Goal: Task Accomplishment & Management: Complete application form

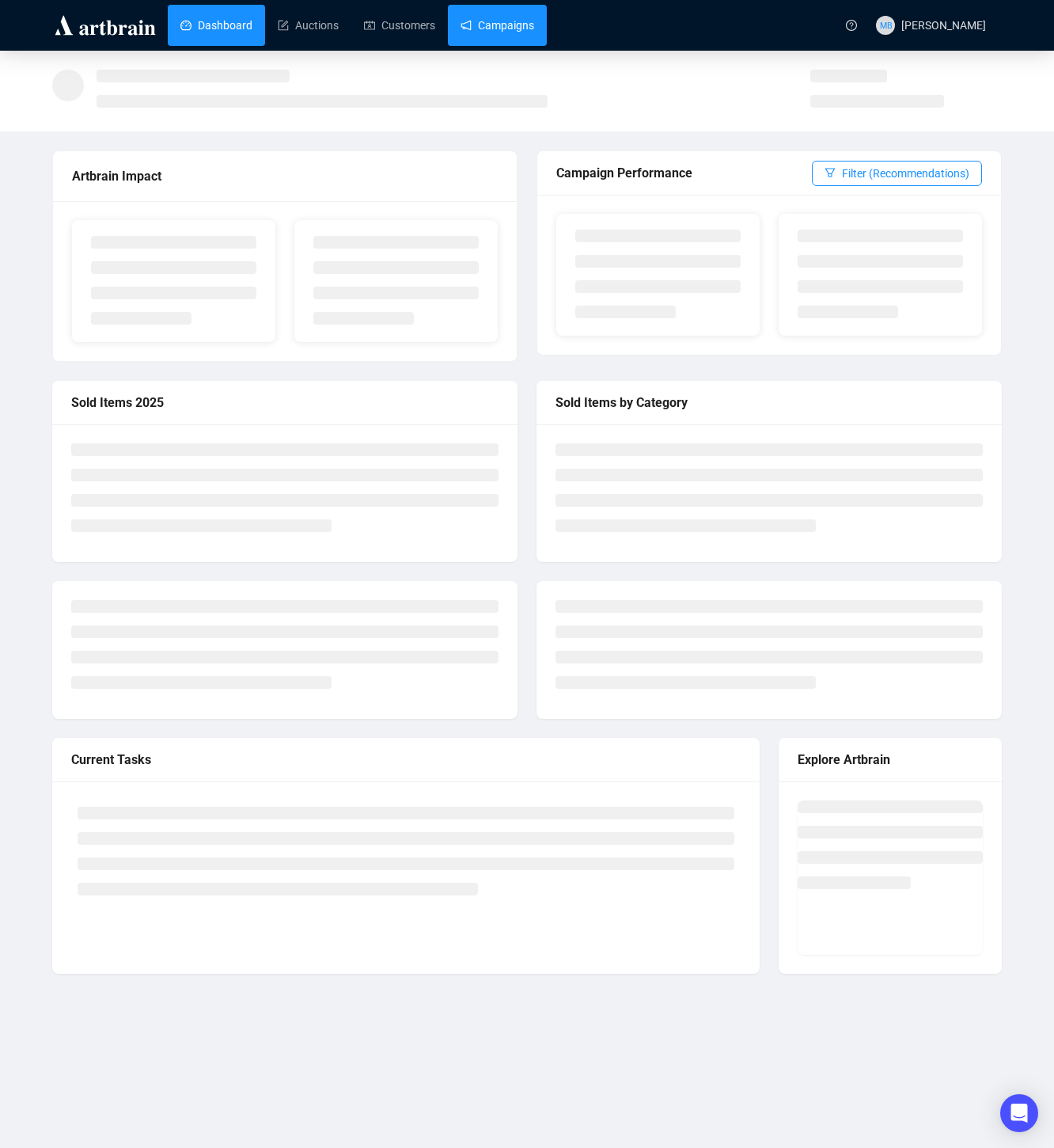
click at [525, 27] on link "Campaigns" at bounding box center [497, 26] width 74 height 41
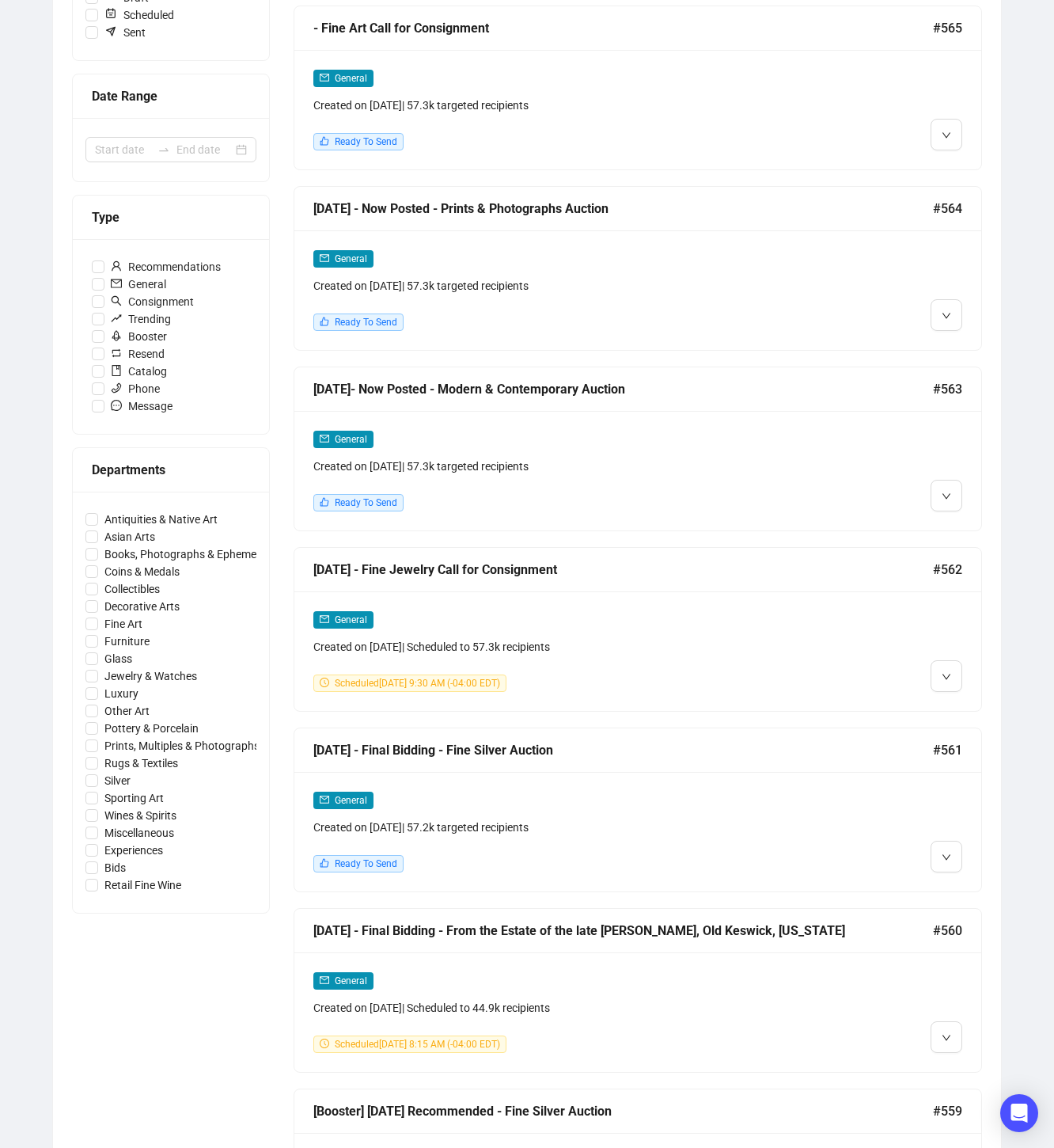
scroll to position [274, 0]
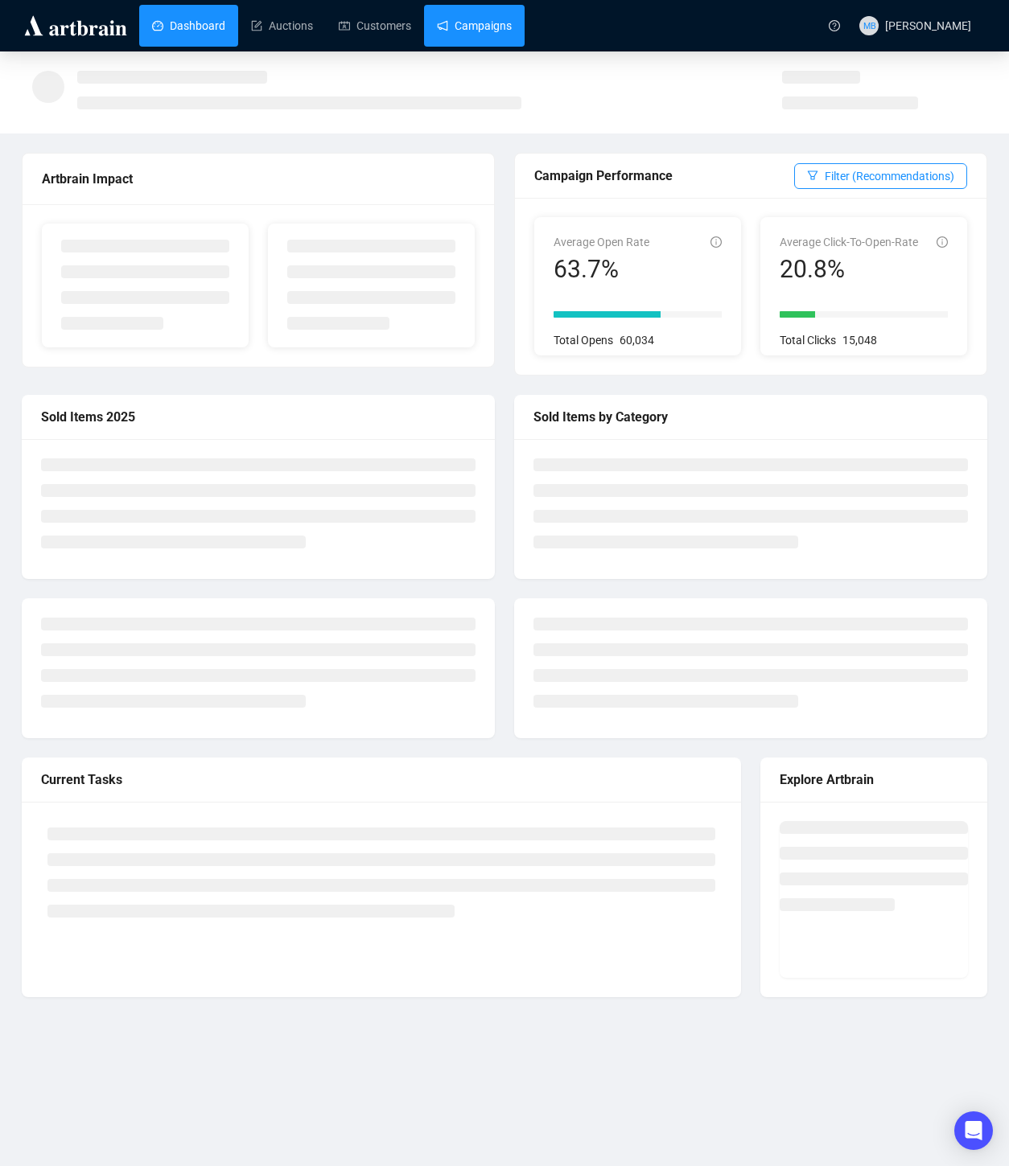
click at [500, 27] on link "Campaigns" at bounding box center [474, 26] width 75 height 42
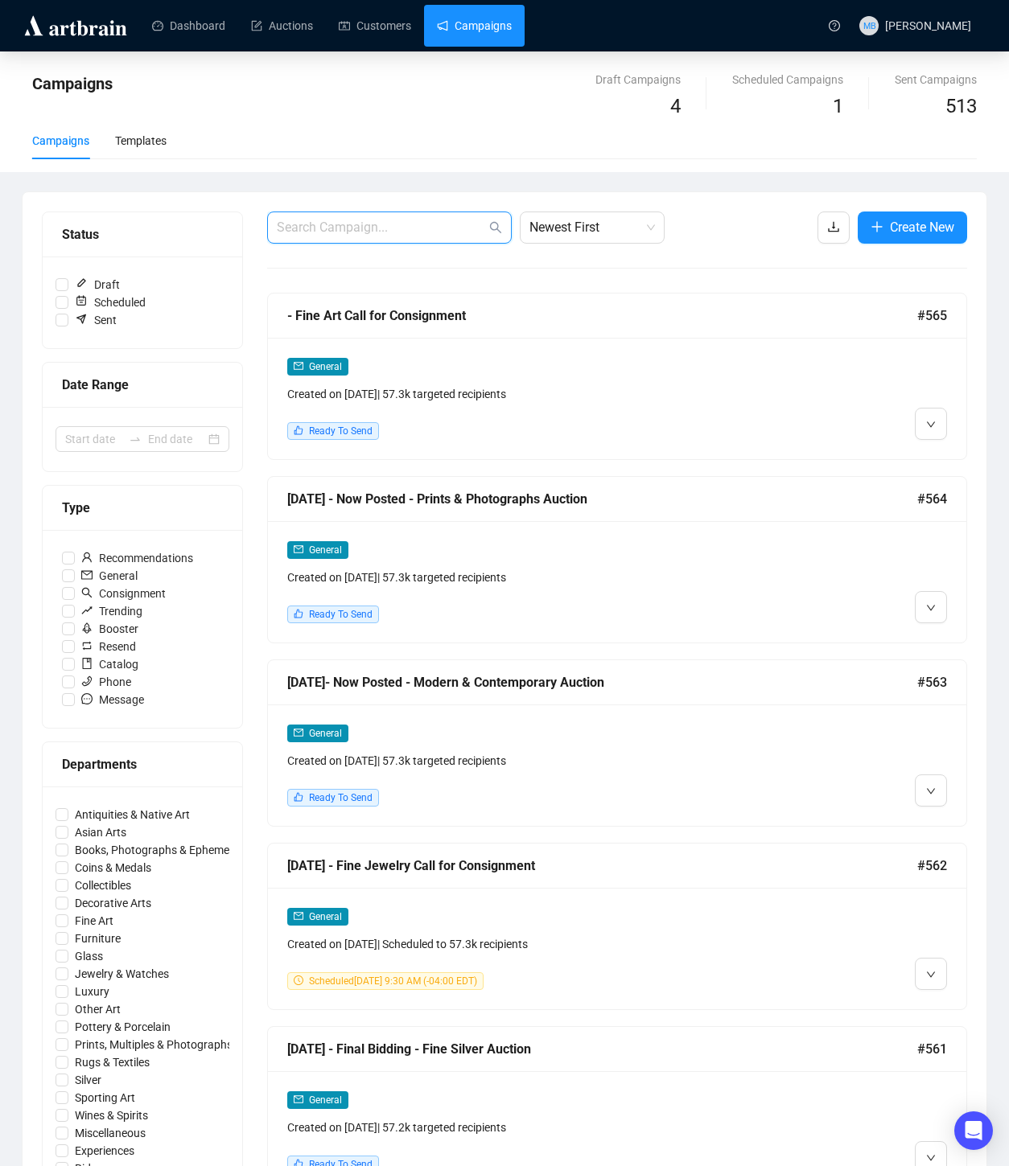
click at [334, 232] on input "text" at bounding box center [381, 227] width 209 height 19
type input "save the date"
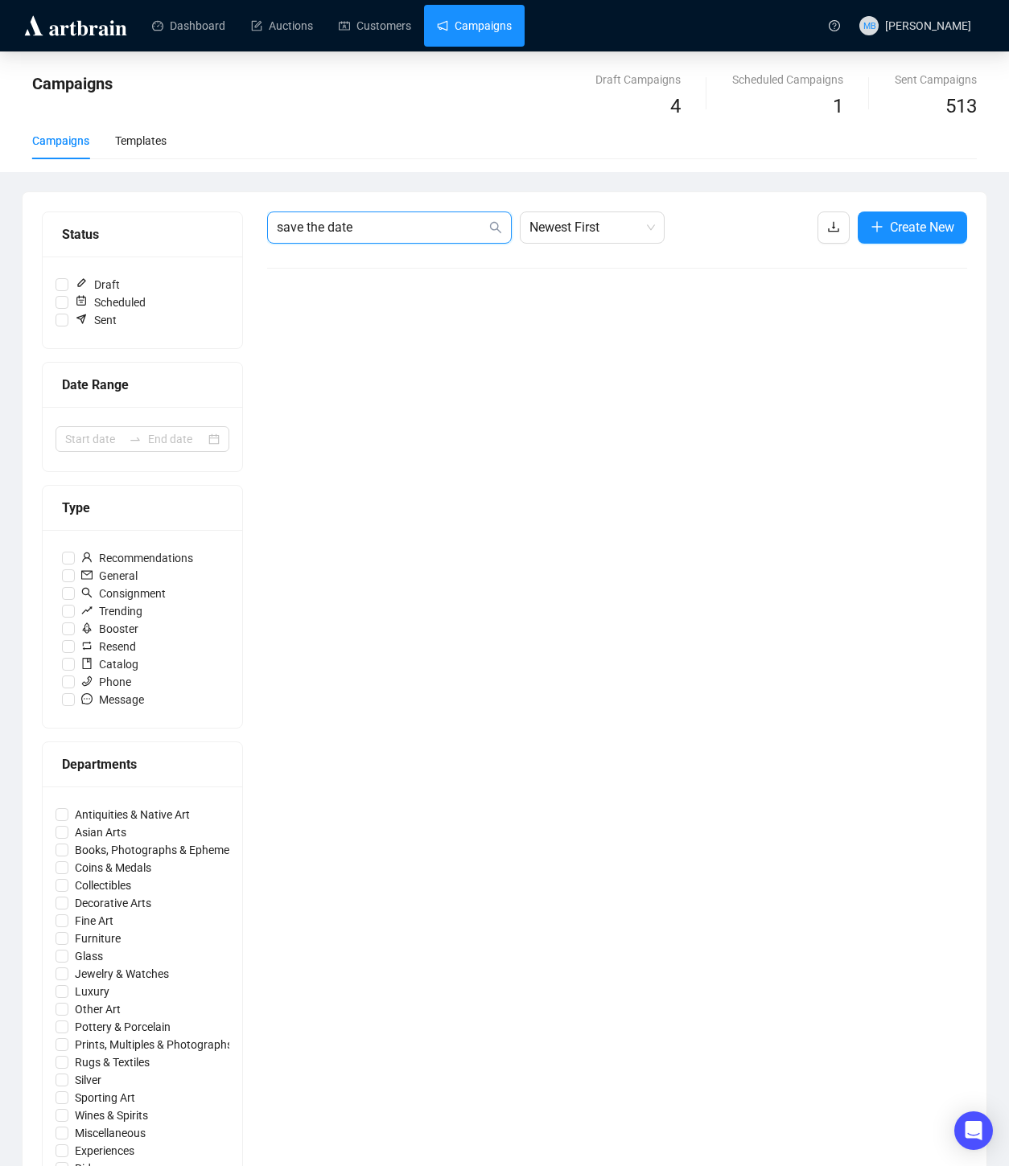
drag, startPoint x: 375, startPoint y: 222, endPoint x: 143, endPoint y: 217, distance: 231.7
click at [145, 218] on div "Status Draft Scheduled Sent Date Range Type Recommendations General Consignment…" at bounding box center [504, 718] width 925 height 1012
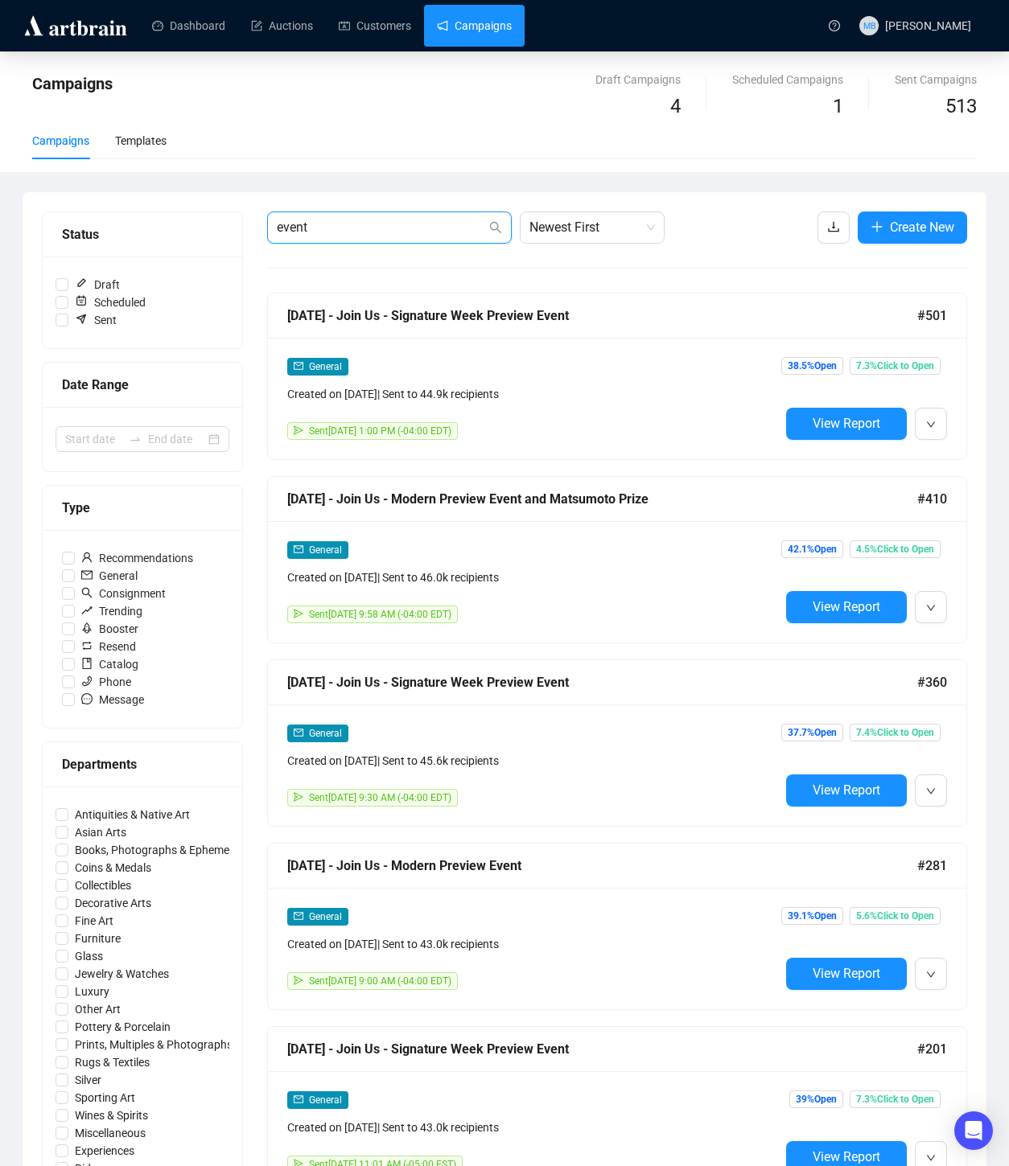
type input "event"
click at [577, 375] on div "General Created on Aug 28, 2025 | Sent to 44.9k recipients" at bounding box center [533, 380] width 492 height 46
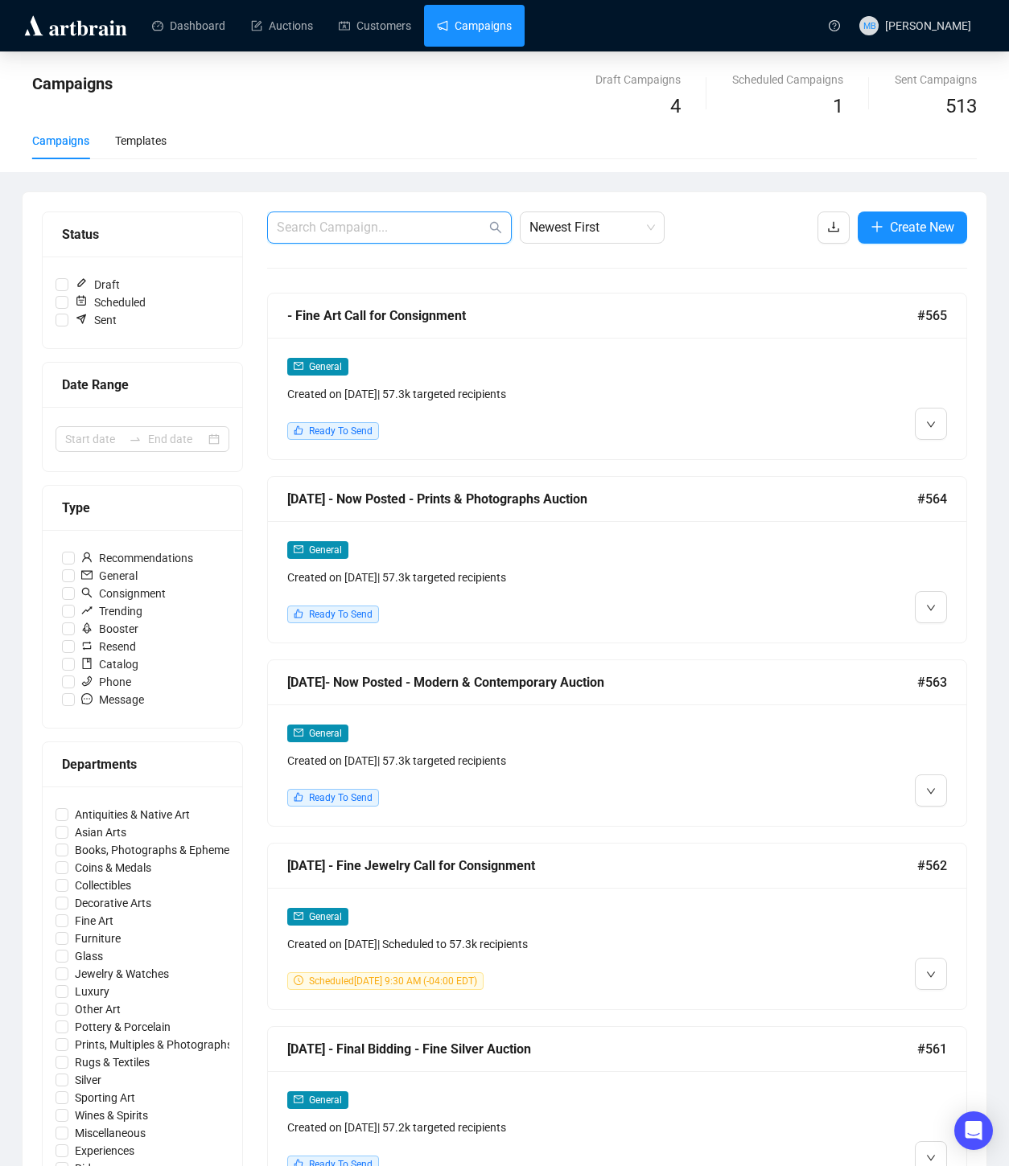
click at [398, 232] on input "text" at bounding box center [381, 227] width 209 height 19
type input "join us"
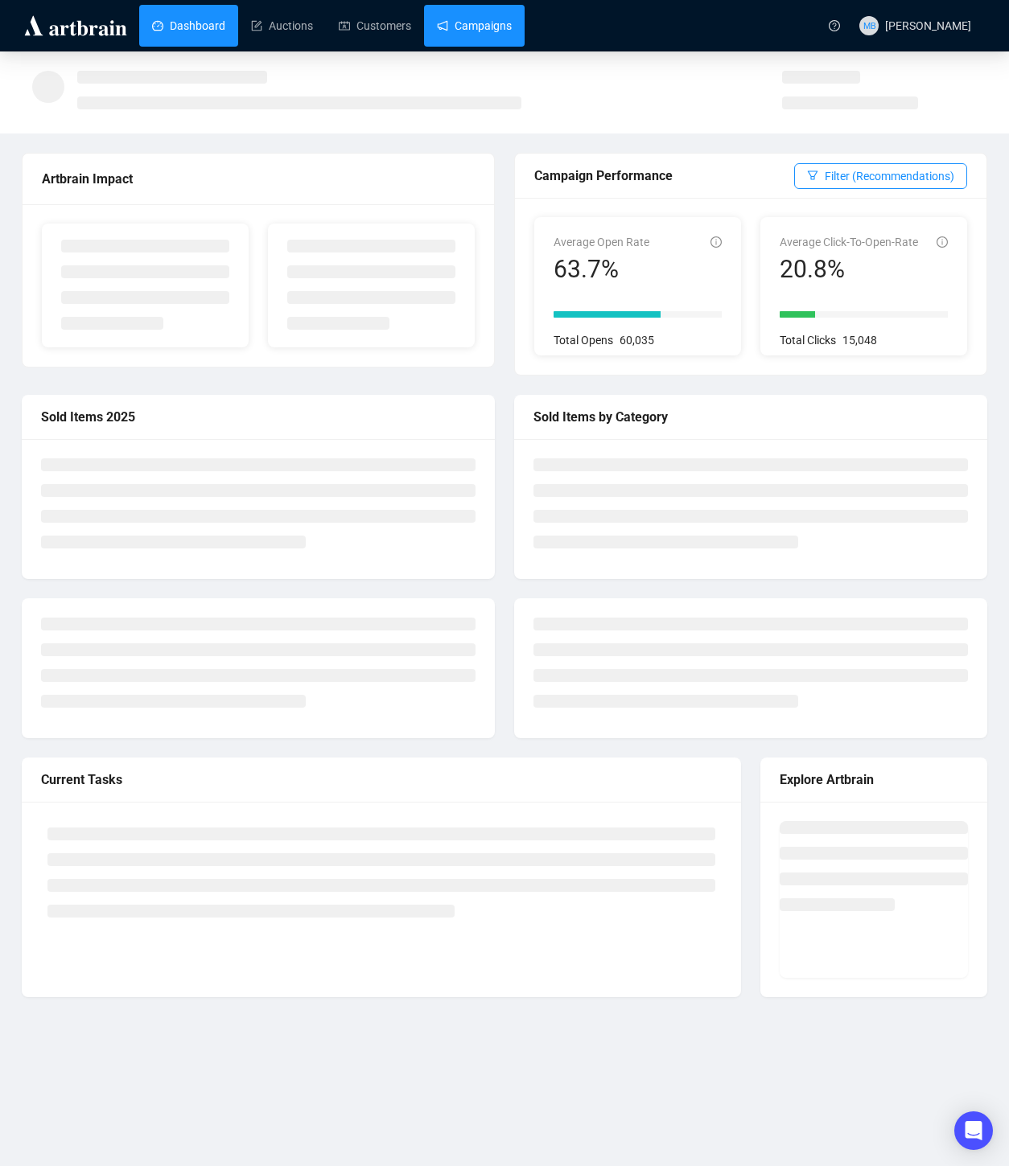
click at [508, 17] on link "Campaigns" at bounding box center [474, 26] width 75 height 42
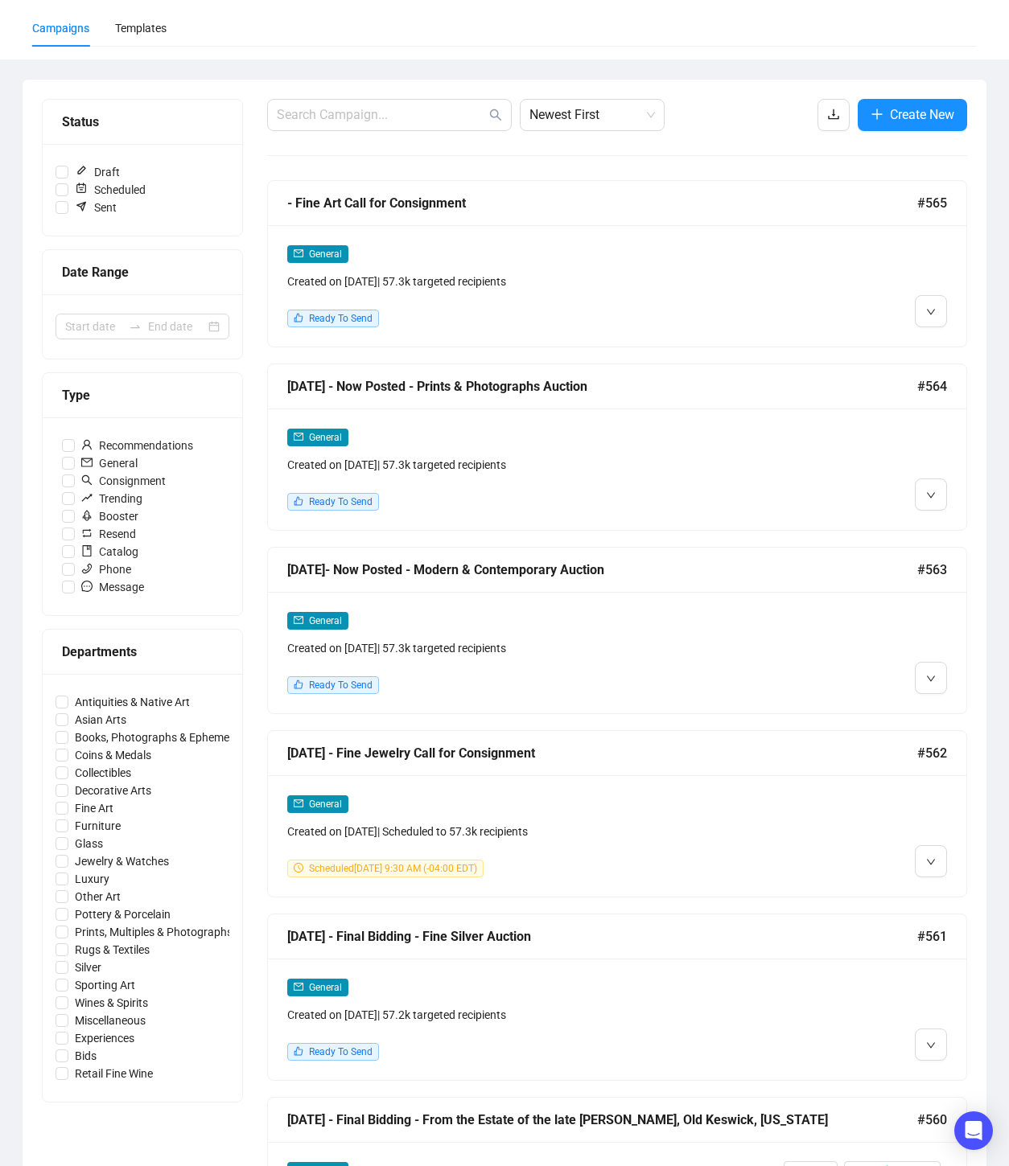
scroll to position [118, 0]
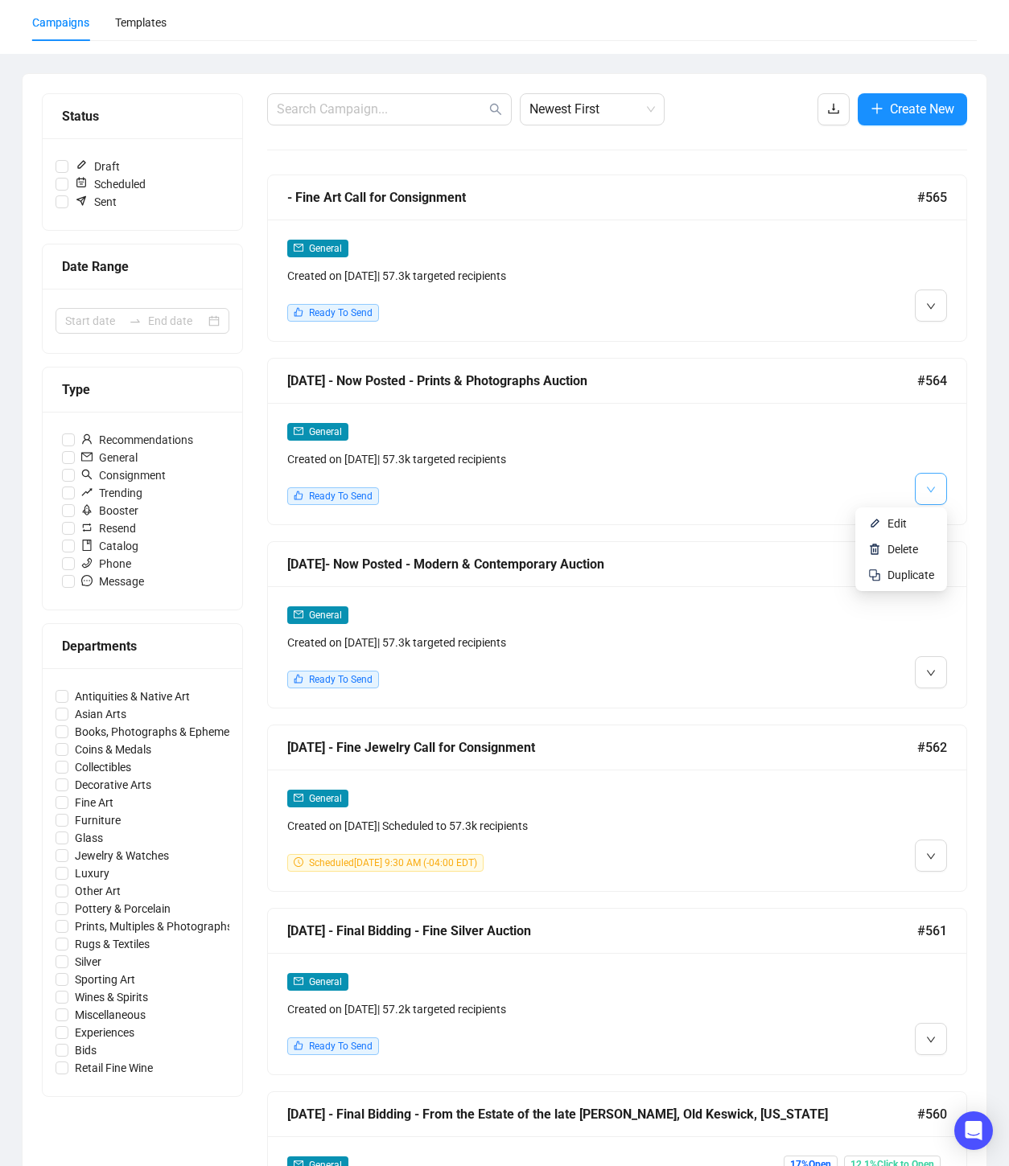
click at [930, 490] on icon "down" at bounding box center [930, 490] width 8 height 6
click at [893, 532] on li "Edit" at bounding box center [900, 524] width 85 height 26
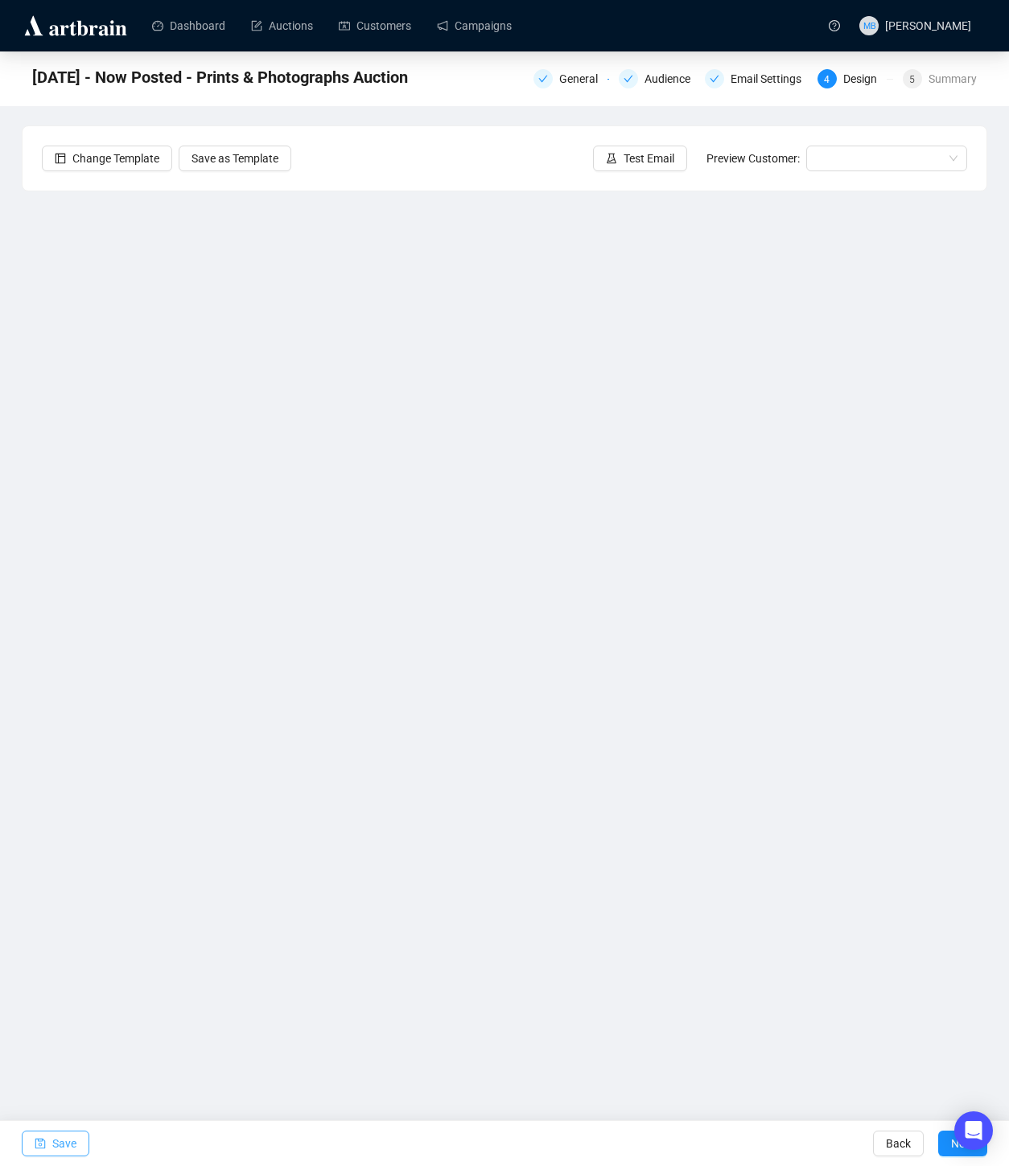
click at [54, 1148] on span "Save" at bounding box center [64, 1143] width 24 height 45
click at [56, 1147] on span "Save" at bounding box center [64, 1143] width 24 height 45
click at [639, 161] on span "Test Email" at bounding box center [648, 159] width 51 height 18
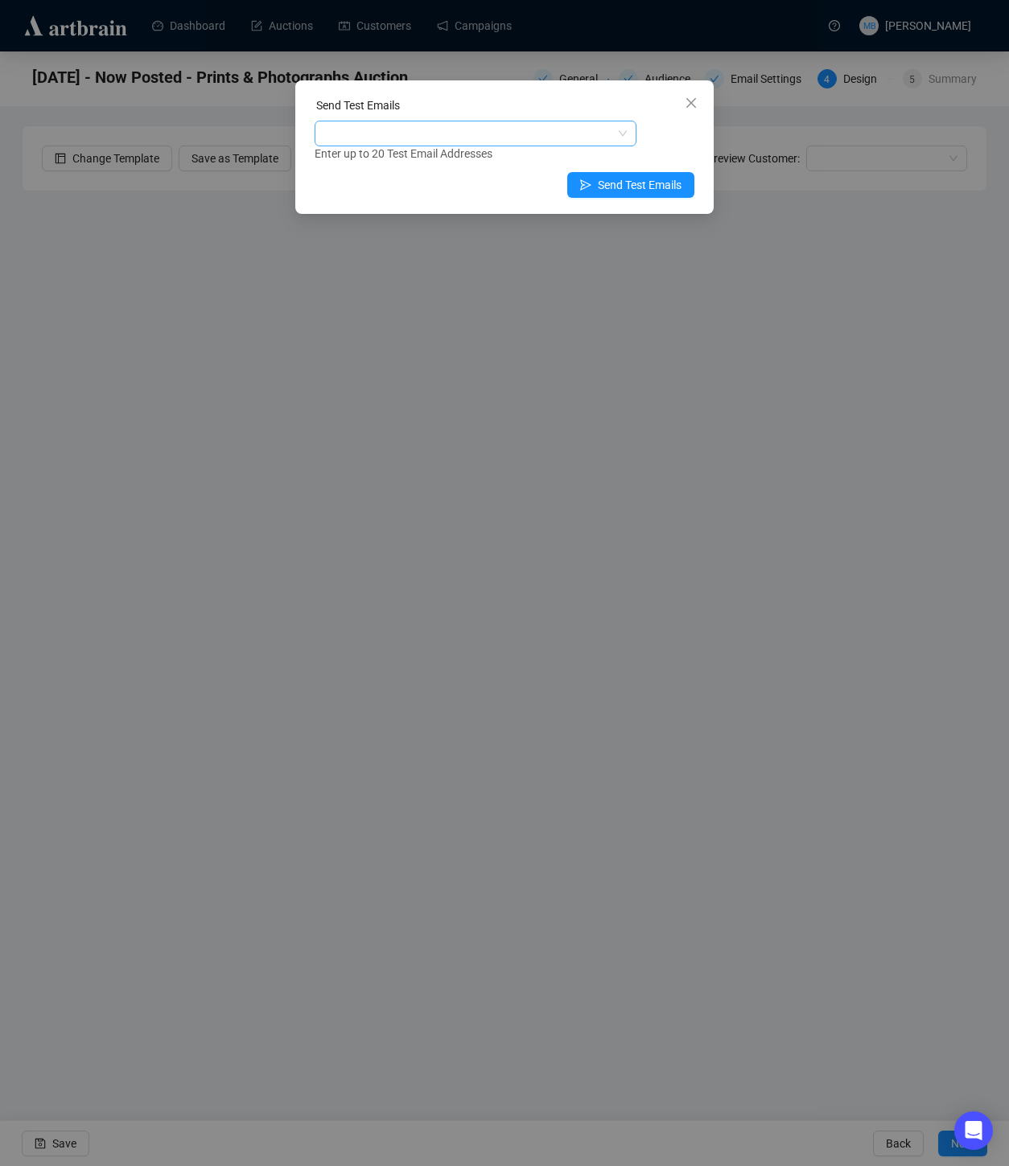
click at [573, 138] on div at bounding box center [467, 133] width 298 height 23
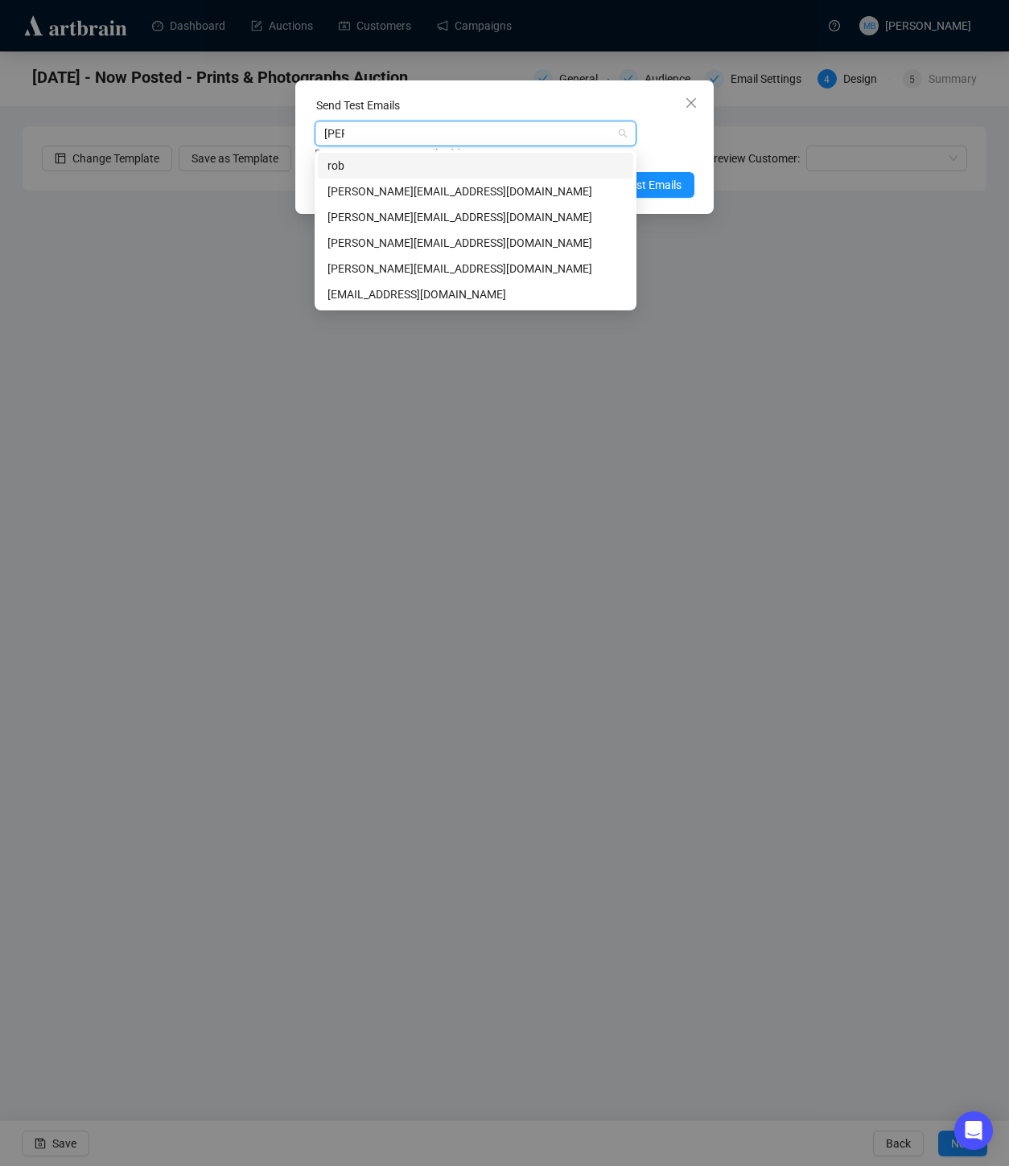
type input "[PERSON_NAME]"
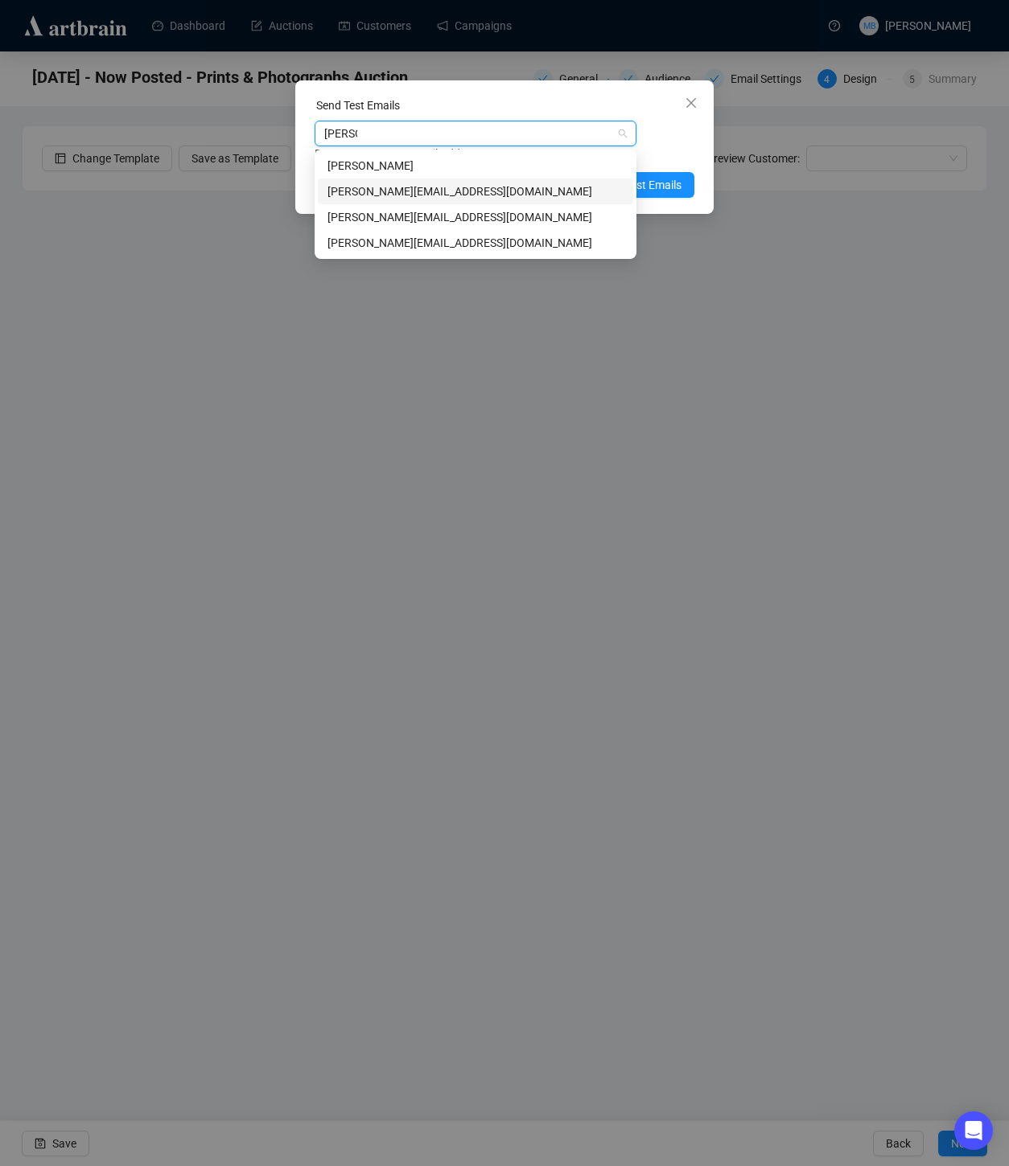
click at [481, 193] on div "[PERSON_NAME][EMAIL_ADDRESS][DOMAIN_NAME]" at bounding box center [475, 192] width 296 height 18
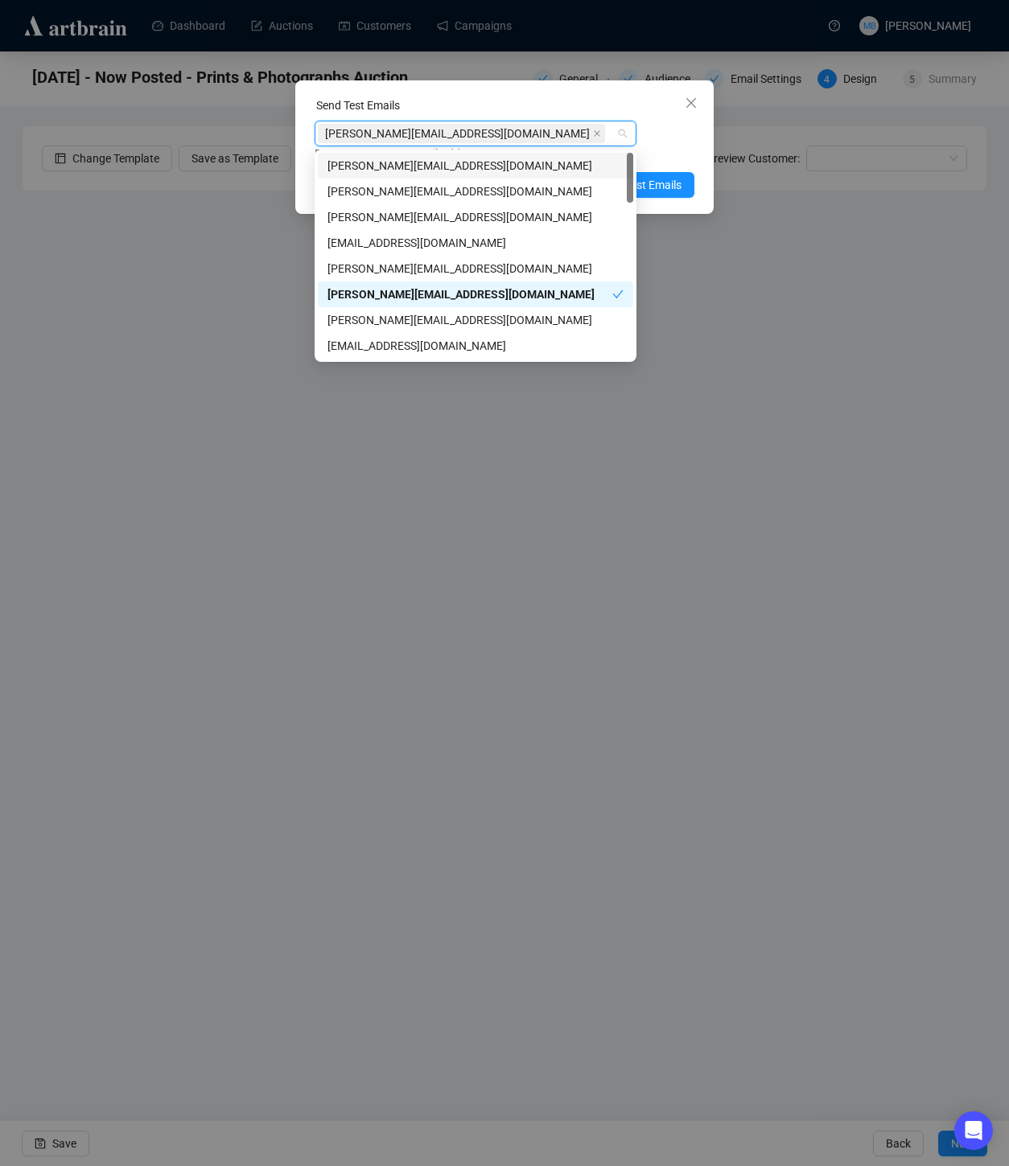
click at [496, 132] on div "[PERSON_NAME][EMAIL_ADDRESS][DOMAIN_NAME]" at bounding box center [467, 133] width 298 height 23
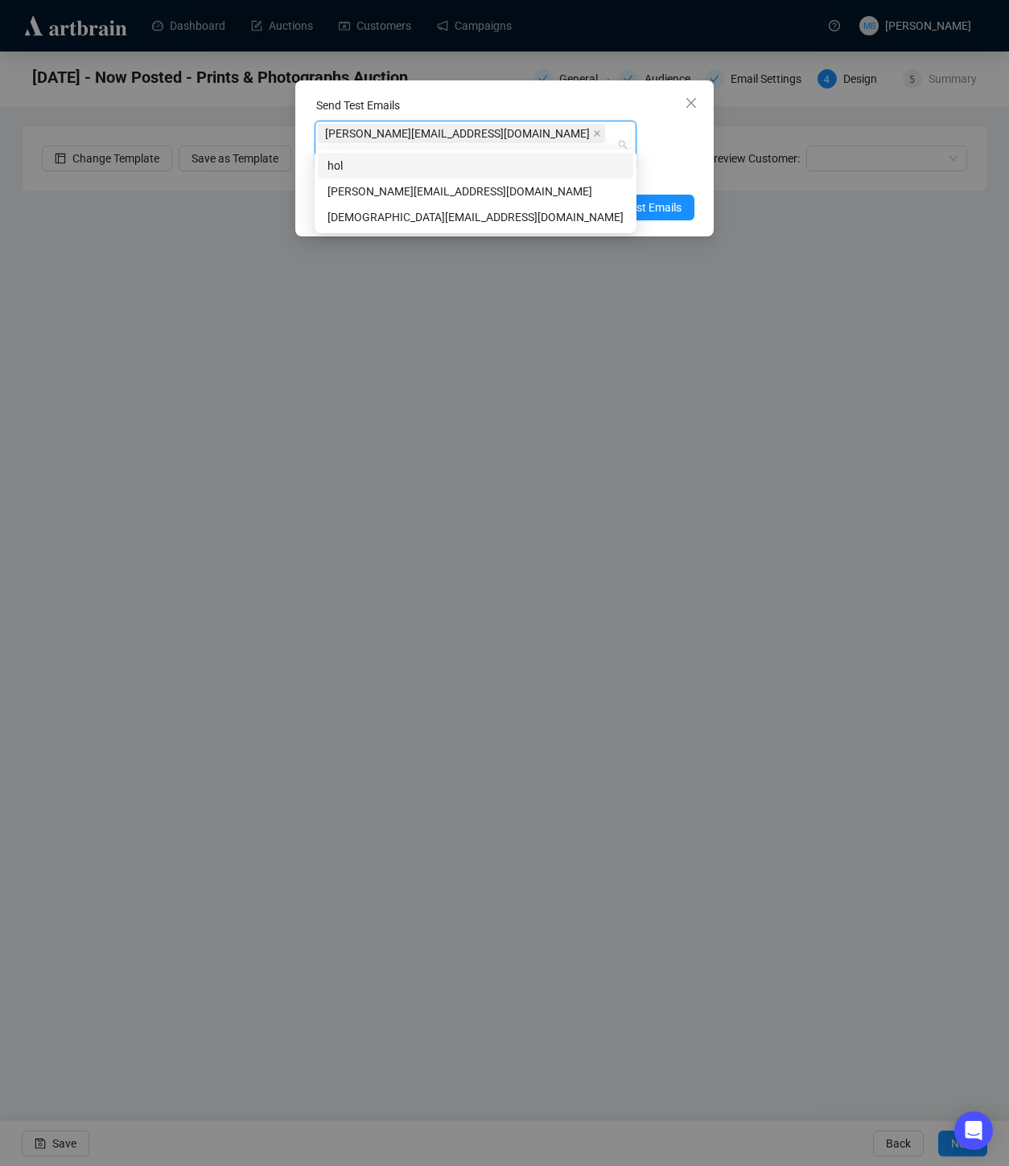
type input "[PERSON_NAME]"
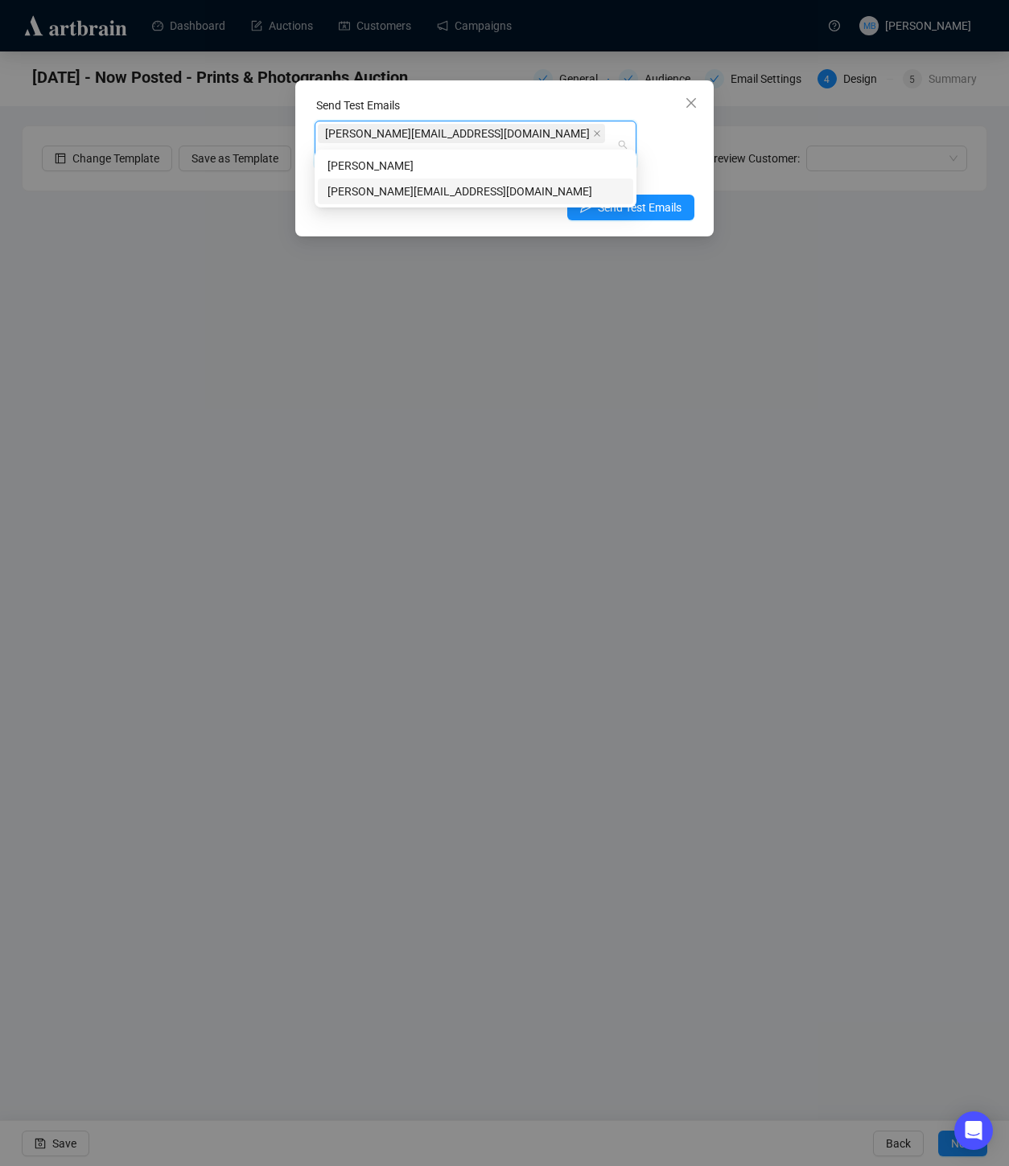
click at [463, 195] on div "[PERSON_NAME][EMAIL_ADDRESS][DOMAIN_NAME]" at bounding box center [475, 192] width 296 height 18
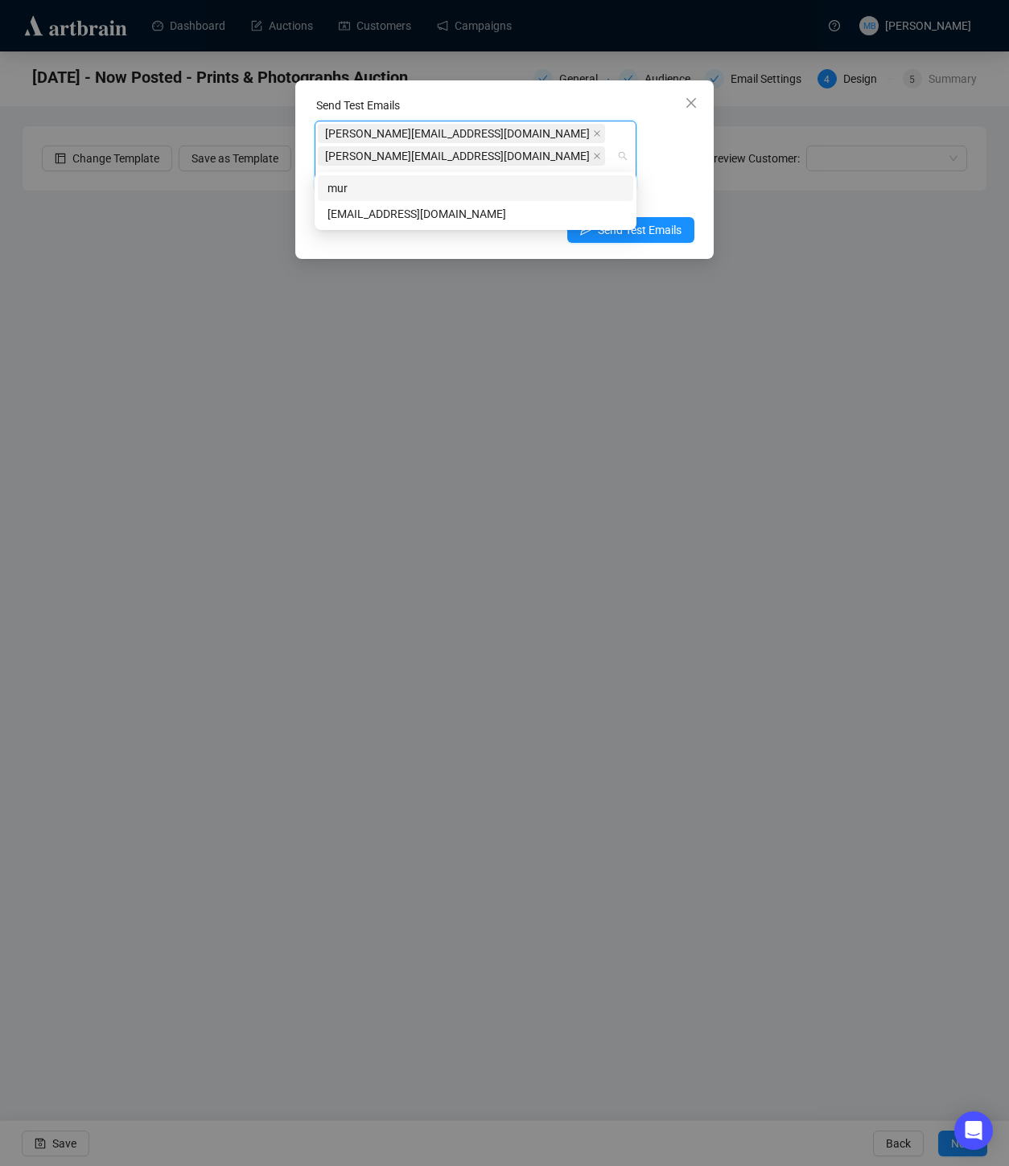
type input "muriah"
click at [460, 214] on div "[EMAIL_ADDRESS][DOMAIN_NAME]" at bounding box center [475, 214] width 296 height 18
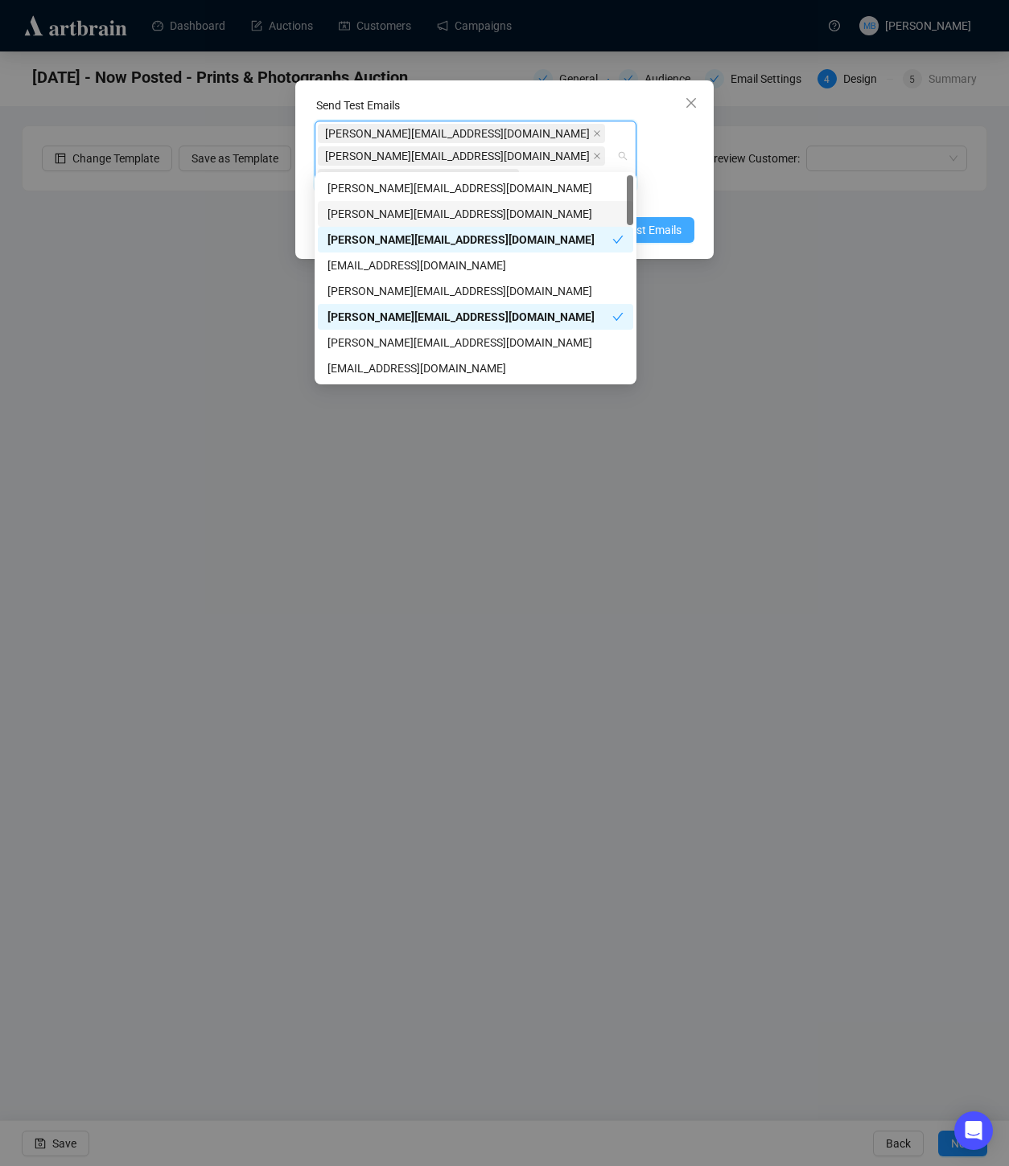
click at [663, 221] on span "Send Test Emails" at bounding box center [640, 230] width 84 height 18
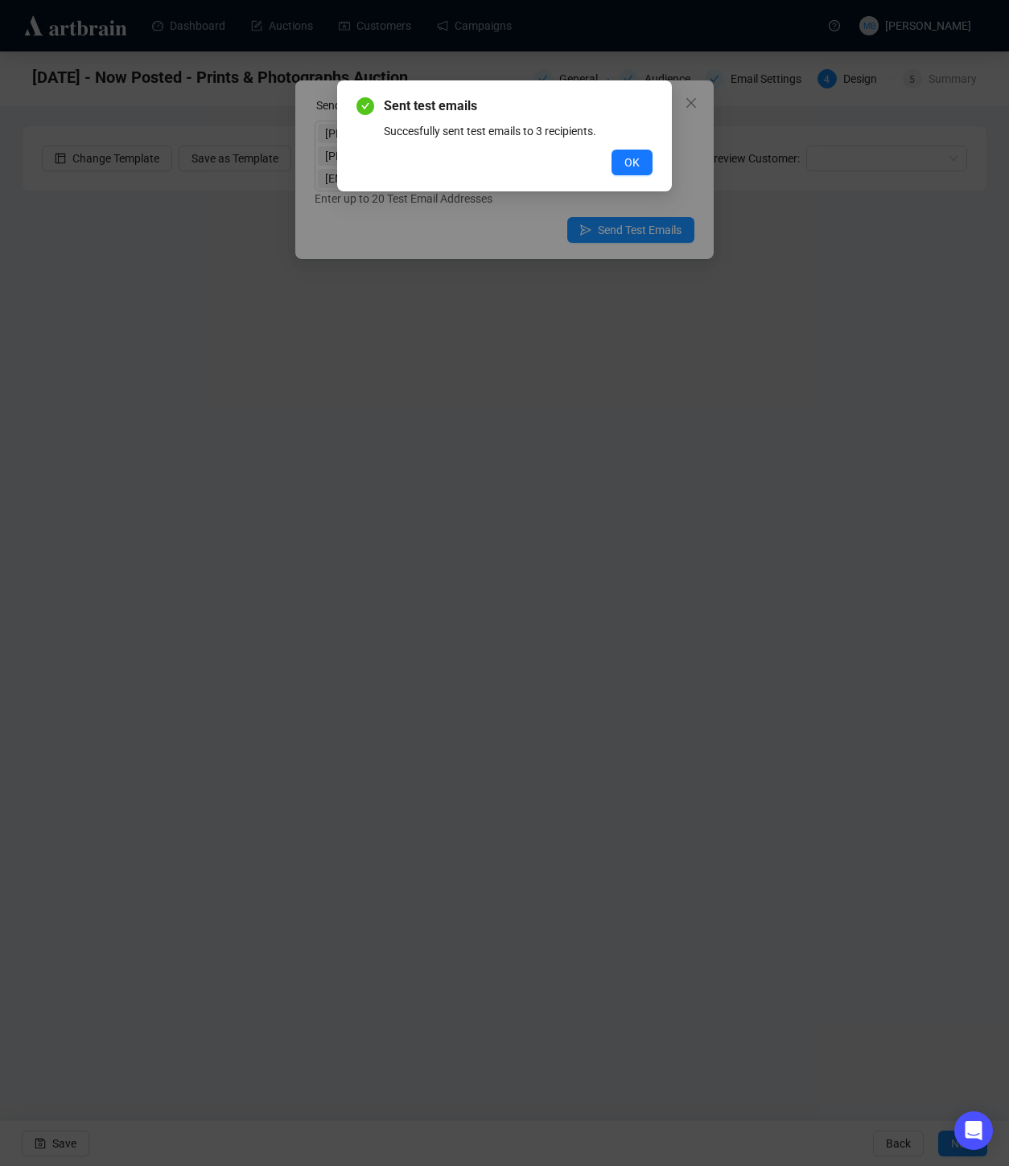
drag, startPoint x: 626, startPoint y: 166, endPoint x: 635, endPoint y: 162, distance: 9.4
click at [626, 166] on span "OK" at bounding box center [631, 163] width 15 height 18
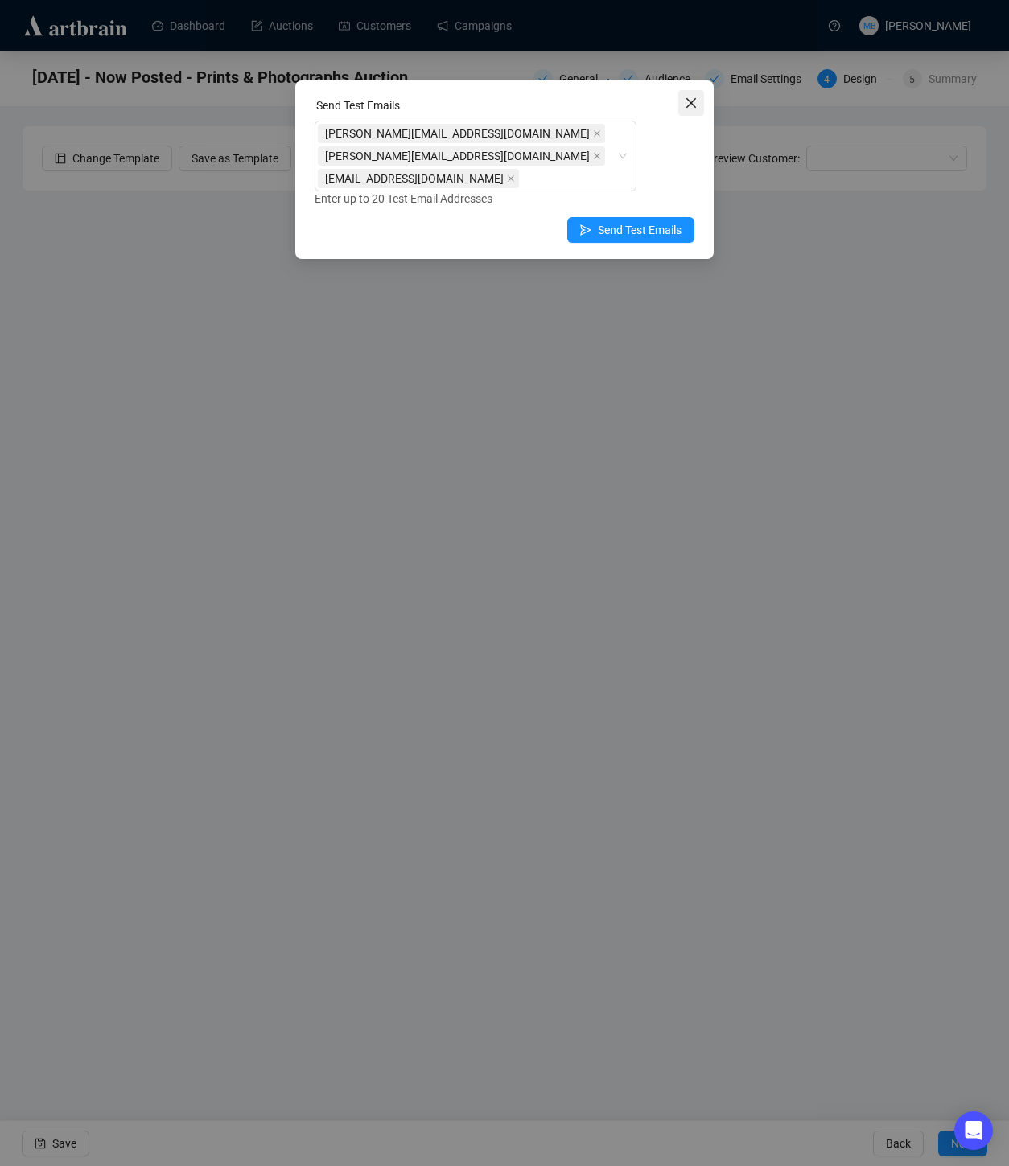
click at [693, 97] on icon "close" at bounding box center [690, 103] width 13 height 13
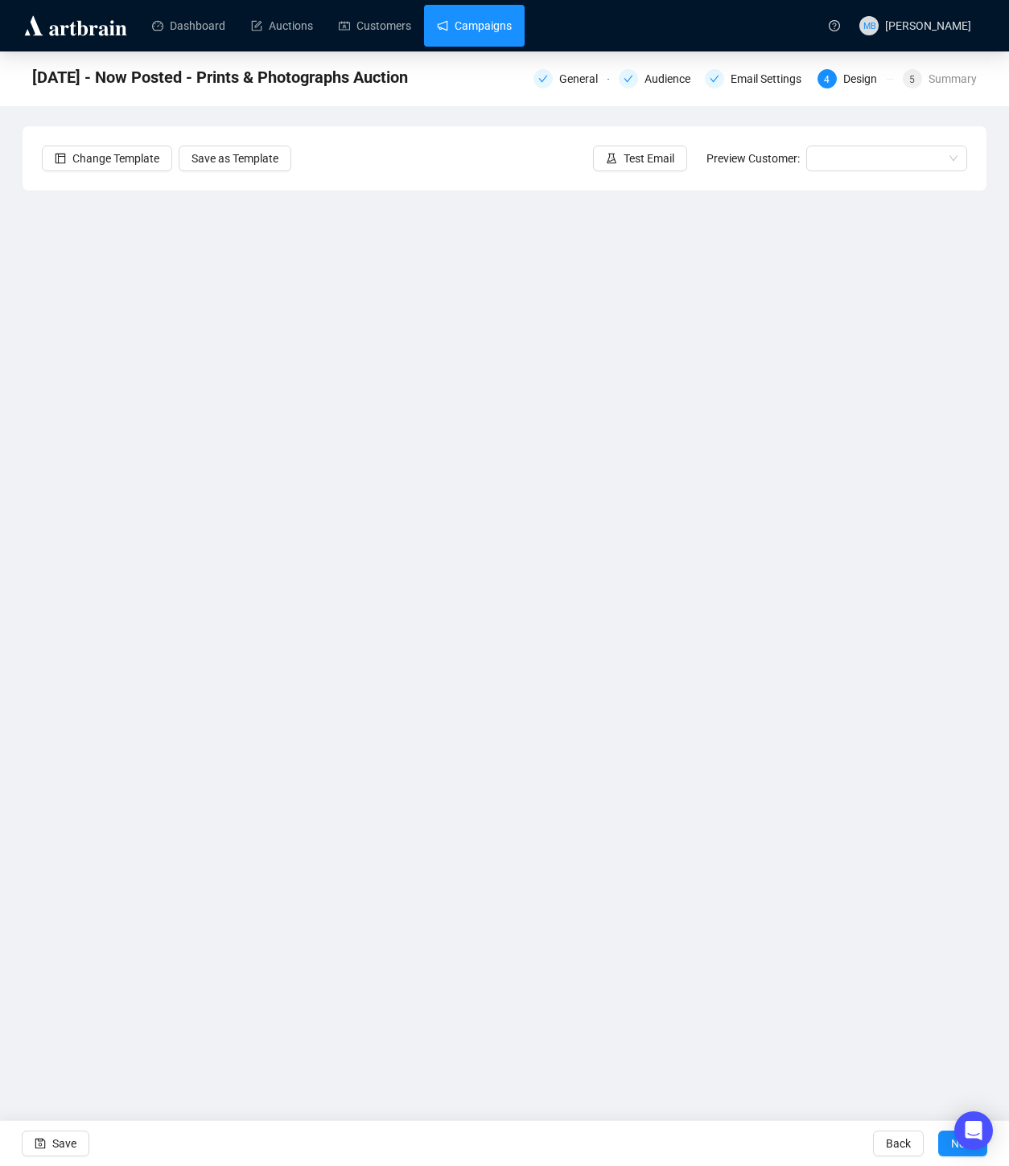
click at [481, 31] on link "Campaigns" at bounding box center [474, 26] width 75 height 42
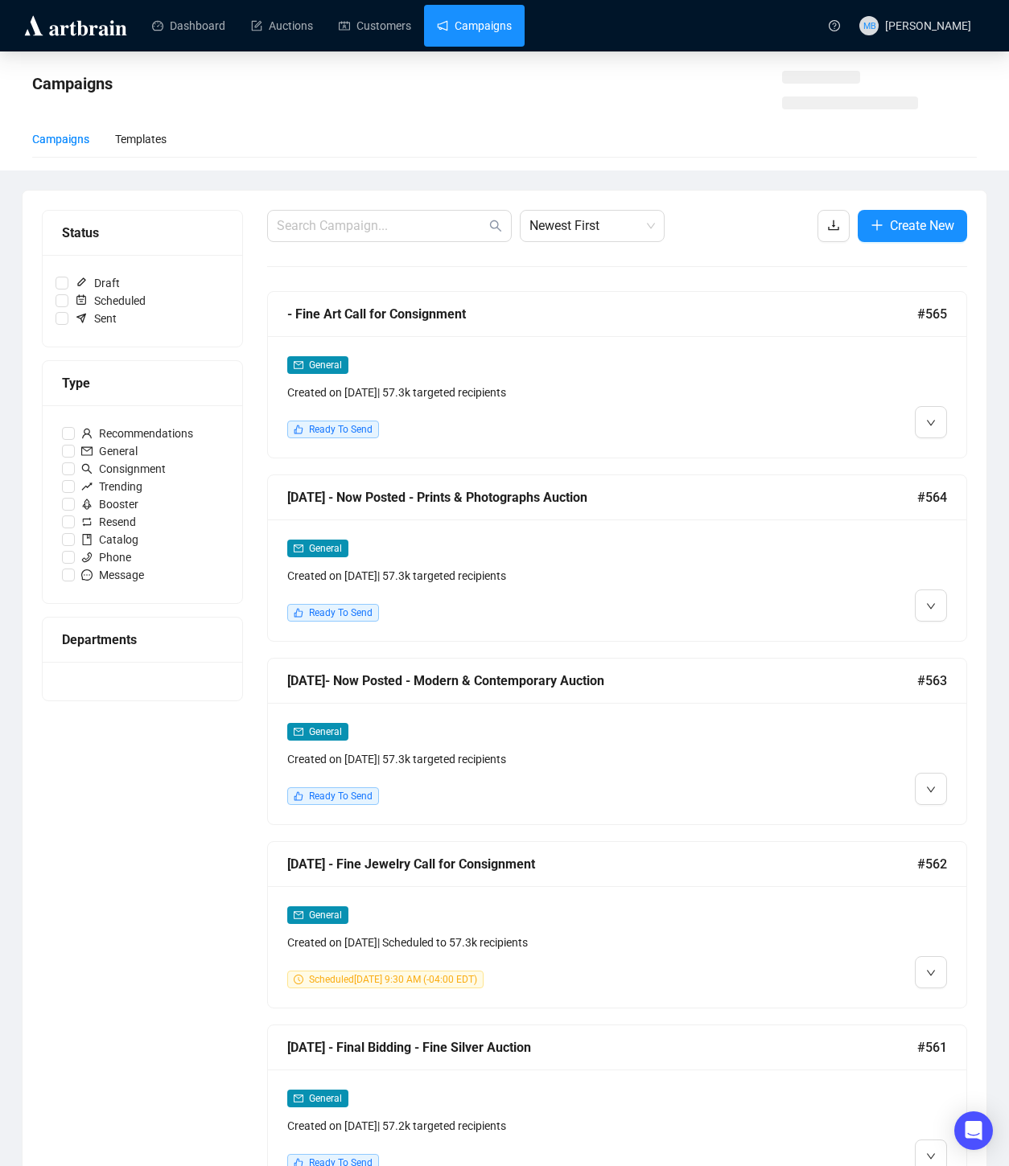
click at [481, 31] on link "Campaigns" at bounding box center [474, 26] width 75 height 42
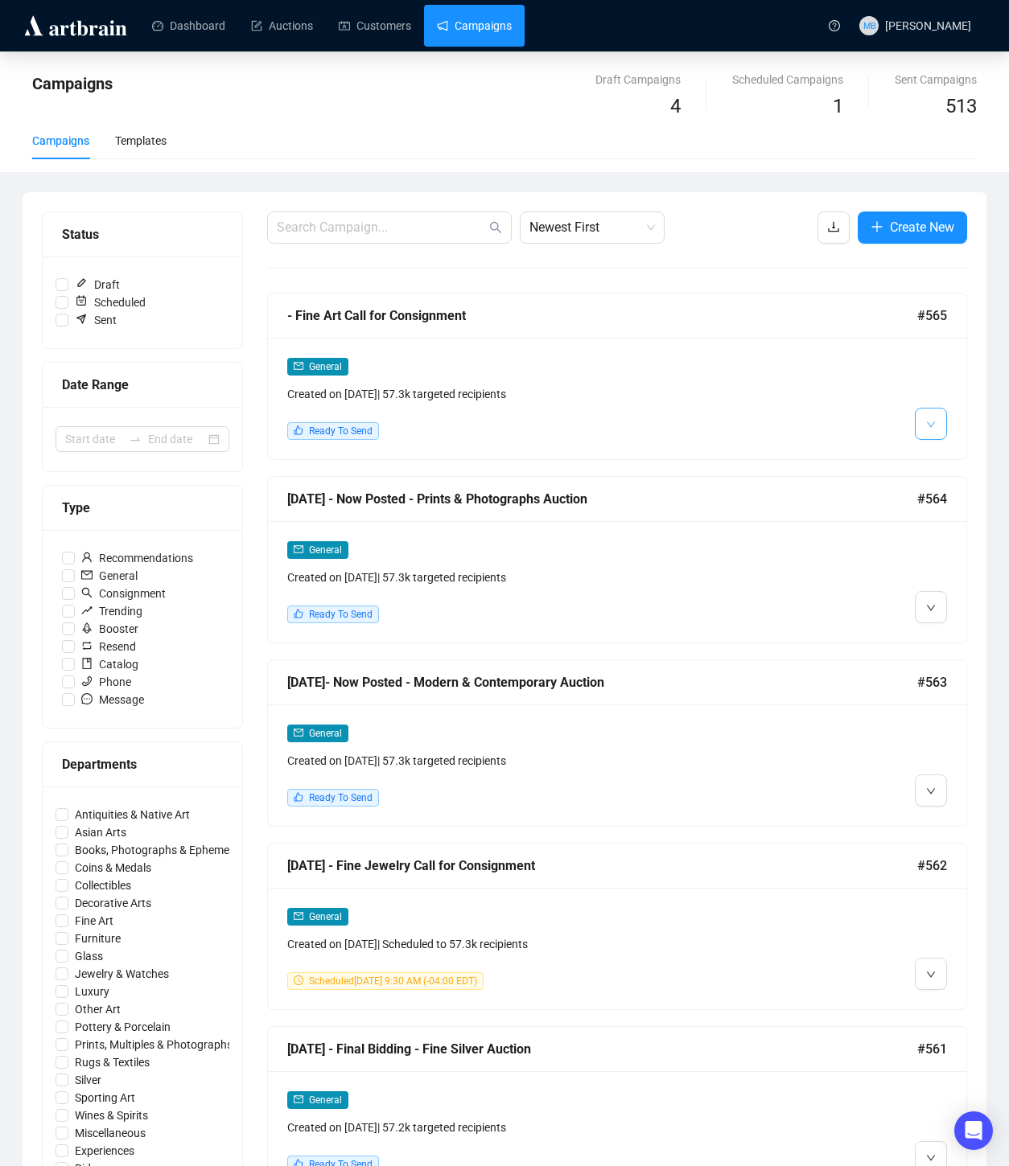
click at [929, 425] on icon "down" at bounding box center [930, 424] width 8 height 6
click at [909, 514] on span "Duplicate" at bounding box center [910, 509] width 47 height 13
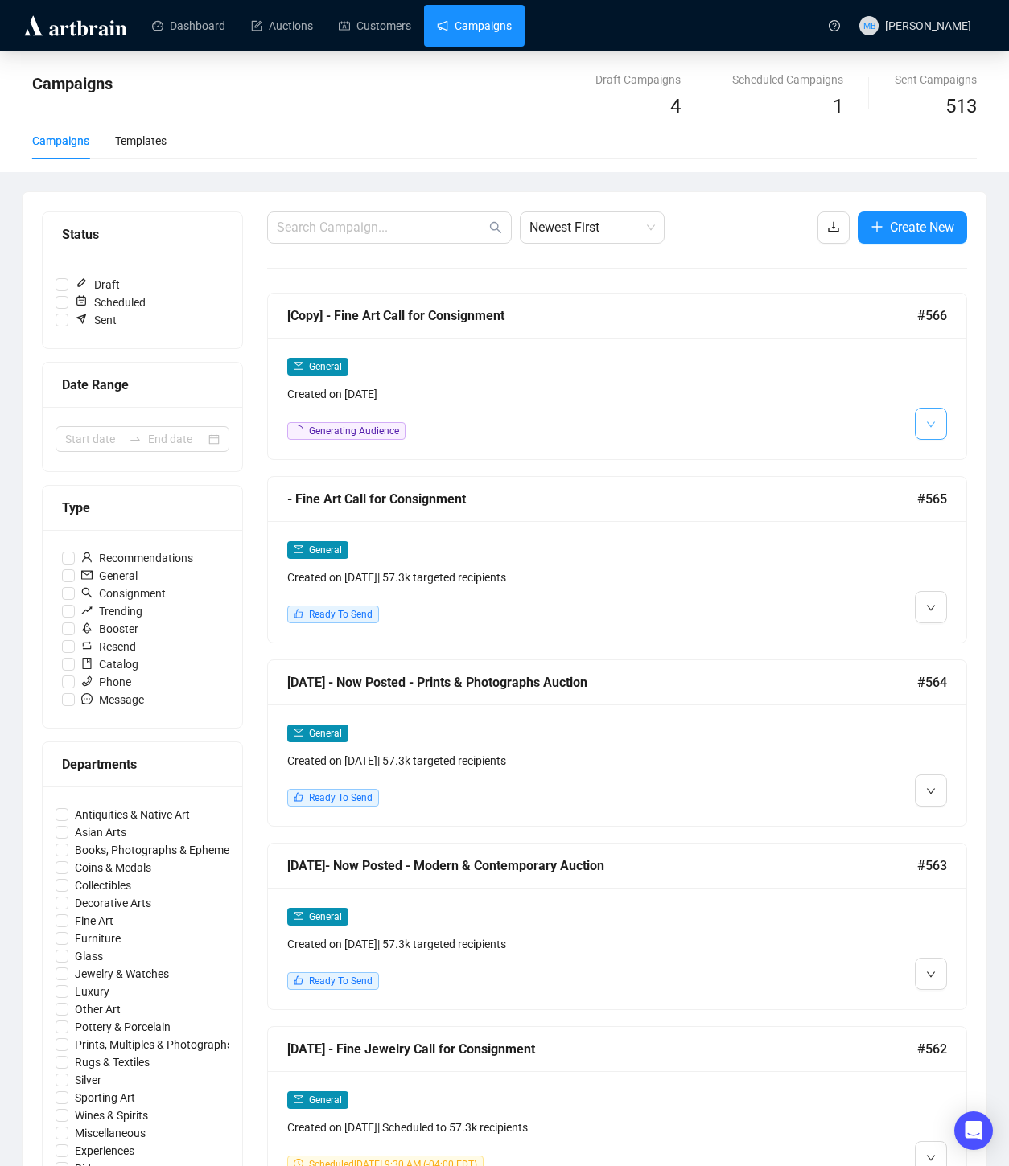
click at [934, 425] on icon "down" at bounding box center [931, 425] width 10 height 10
click at [936, 427] on button "button" at bounding box center [930, 424] width 32 height 32
click at [898, 462] on span "Edit" at bounding box center [896, 458] width 19 height 13
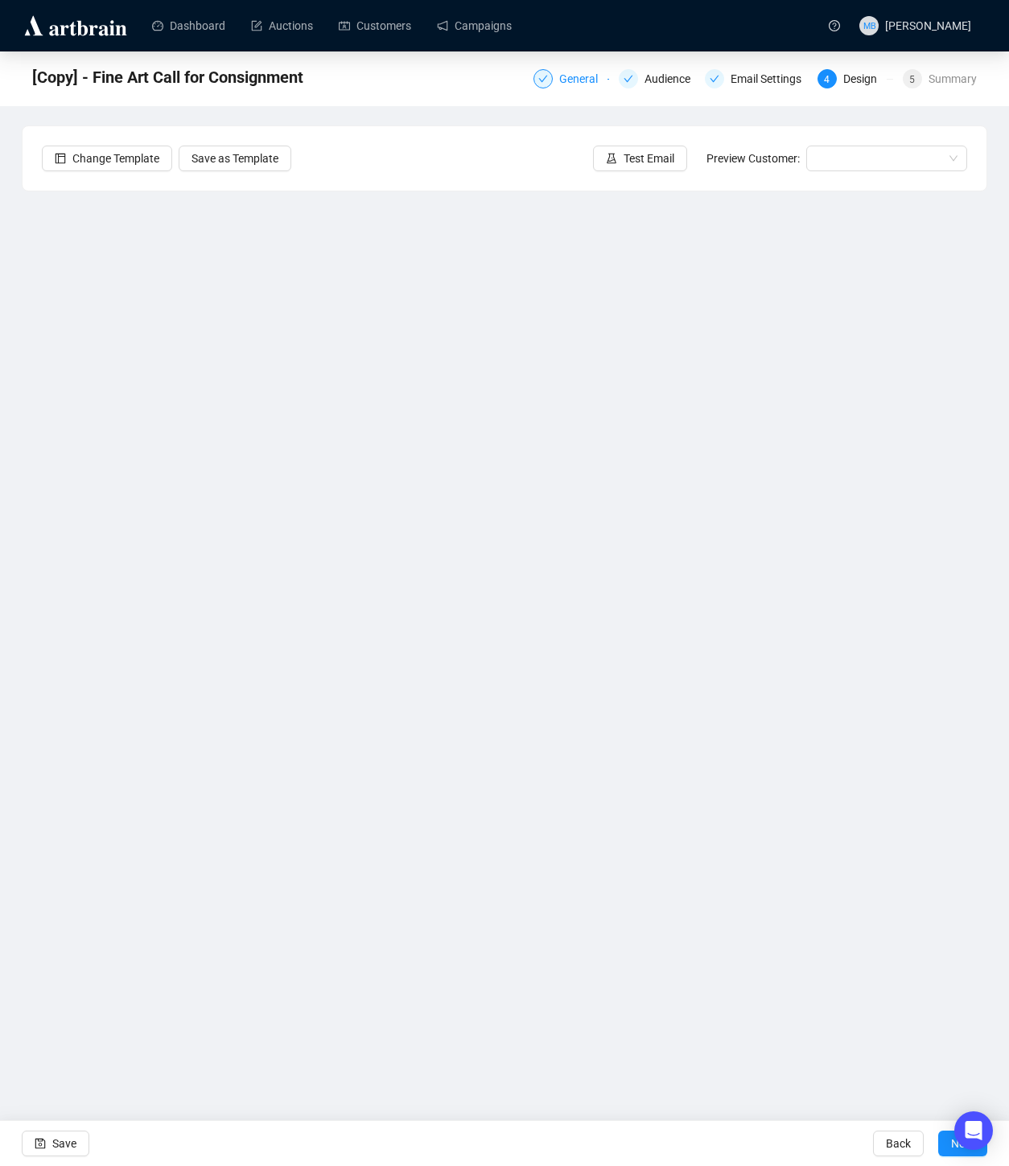
click at [565, 85] on div "General" at bounding box center [583, 78] width 48 height 19
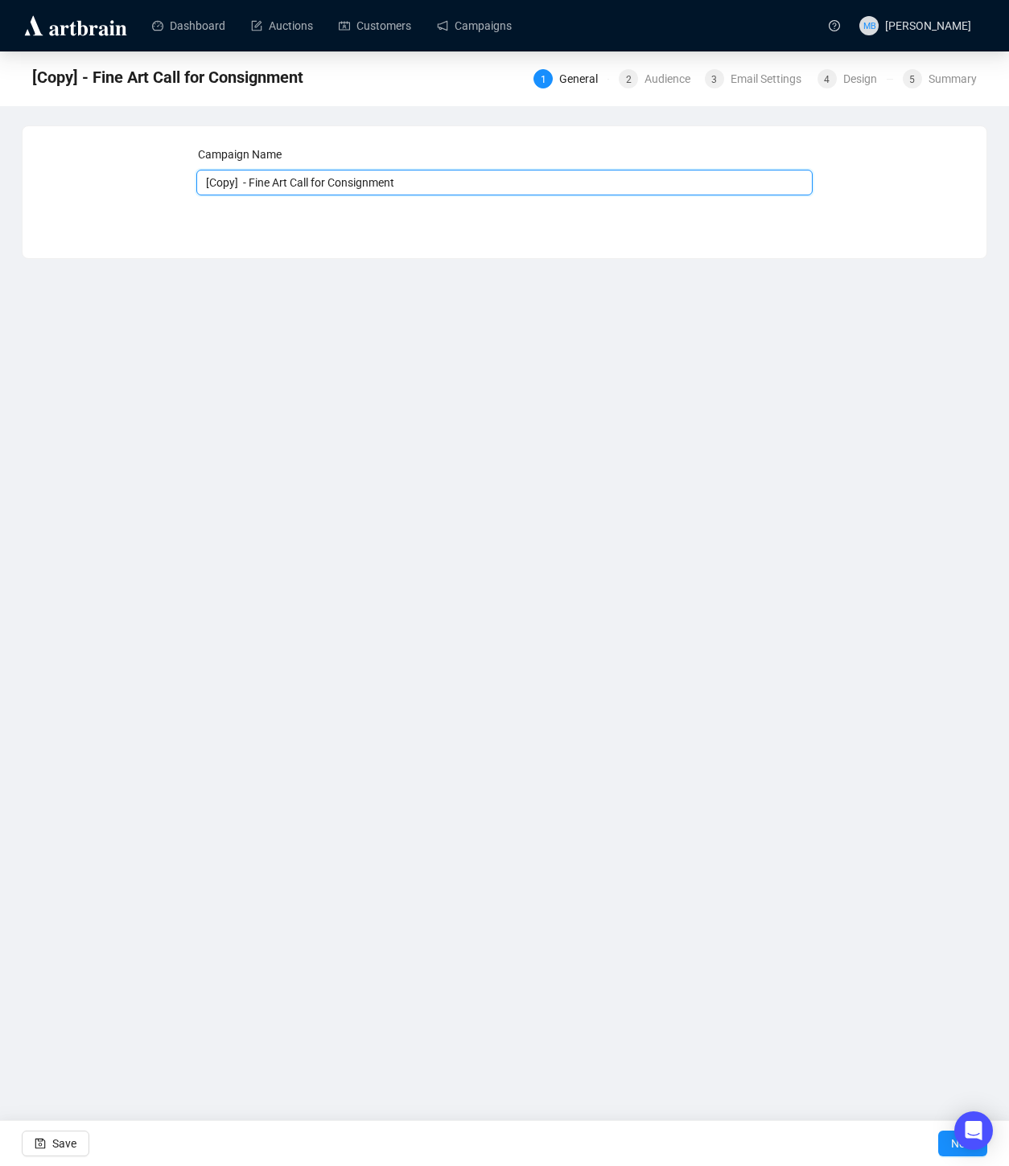
drag, startPoint x: 243, startPoint y: 184, endPoint x: 176, endPoint y: 183, distance: 66.8
click at [176, 183] on div "Campaign Name [Copy] - Fine Art Call for Consignment Save Next" at bounding box center [504, 180] width 925 height 69
click at [227, 185] on input "- Fine Art Call for Consignment" at bounding box center [504, 183] width 617 height 26
type input "- Decorative Art Call for Consignment"
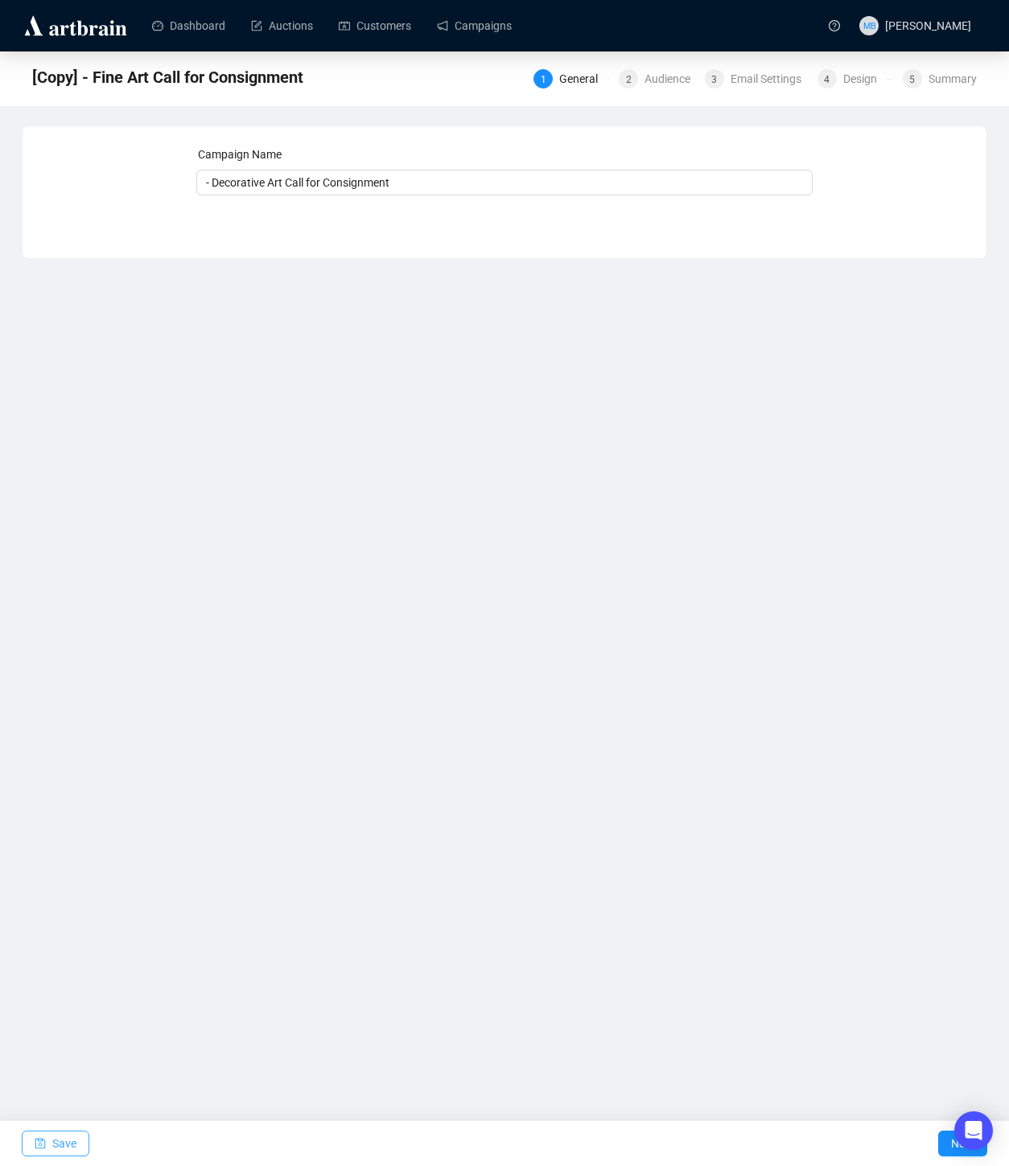
click at [63, 1140] on span "Save" at bounding box center [64, 1143] width 24 height 45
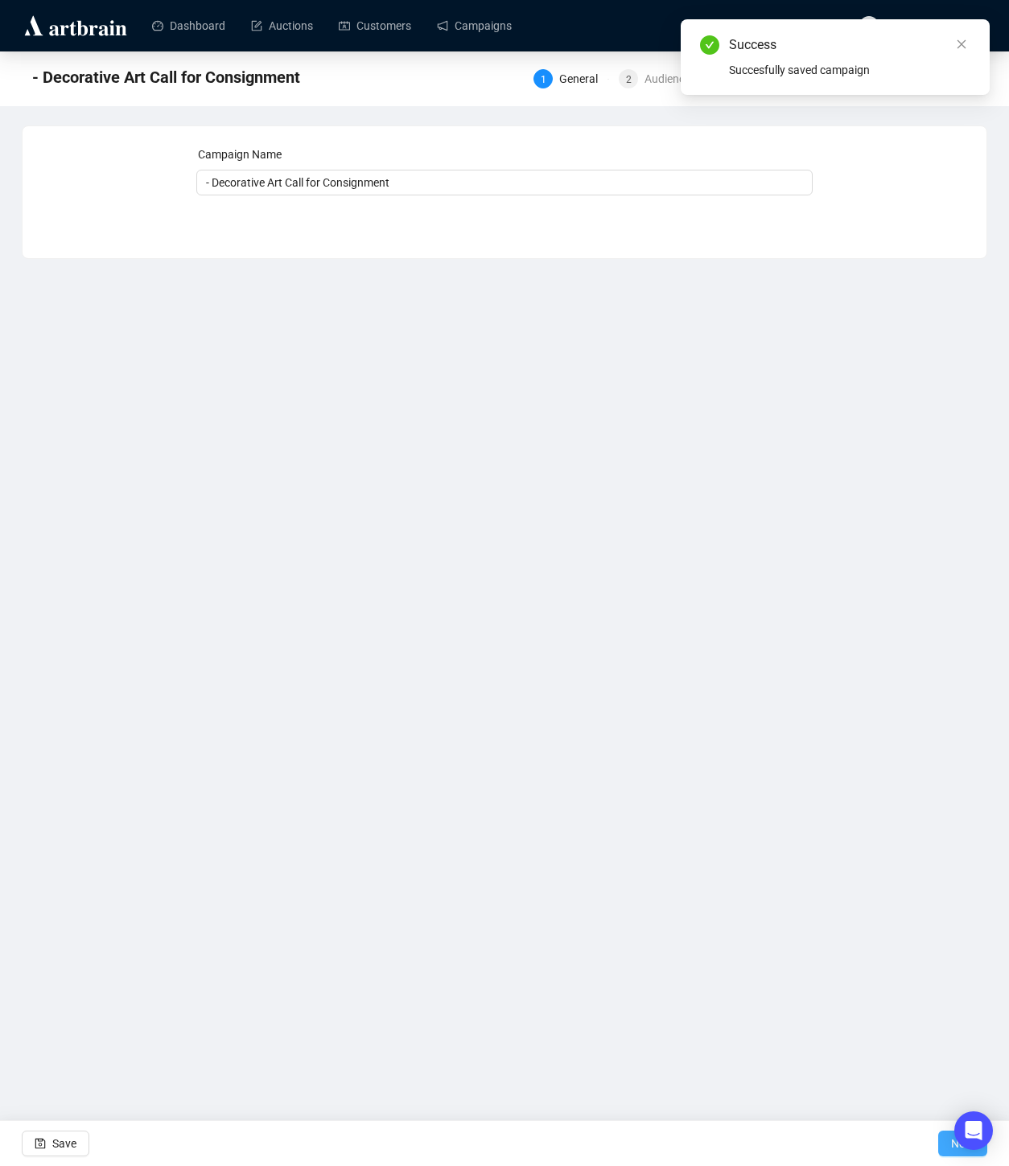
click at [943, 1142] on button "Next" at bounding box center [962, 1144] width 49 height 26
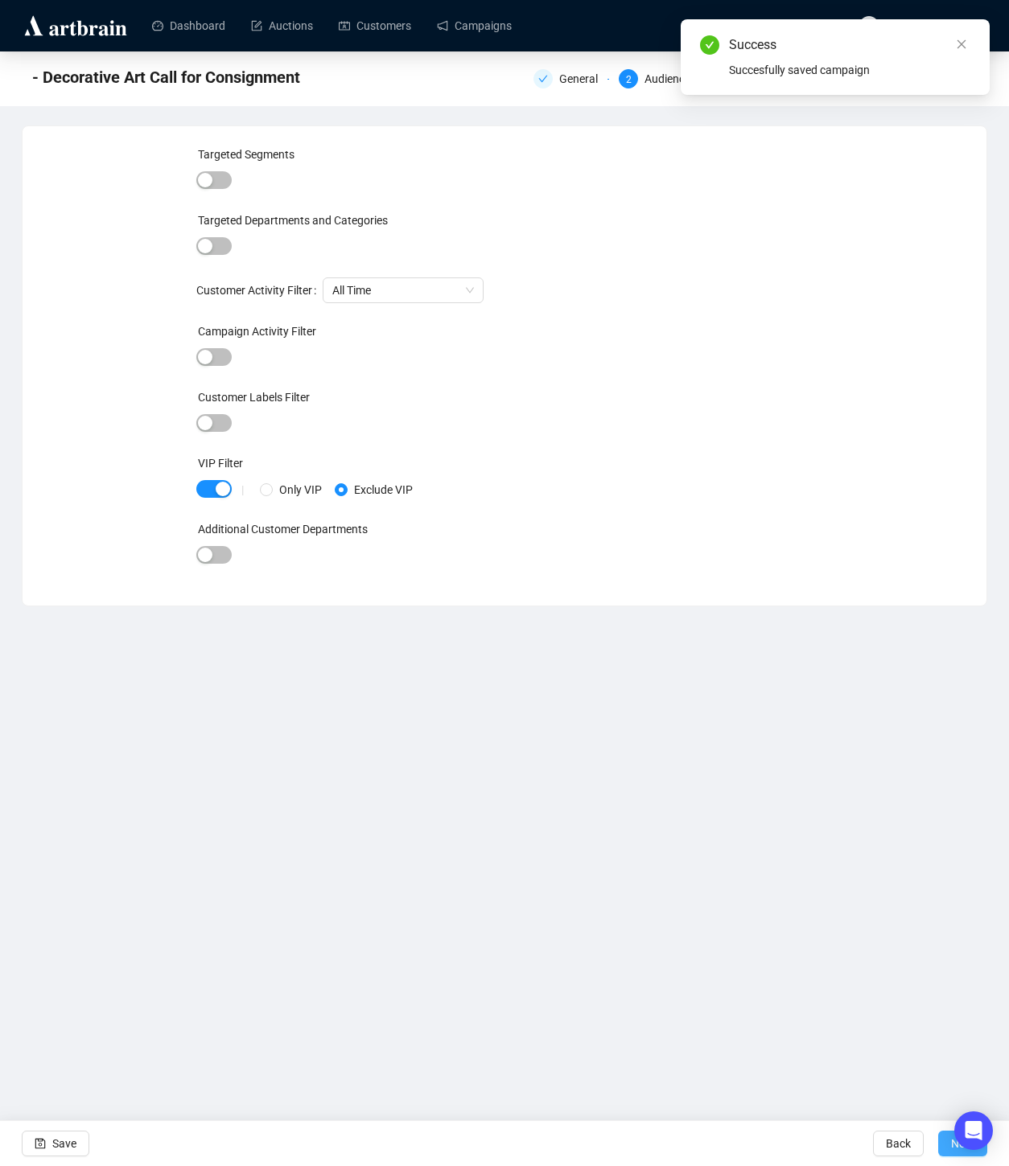
click at [943, 1142] on button "Next" at bounding box center [962, 1144] width 49 height 26
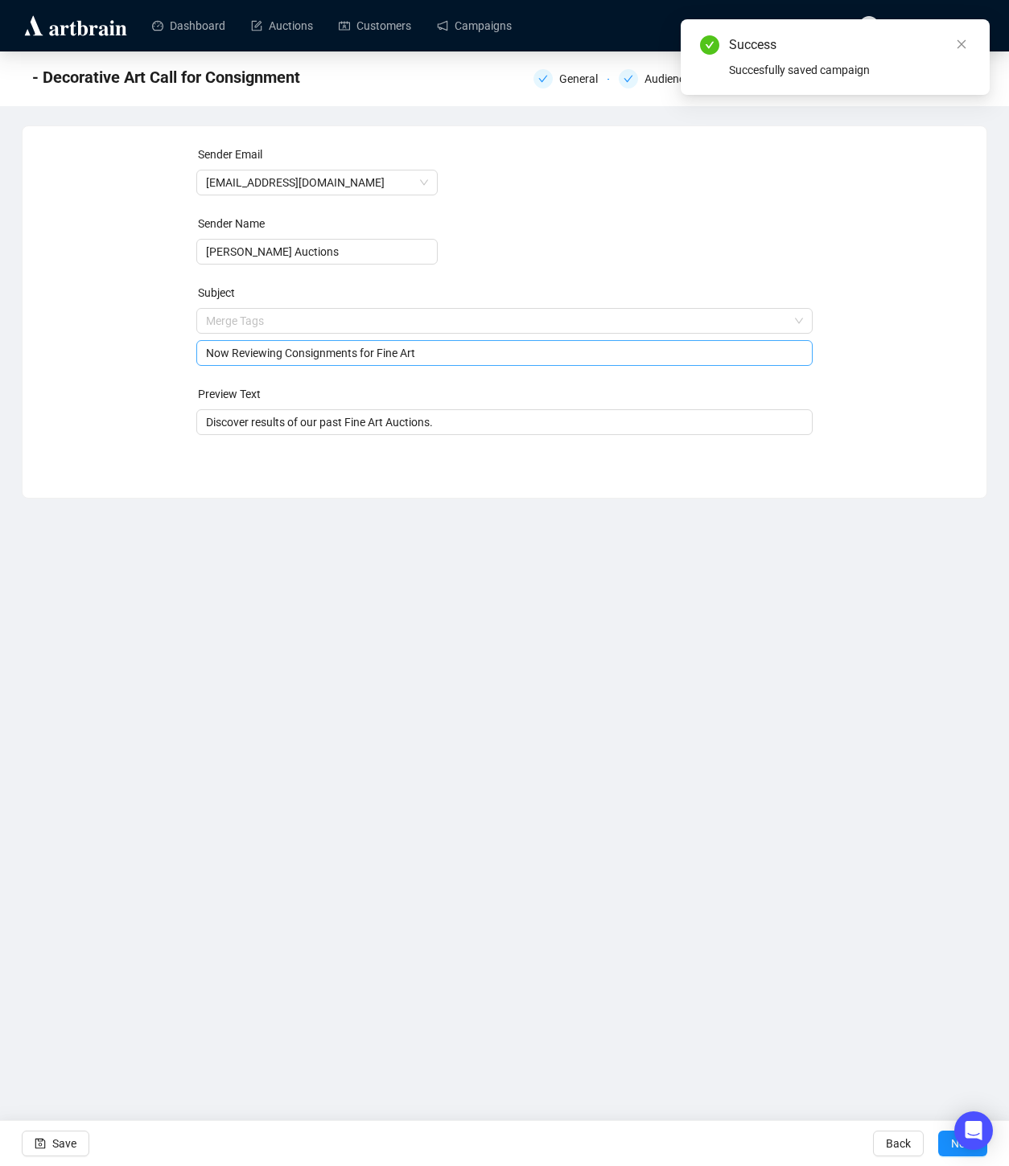
click at [392, 325] on span "Merge Tags Now Reviewing Consignments for Fine Art" at bounding box center [504, 336] width 617 height 45
click at [392, 325] on input "search" at bounding box center [497, 321] width 583 height 24
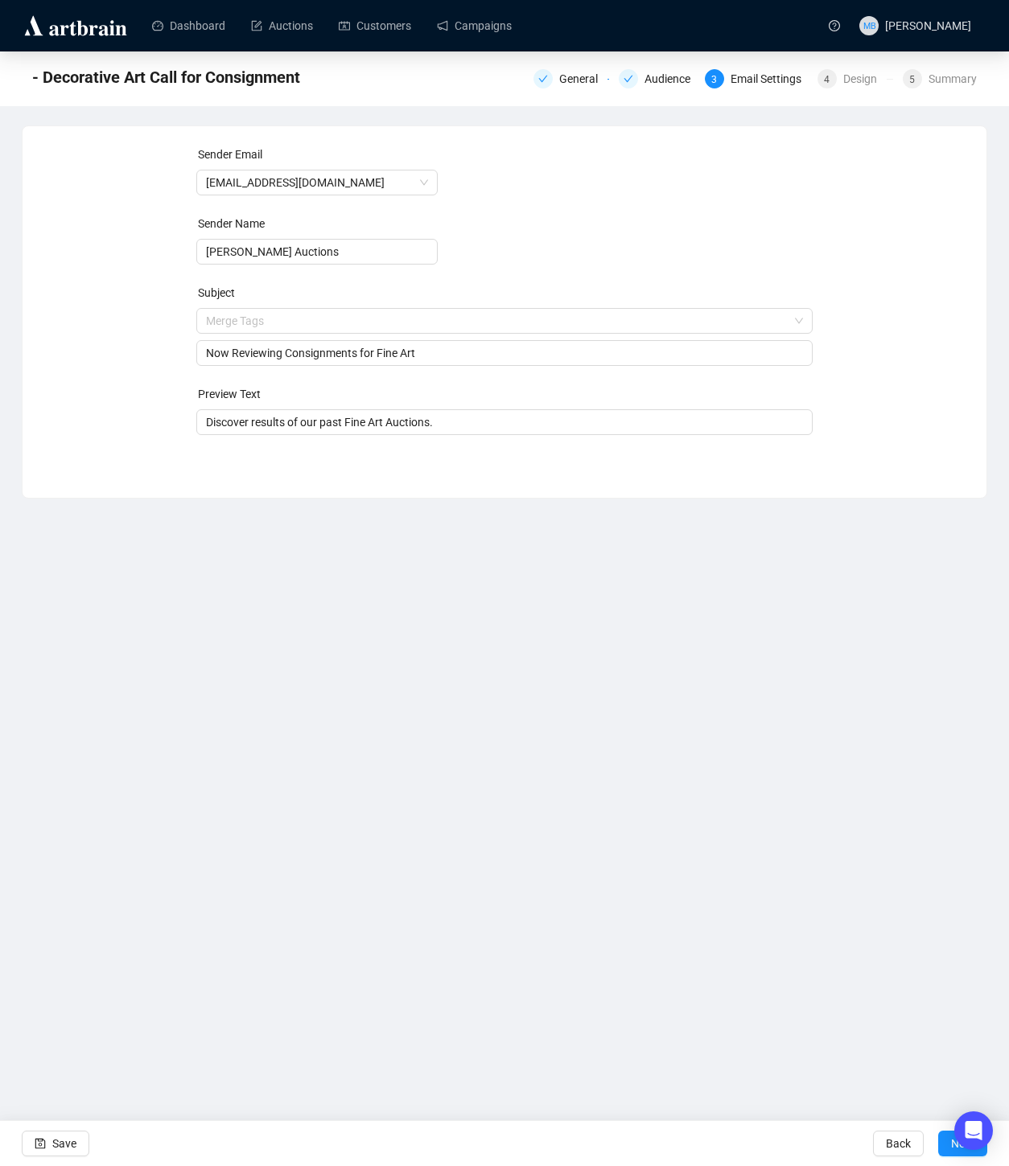
drag, startPoint x: 164, startPoint y: 353, endPoint x: 230, endPoint y: 351, distance: 66.0
click at [165, 353] on div "Sender Email [EMAIL_ADDRESS][DOMAIN_NAME] Sender Name [PERSON_NAME] Auctions Su…" at bounding box center [504, 300] width 925 height 309
click at [391, 354] on input "Now Reviewing Consignments for Fine Art" at bounding box center [505, 353] width 598 height 18
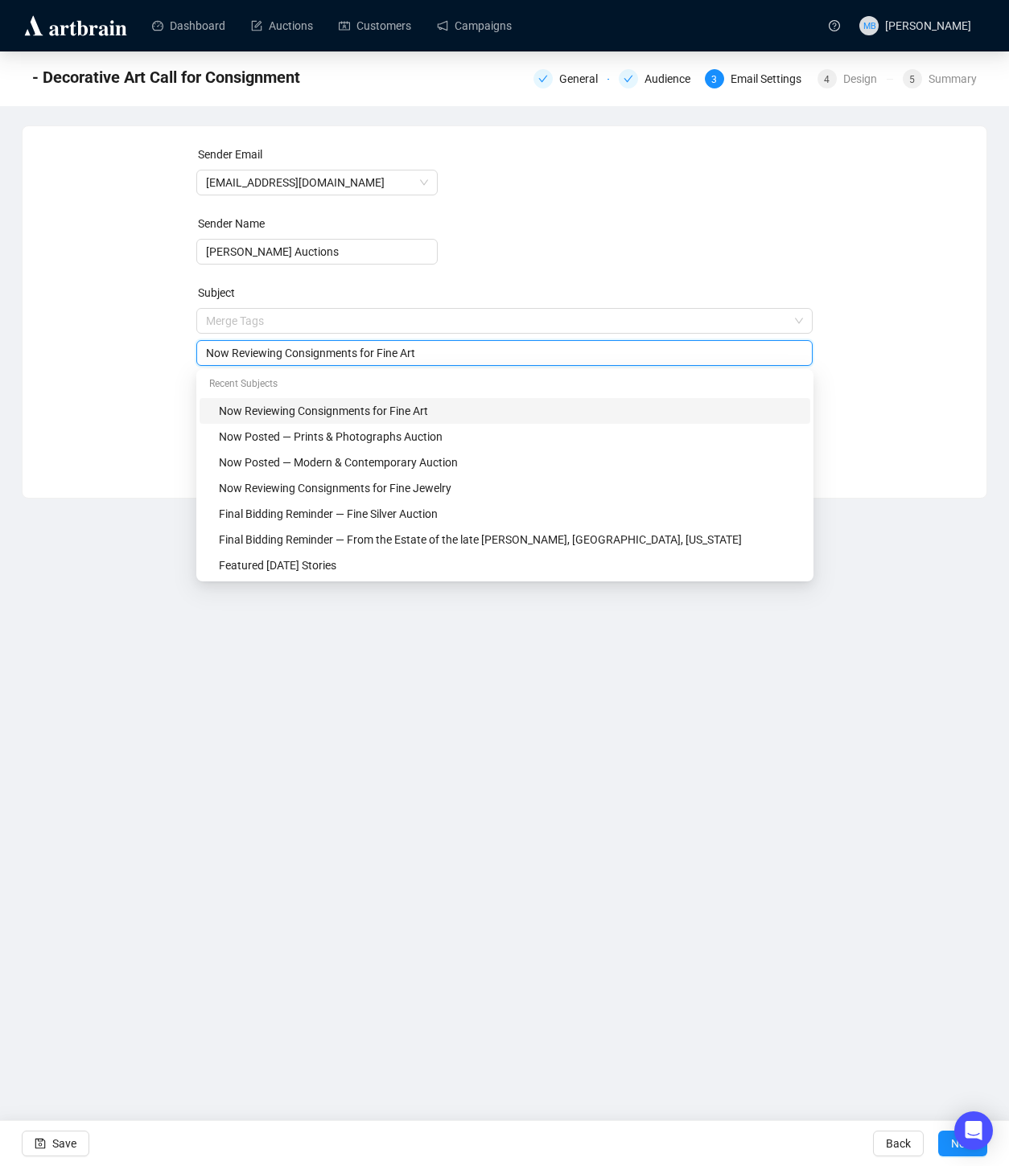
click at [391, 354] on input "Now Reviewing Consignments for Fine Art" at bounding box center [505, 353] width 598 height 18
type input "Now Reviewing Consignments for Decorative Art"
drag, startPoint x: 2, startPoint y: 390, endPoint x: 60, endPoint y: 386, distance: 57.2
click at [2, 390] on div "- Decorative Art Call for Consignment General Audience 3 Email Settings 4 Desig…" at bounding box center [504, 274] width 1009 height 447
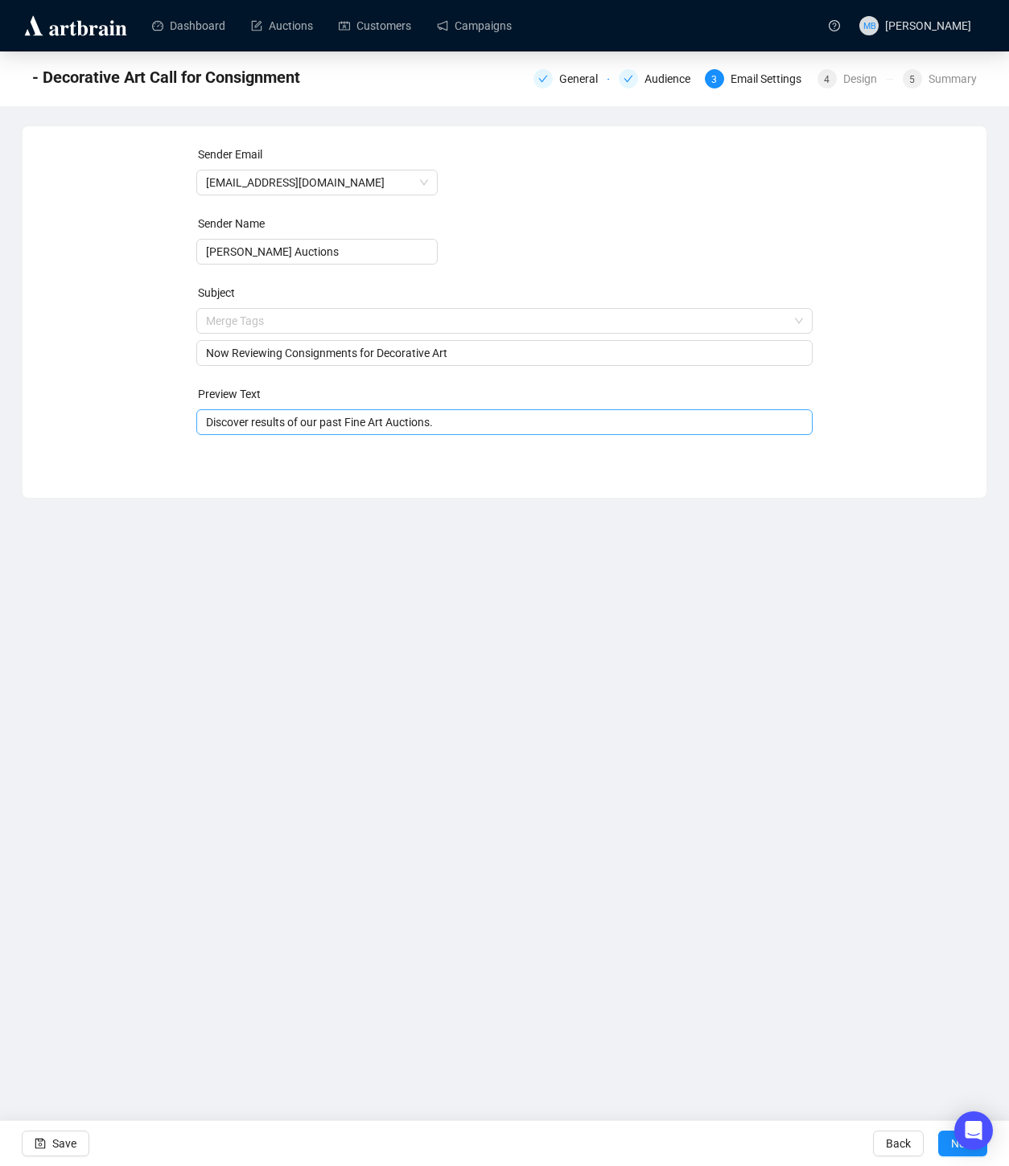
click at [360, 424] on input "Discover results of our past Fine Art Auctions." at bounding box center [505, 422] width 598 height 18
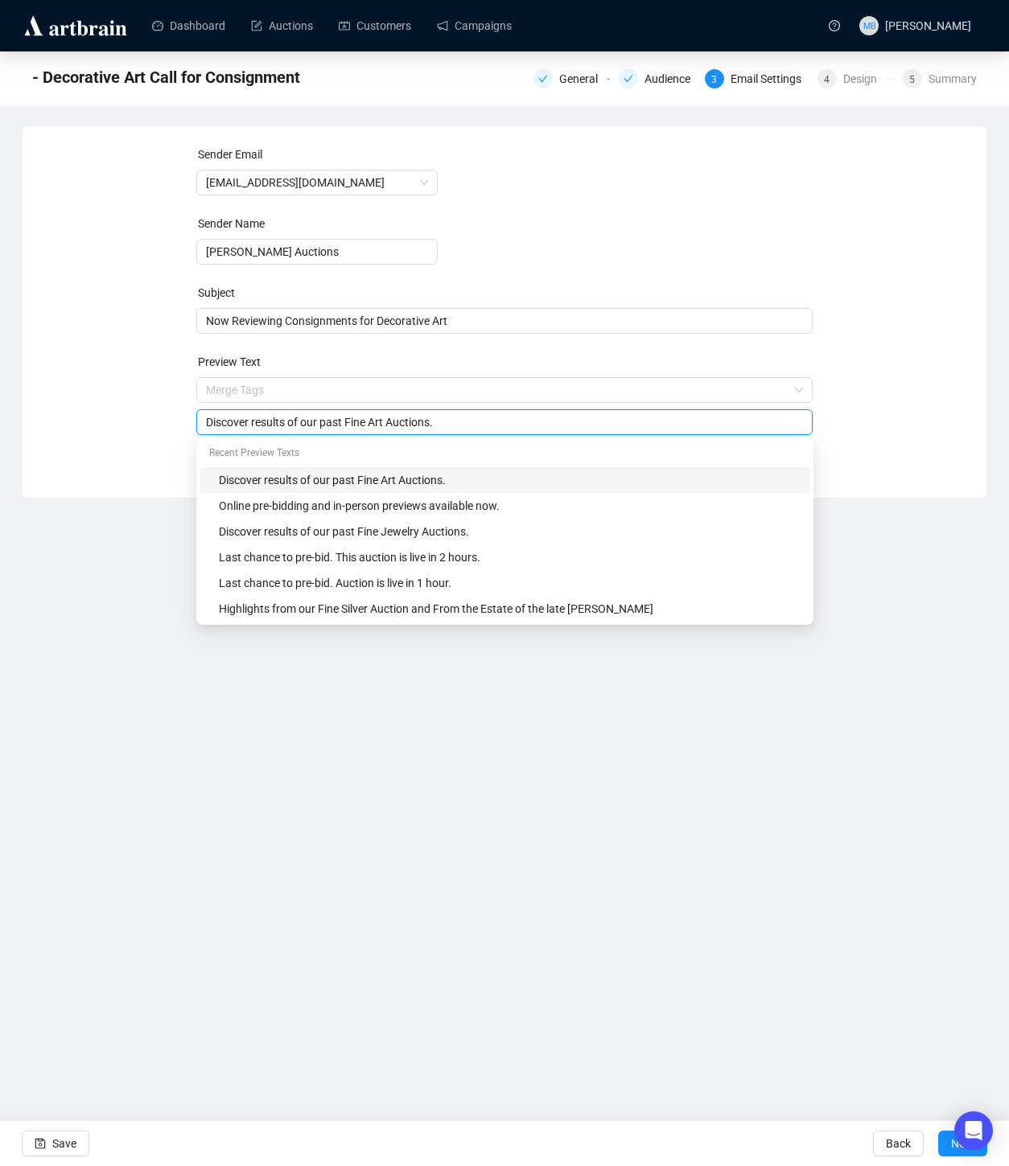
click at [360, 424] on input "Discover results of our past Fine Art Auctions." at bounding box center [505, 422] width 598 height 18
type input "Discover results of our past Decorative Art Auctions."
click at [72, 419] on div "Sender Email [EMAIL_ADDRESS][DOMAIN_NAME] Sender Name [PERSON_NAME] Auctions Su…" at bounding box center [504, 300] width 925 height 309
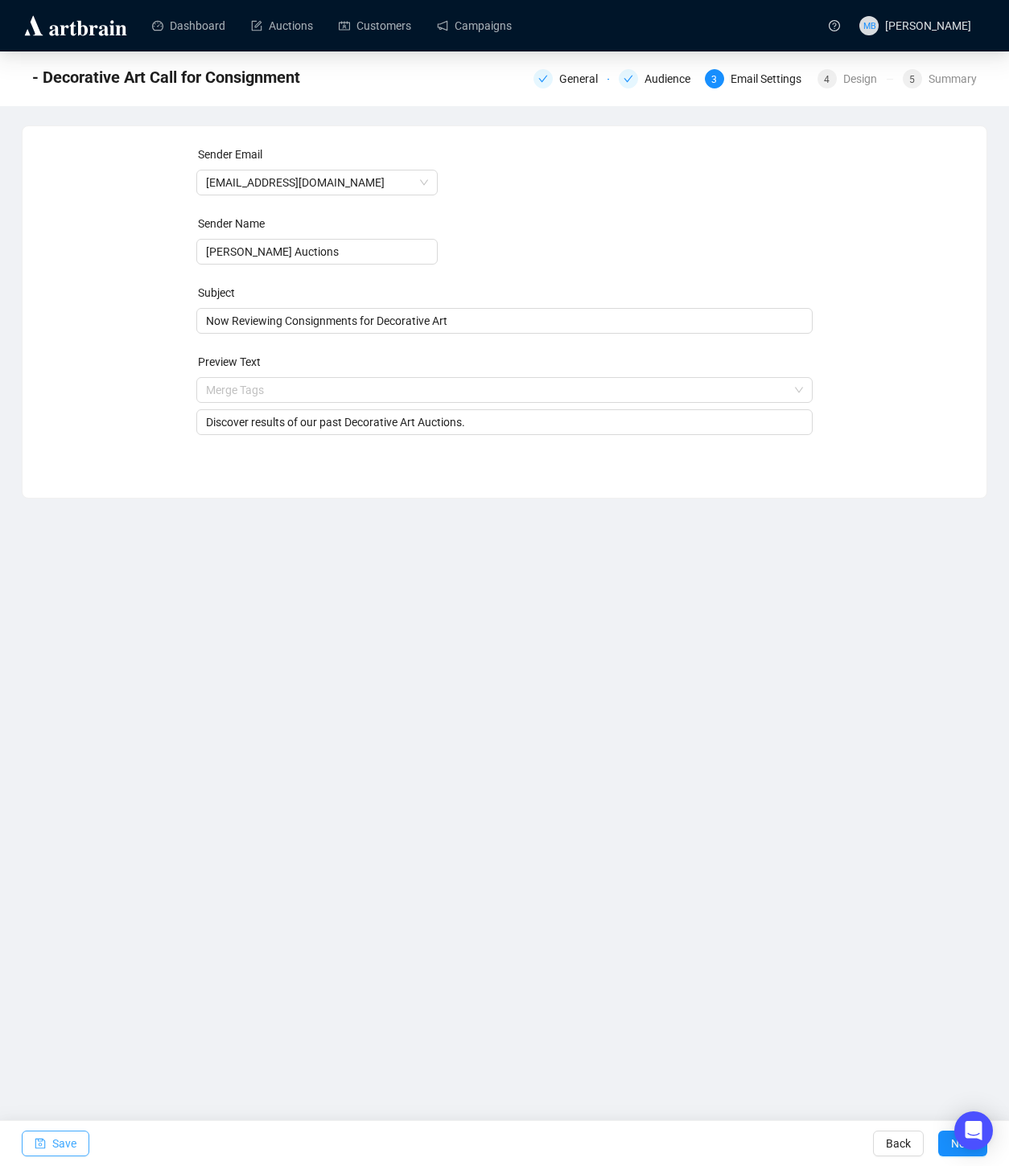
click at [51, 1138] on button "Save" at bounding box center [56, 1144] width 68 height 26
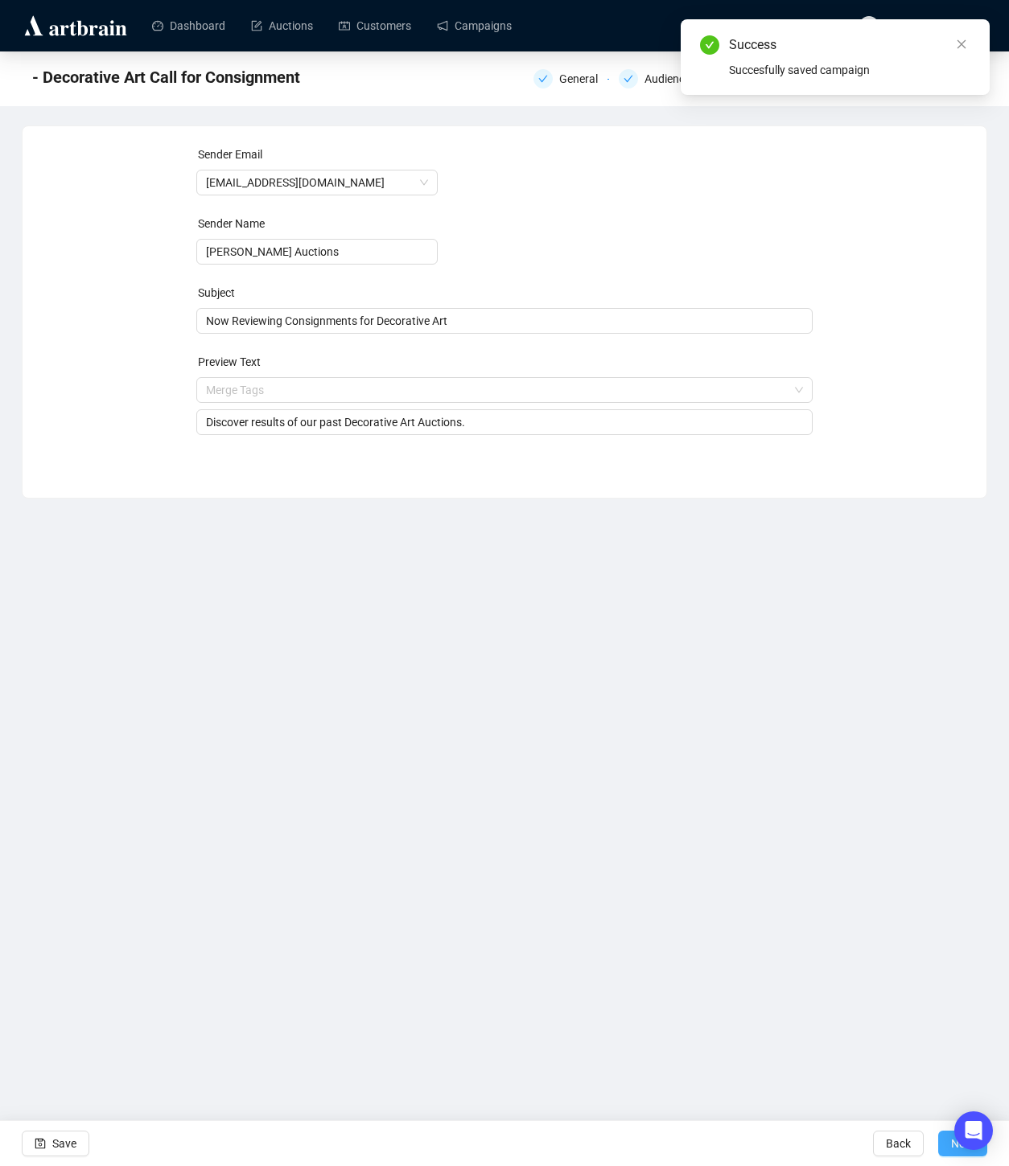
click at [943, 1145] on button "Next" at bounding box center [962, 1144] width 49 height 26
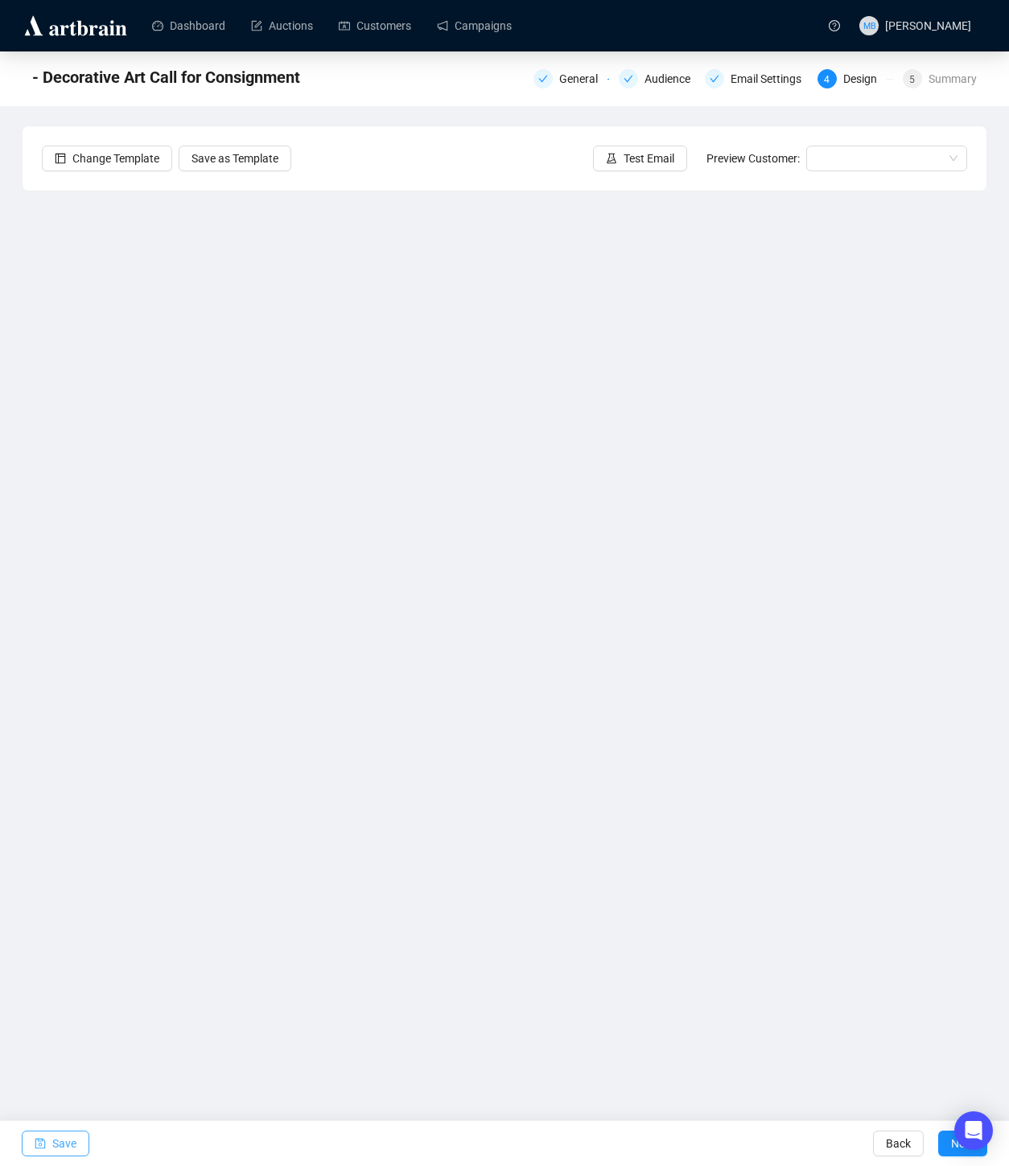
click at [45, 1153] on span "button" at bounding box center [40, 1143] width 11 height 45
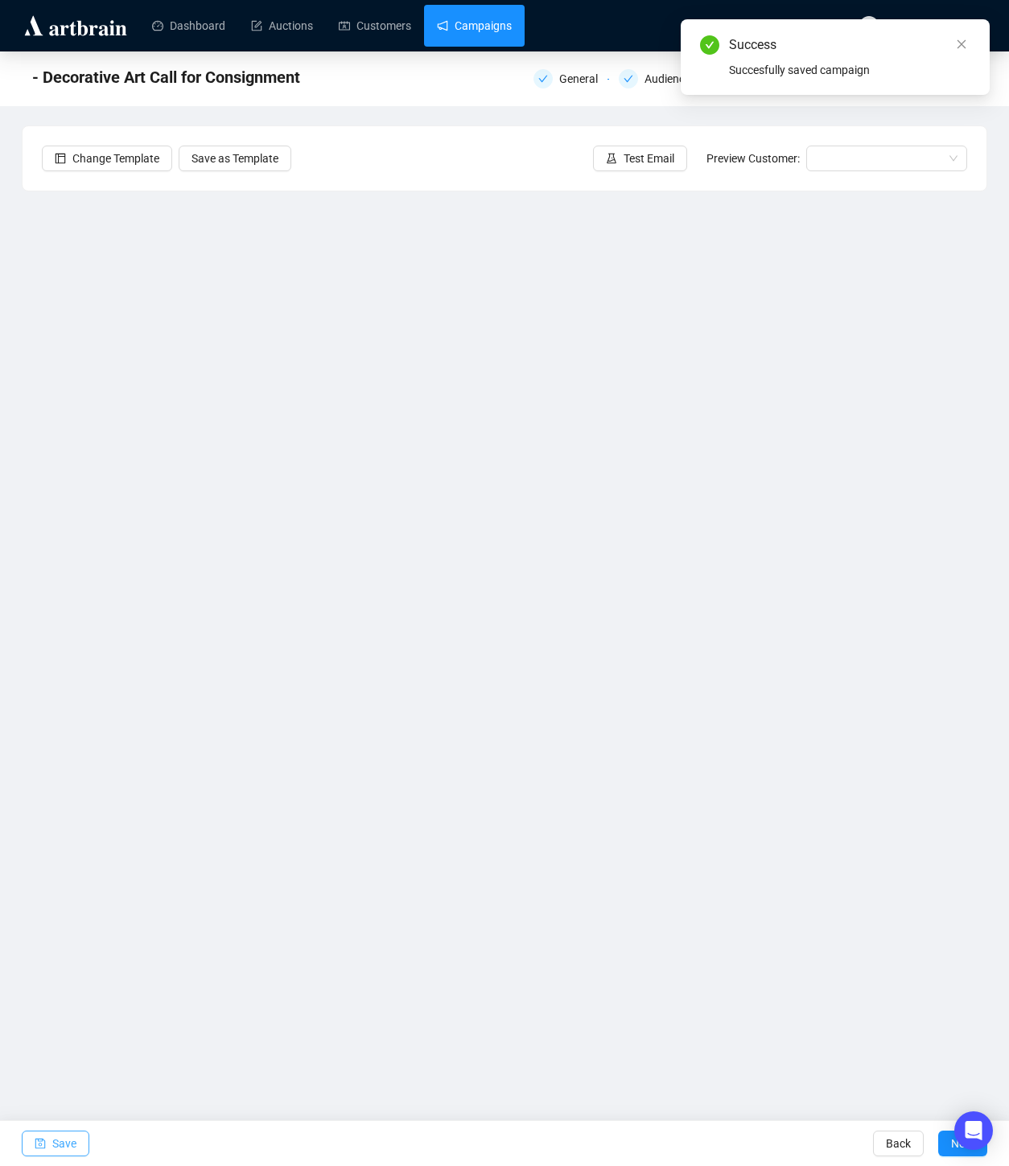
click at [499, 20] on link "Campaigns" at bounding box center [474, 26] width 75 height 42
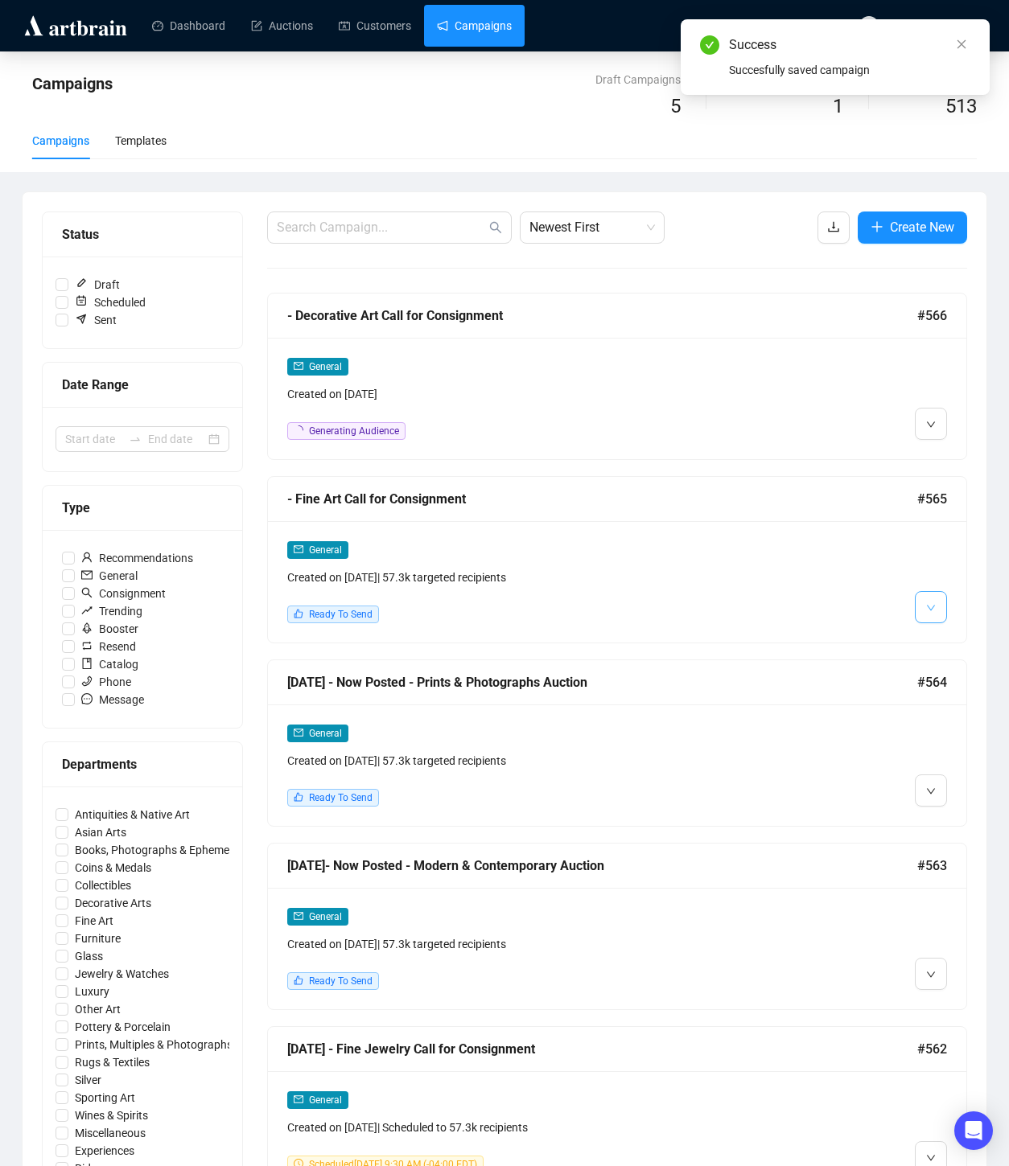
click at [921, 618] on button "button" at bounding box center [930, 607] width 32 height 32
click at [898, 647] on span "Edit" at bounding box center [896, 641] width 19 height 13
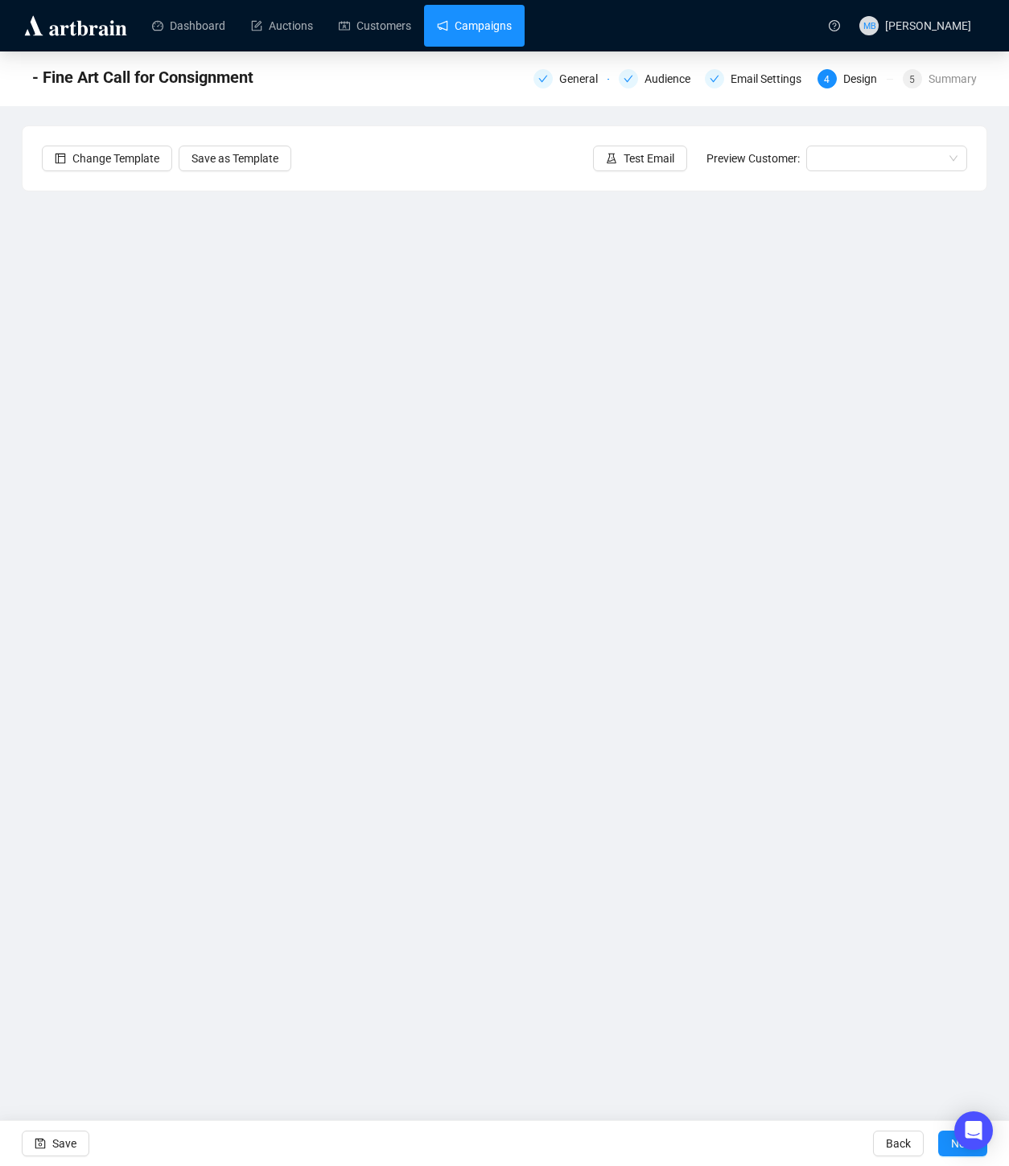
click at [470, 30] on link "Campaigns" at bounding box center [474, 26] width 75 height 42
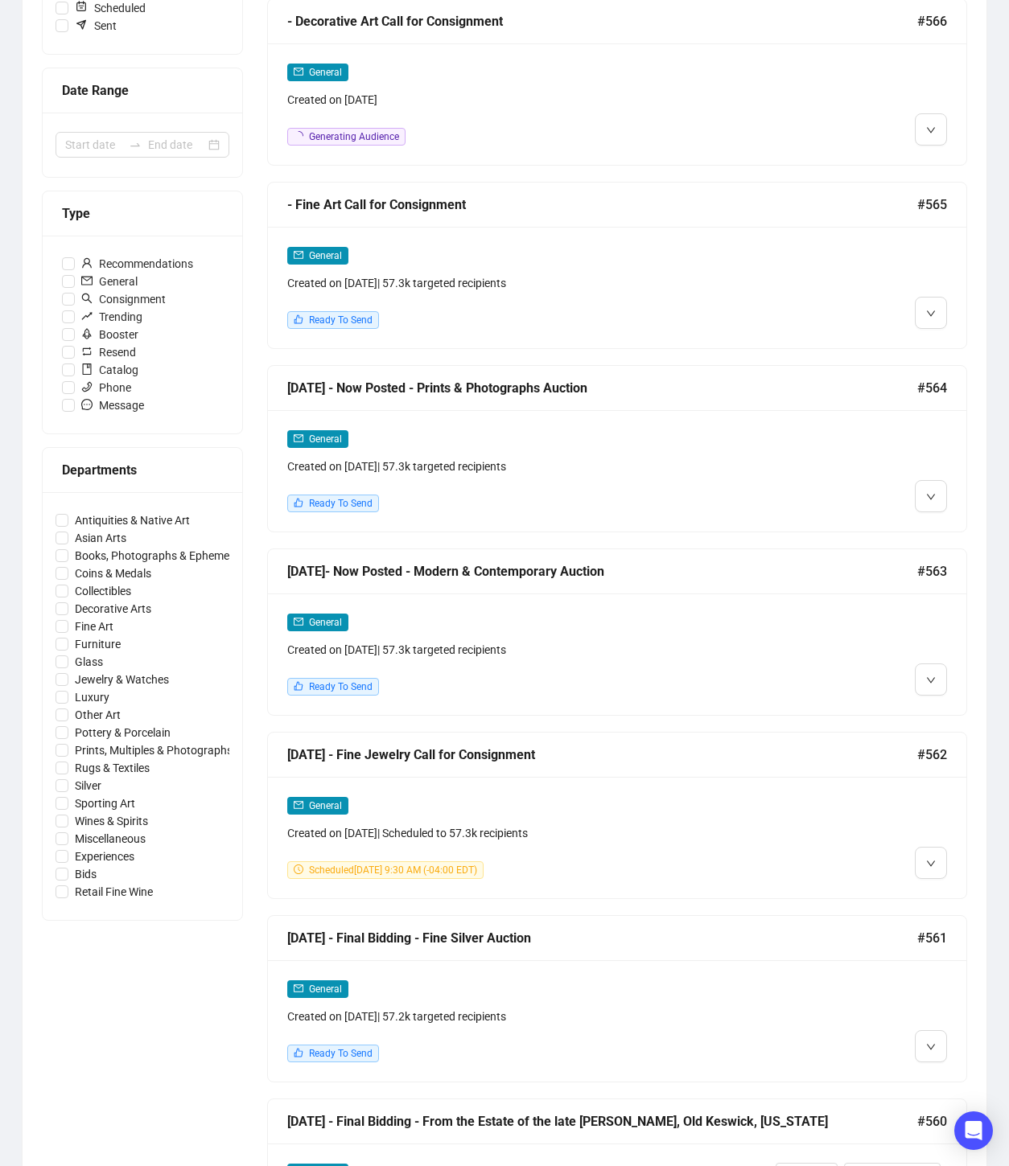
scroll to position [298, 0]
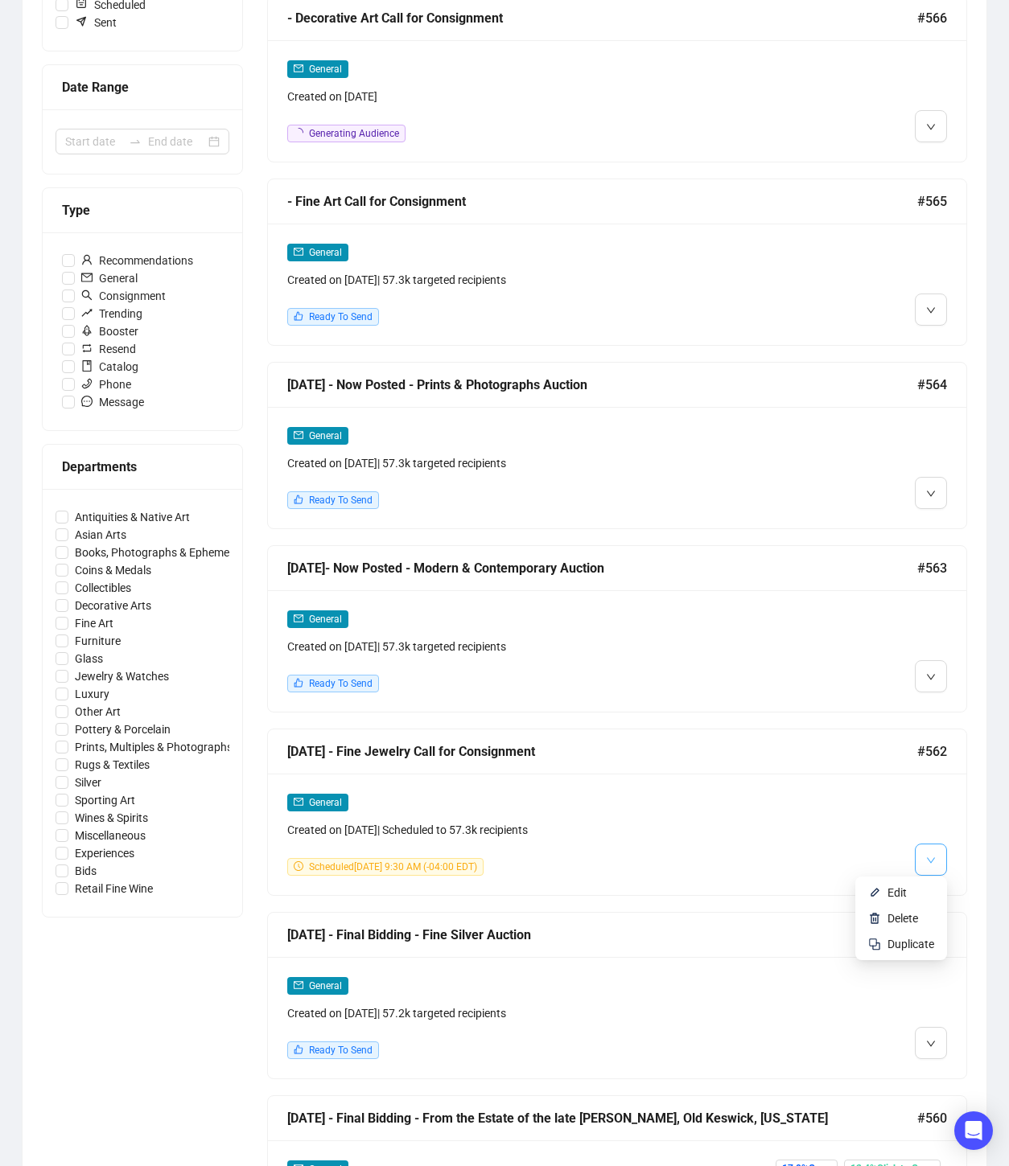
click at [923, 862] on button "button" at bounding box center [930, 860] width 32 height 32
click at [905, 894] on span "Edit" at bounding box center [910, 893] width 47 height 18
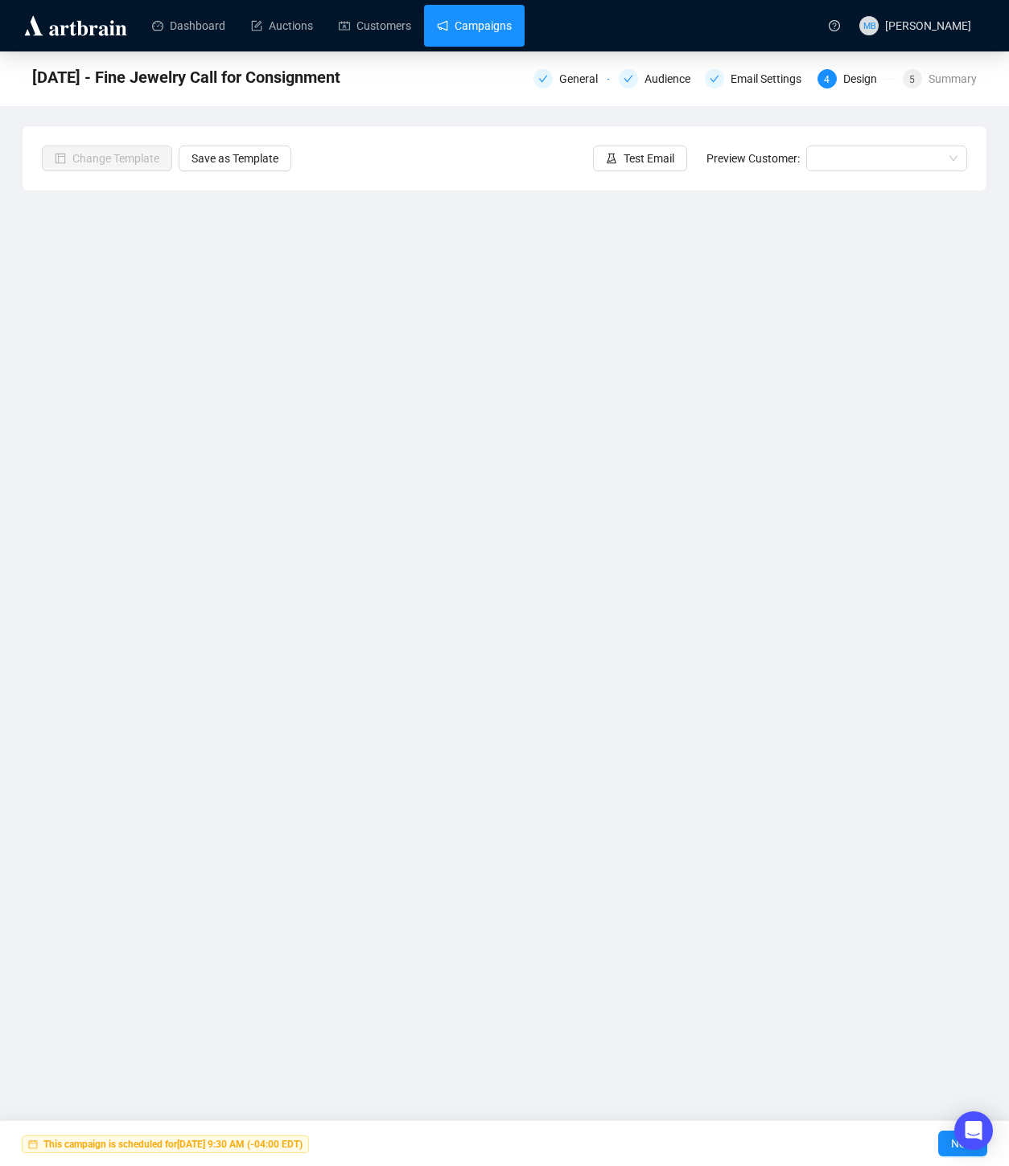
click at [503, 26] on link "Campaigns" at bounding box center [474, 26] width 75 height 42
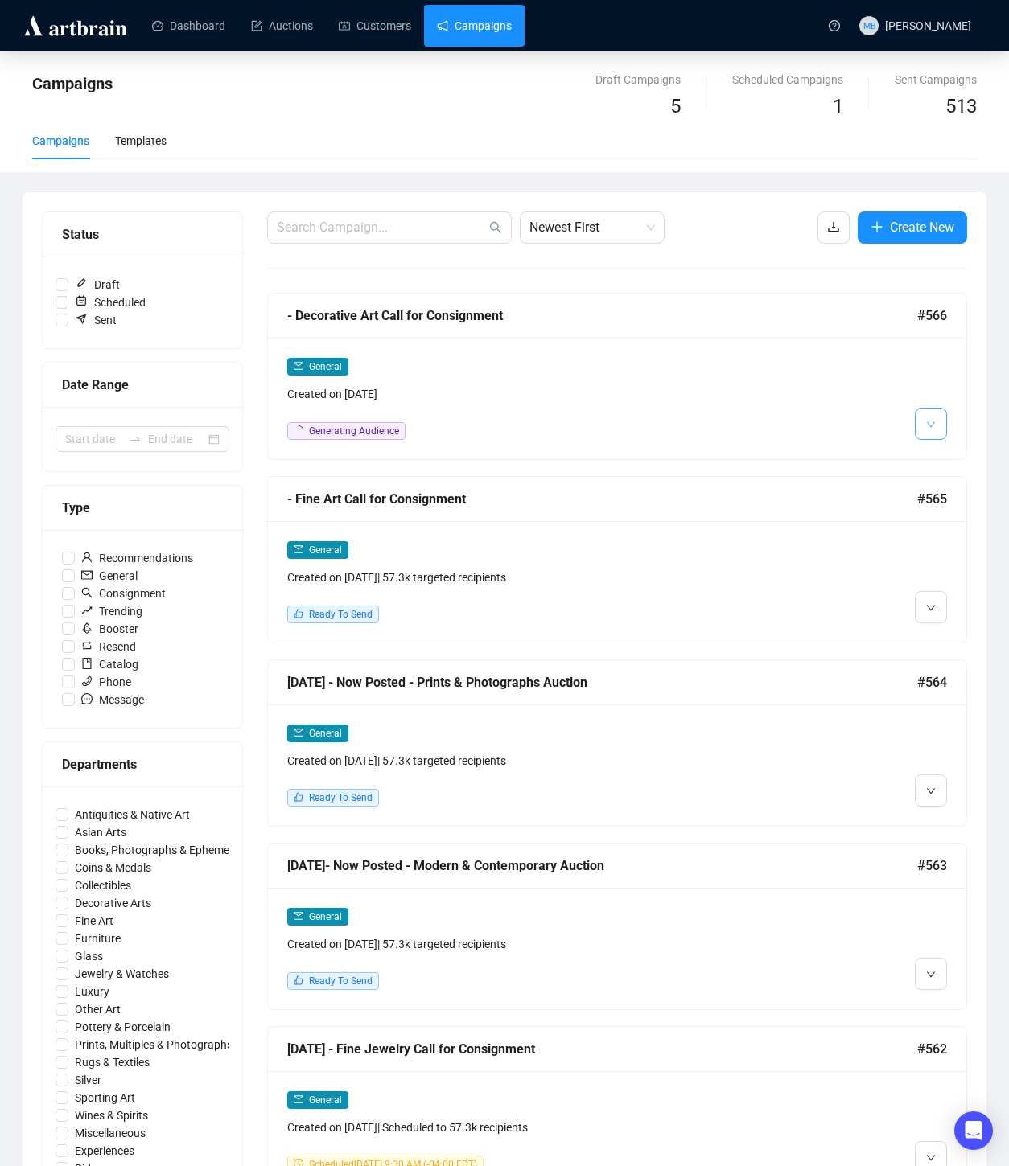
click at [943, 430] on button "button" at bounding box center [930, 424] width 32 height 32
click at [907, 461] on span "Edit" at bounding box center [910, 459] width 47 height 18
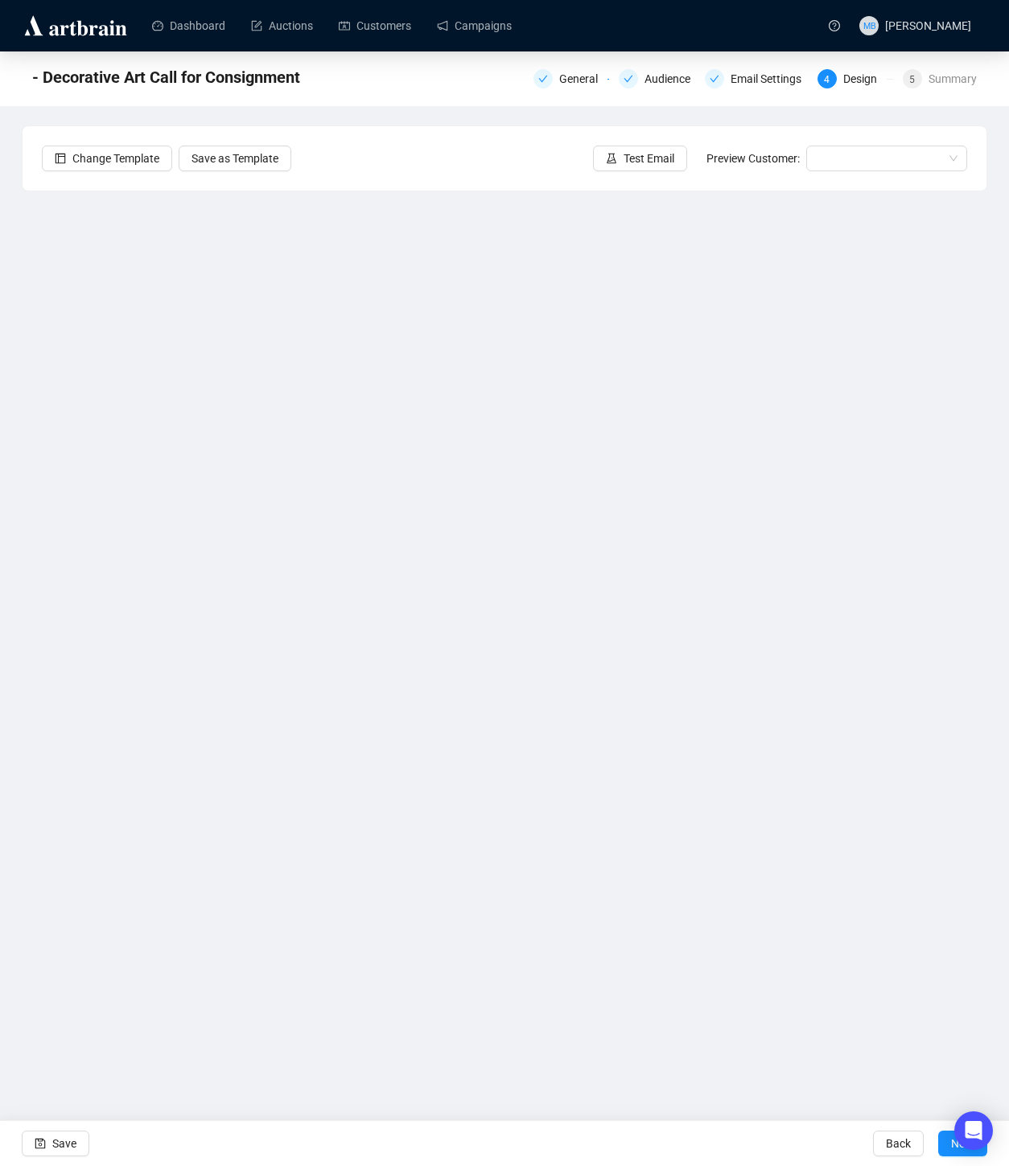
click at [998, 500] on div "- Decorative Art Call for Consignment General Audience Email Settings 4 Design …" at bounding box center [504, 482] width 1009 height 863
drag, startPoint x: 997, startPoint y: 638, endPoint x: 991, endPoint y: 647, distance: 11.6
click at [998, 637] on div "- Decorative Art Call for Consignment General Audience Email Settings 4 Design …" at bounding box center [504, 482] width 1009 height 863
click at [996, 713] on div "- Decorative Art Call for Consignment General Audience Email Settings 4 Design …" at bounding box center [504, 482] width 1009 height 863
click at [999, 599] on div "- Decorative Art Call for Consignment General Audience Email Settings 4 Design …" at bounding box center [504, 482] width 1009 height 863
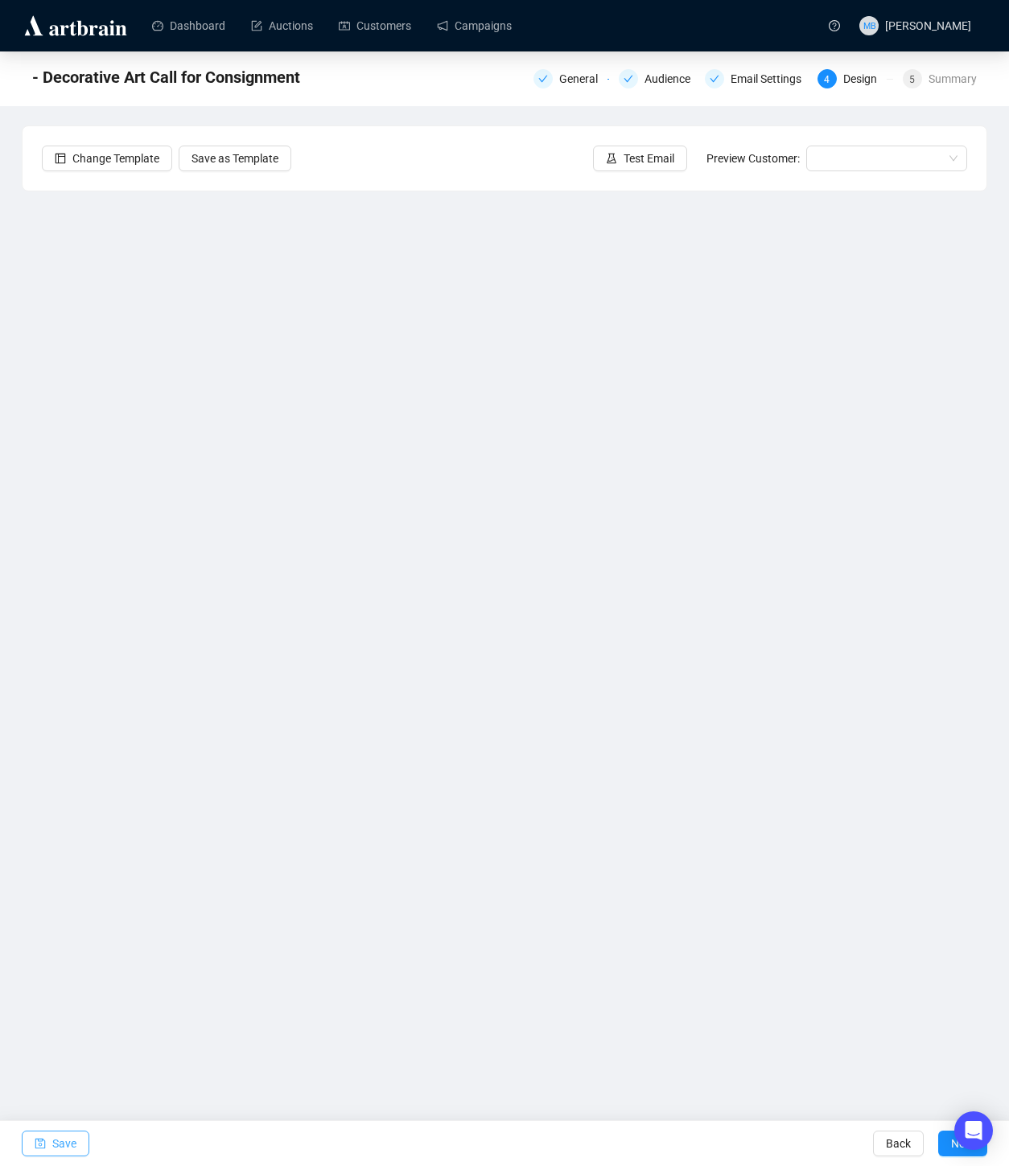
click at [55, 1143] on span "Save" at bounding box center [64, 1143] width 24 height 45
click at [68, 1143] on span "Save" at bounding box center [64, 1143] width 24 height 45
click at [1002, 428] on div "- Decorative Art Call for Consignment General Audience Email Settings 4 Design …" at bounding box center [504, 482] width 1009 height 863
click at [63, 1133] on span "Save" at bounding box center [64, 1143] width 24 height 45
click at [1004, 424] on div "- Decorative Art Call for Consignment General Audience Email Settings 4 Design …" at bounding box center [504, 482] width 1009 height 863
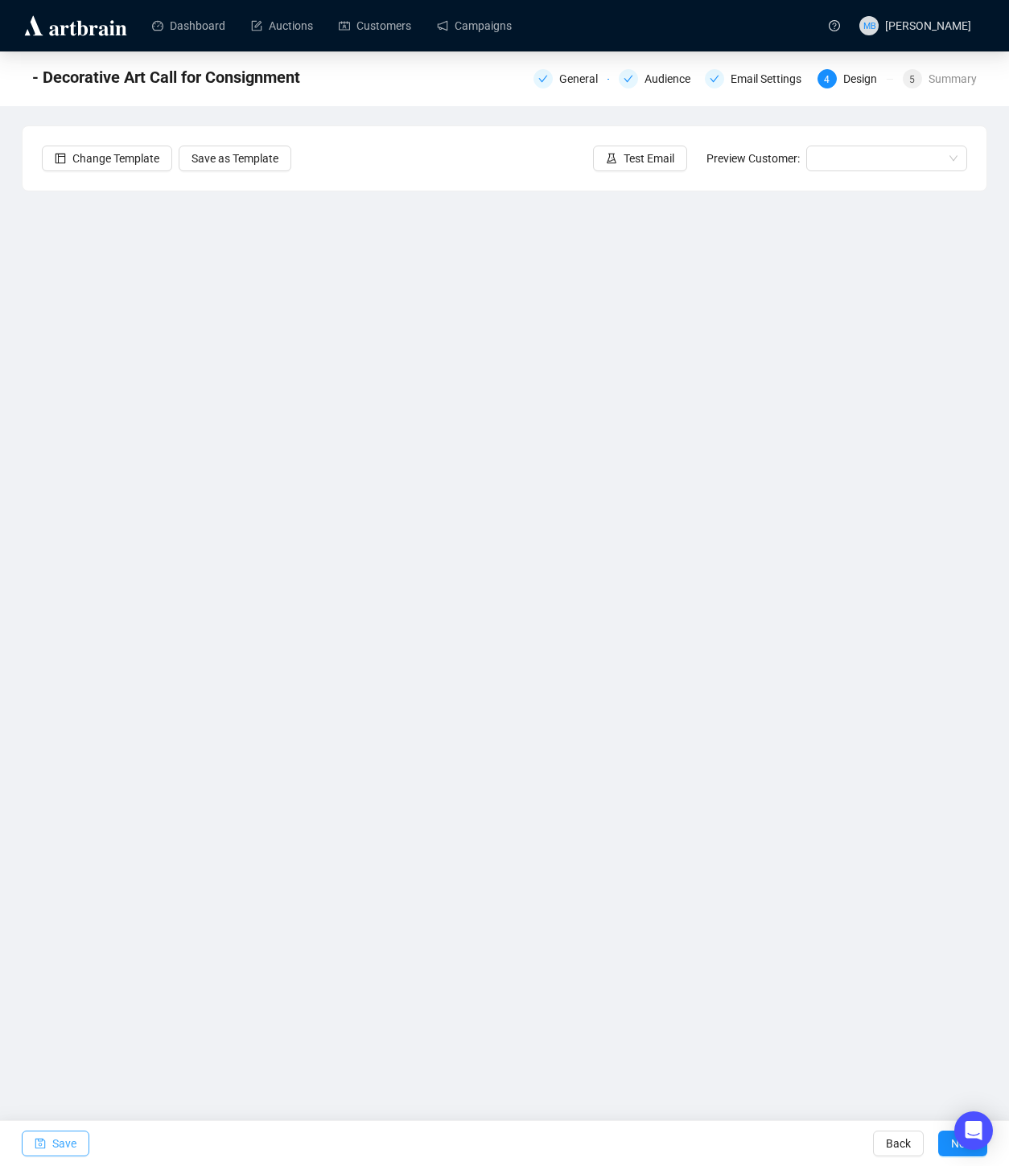
click at [68, 1144] on span "Save" at bounding box center [64, 1143] width 24 height 45
click at [608, 150] on span "button" at bounding box center [611, 159] width 11 height 18
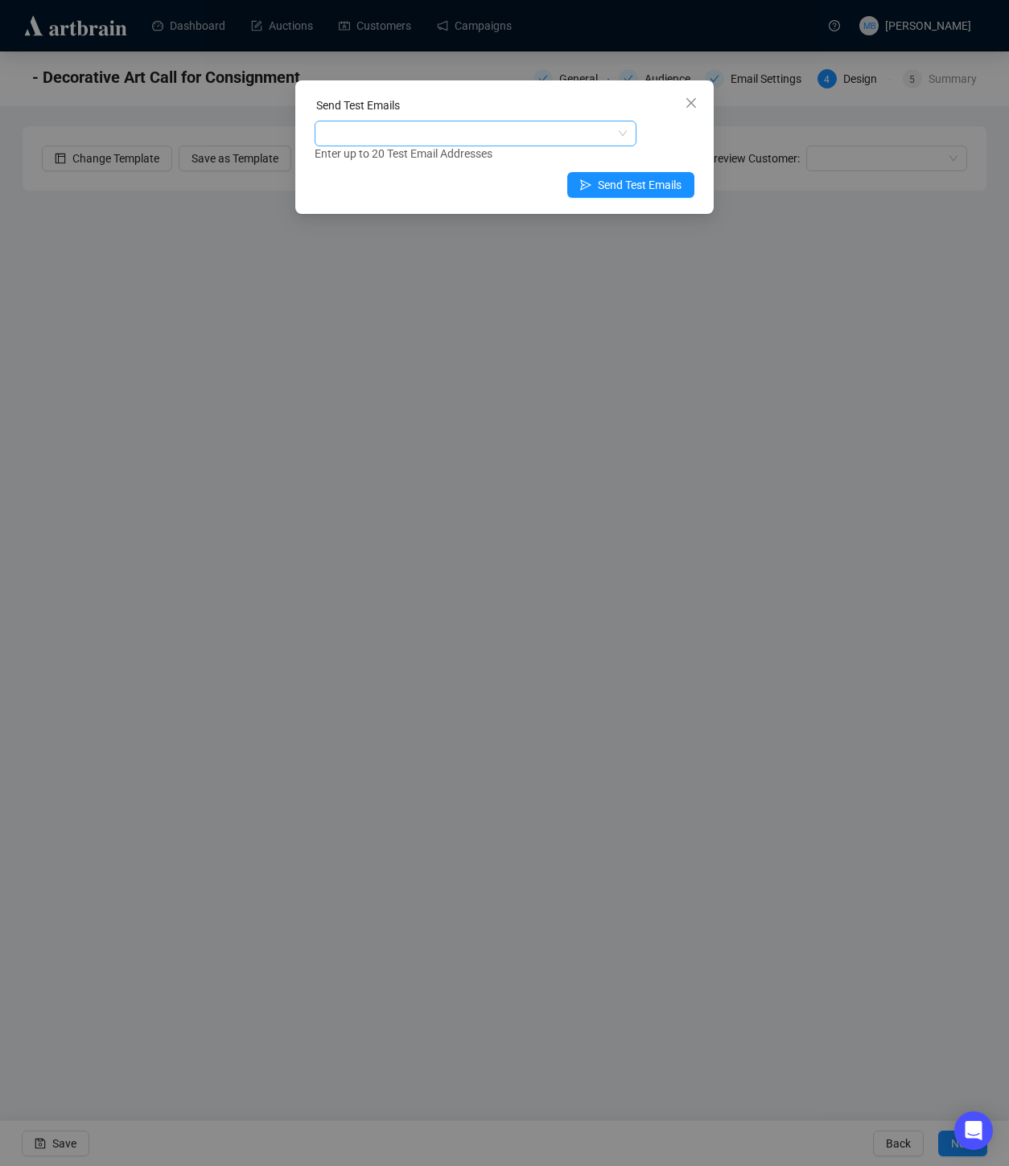
click at [436, 139] on div at bounding box center [467, 133] width 298 height 23
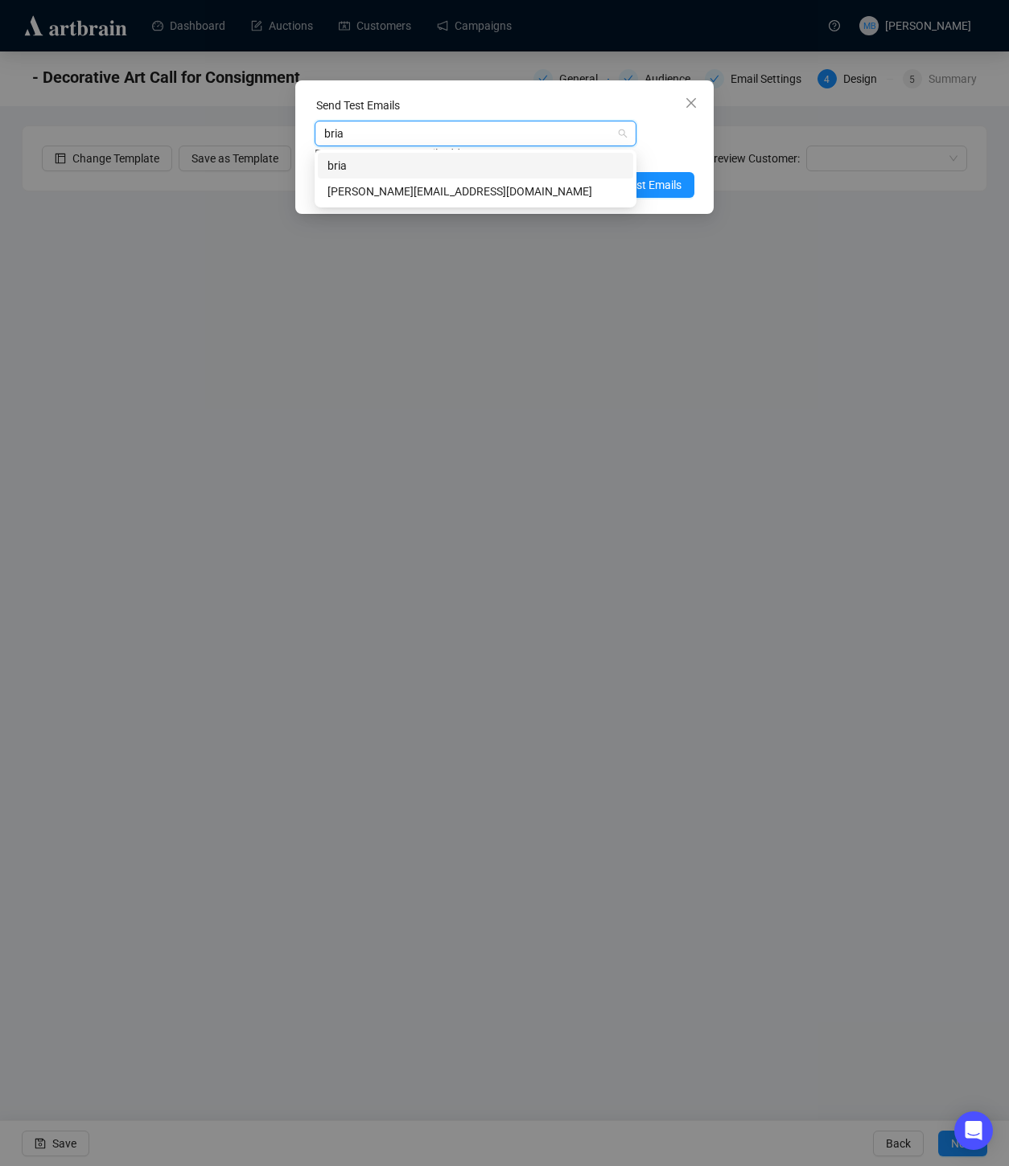
type input "[PERSON_NAME]"
click at [421, 199] on div "[PERSON_NAME][EMAIL_ADDRESS][DOMAIN_NAME]" at bounding box center [475, 192] width 296 height 18
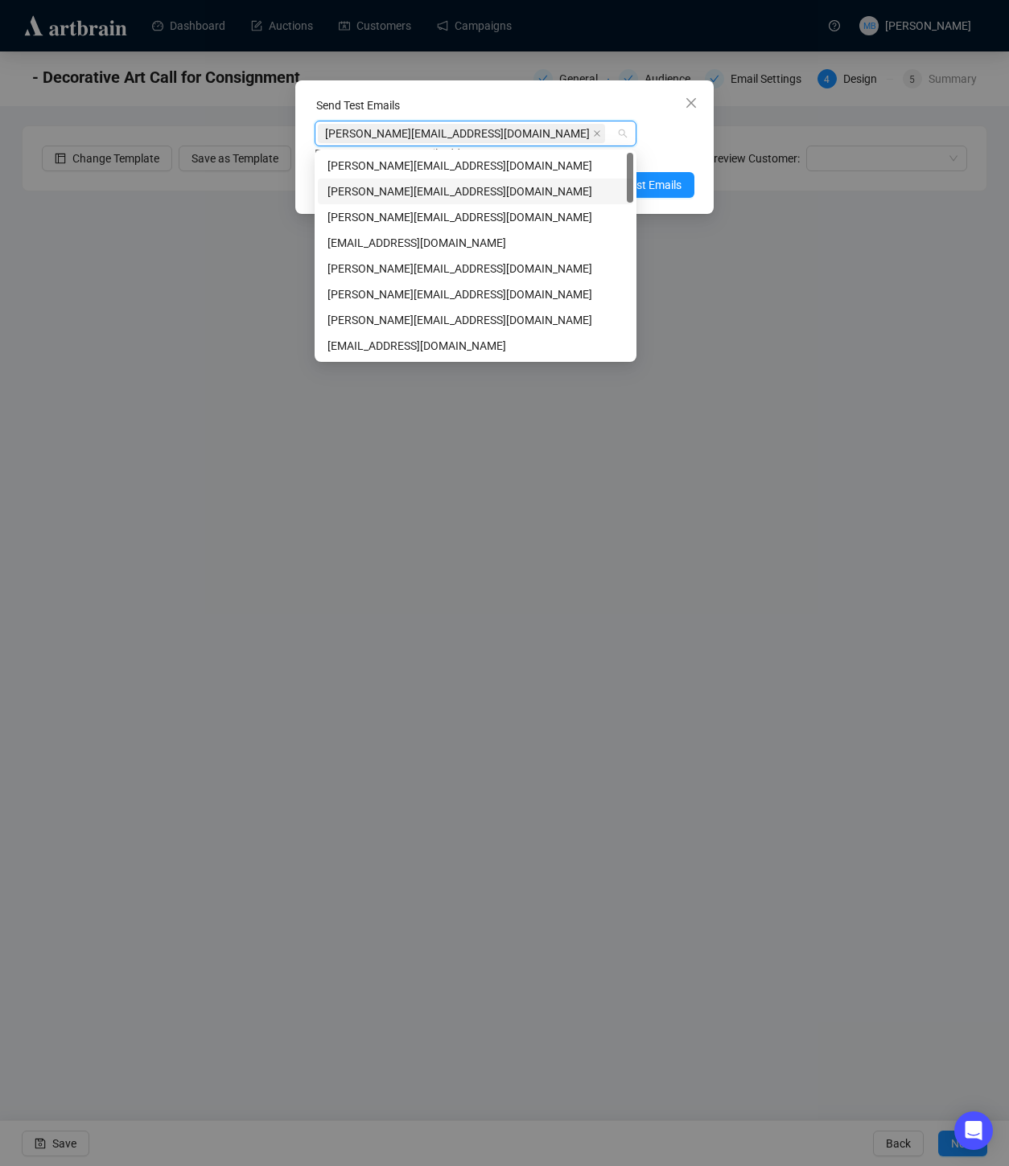
click at [700, 134] on div "Send Test Emails [PERSON_NAME][EMAIL_ADDRESS][DOMAIN_NAME] Enter up to 20 Test …" at bounding box center [504, 147] width 418 height 134
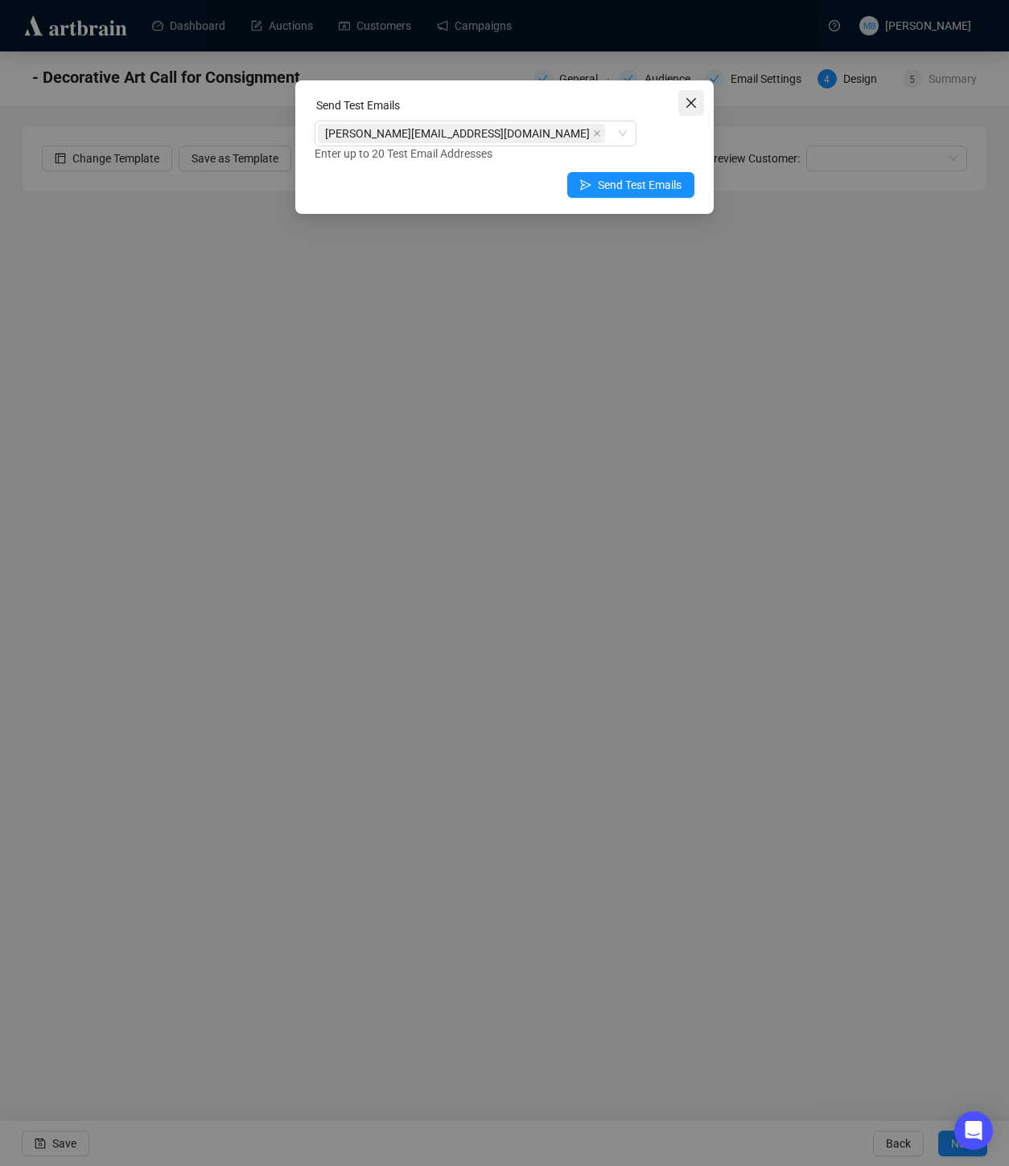
click at [691, 104] on icon "close" at bounding box center [691, 103] width 10 height 10
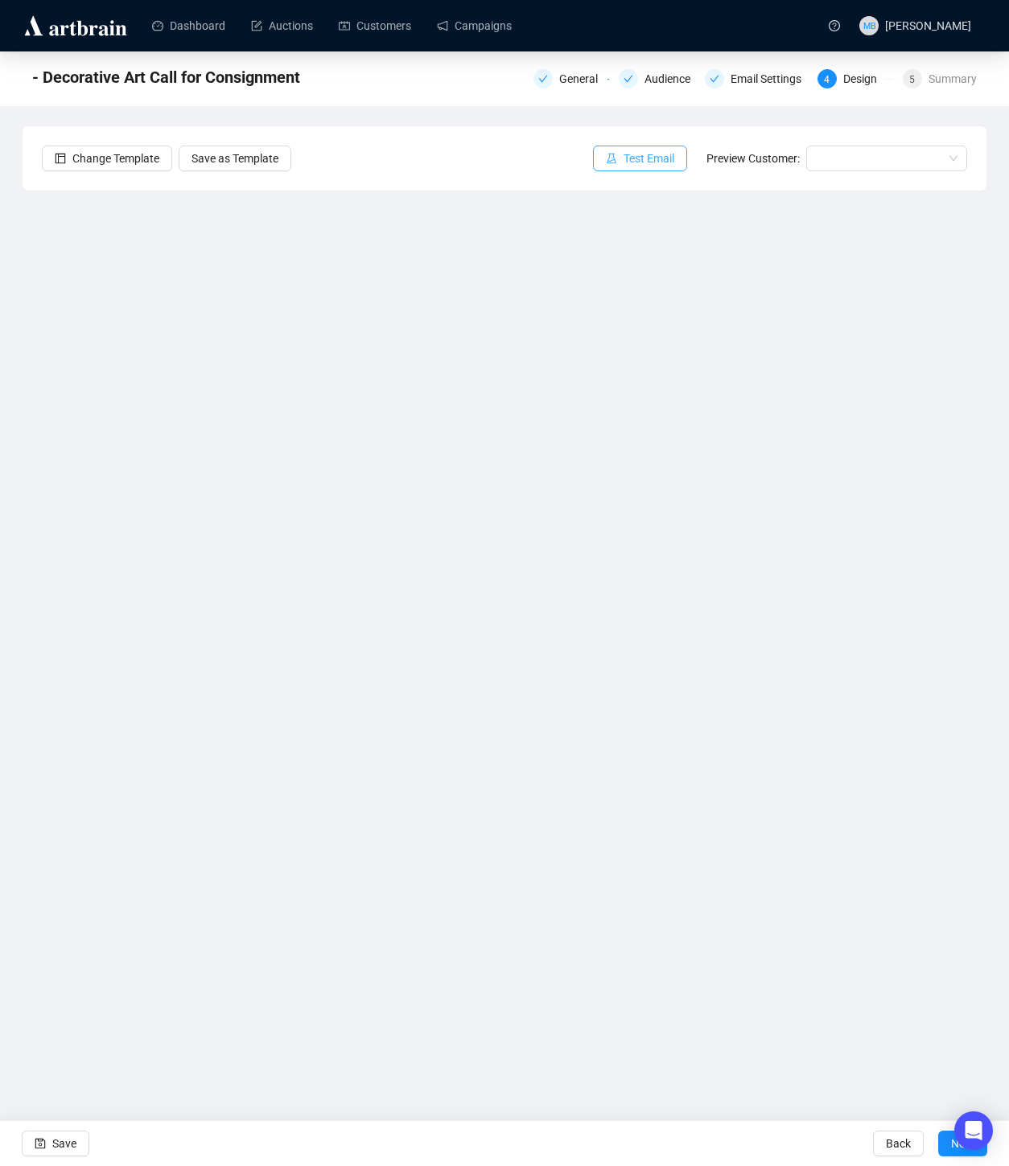
click at [651, 165] on span "Test Email" at bounding box center [648, 159] width 51 height 18
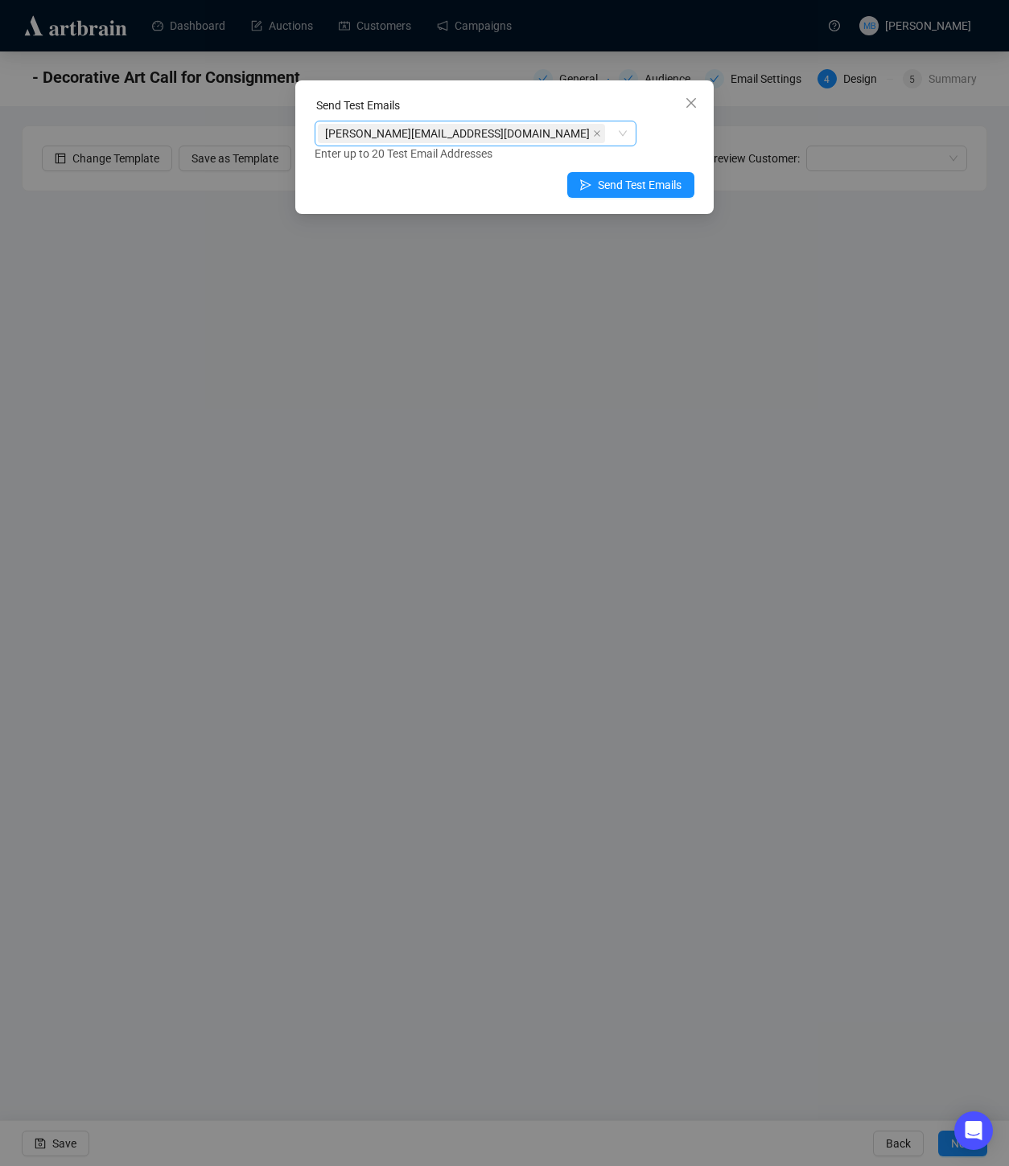
click at [544, 136] on div "[PERSON_NAME][EMAIL_ADDRESS][DOMAIN_NAME]" at bounding box center [467, 133] width 298 height 23
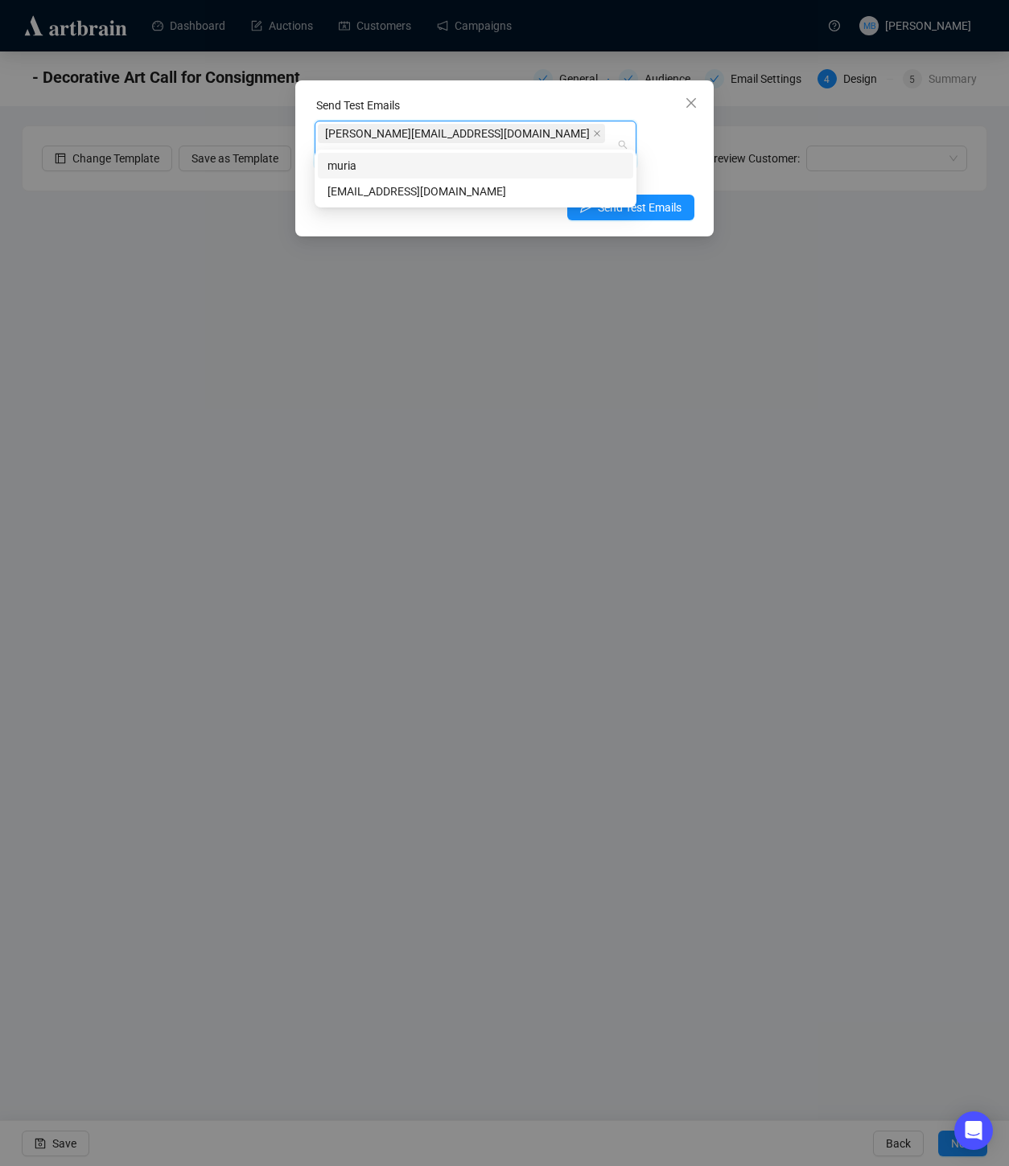
type input "muriah"
click at [487, 189] on div "[EMAIL_ADDRESS][DOMAIN_NAME]" at bounding box center [475, 192] width 296 height 18
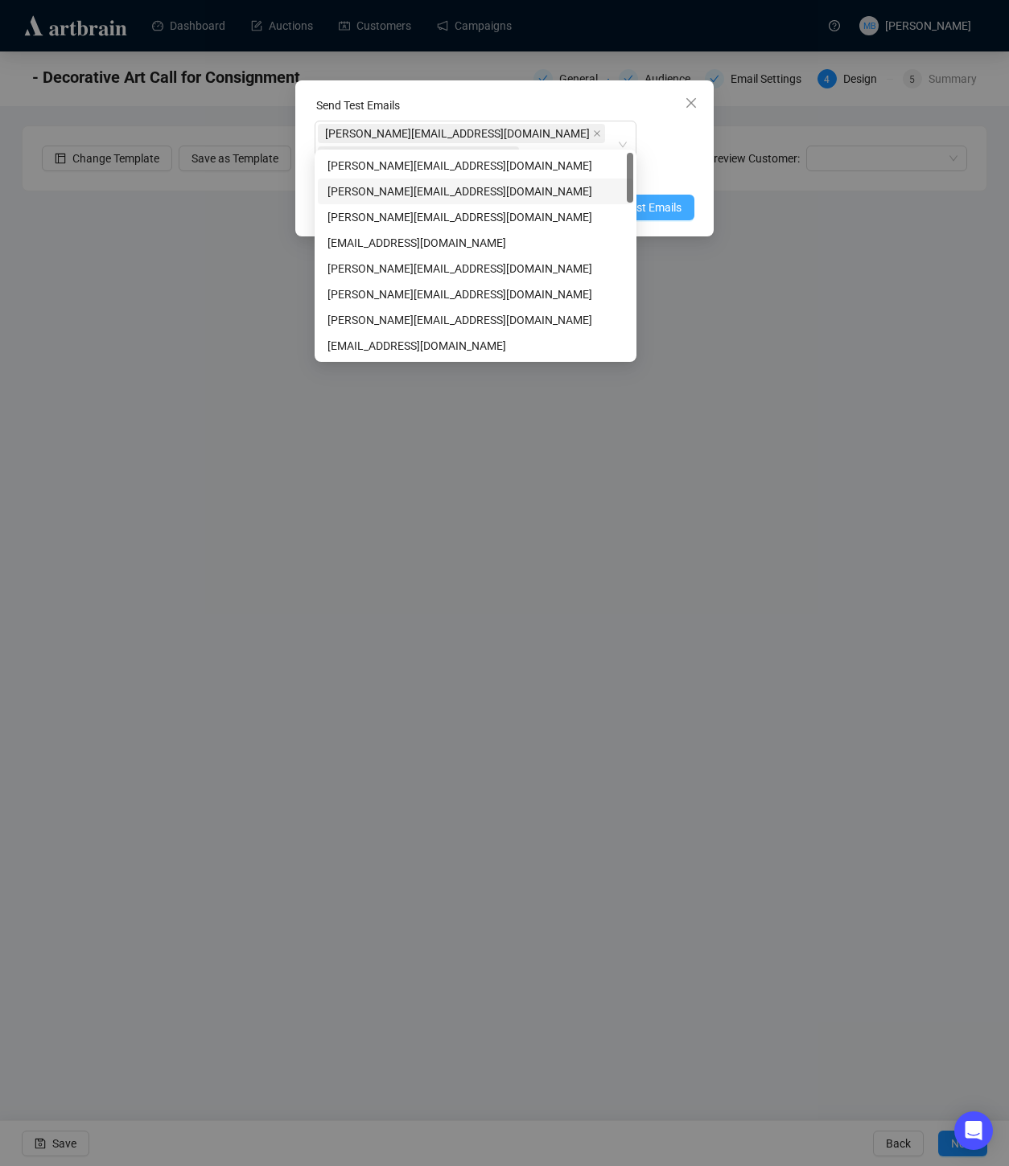
click at [673, 199] on span "Send Test Emails" at bounding box center [640, 208] width 84 height 18
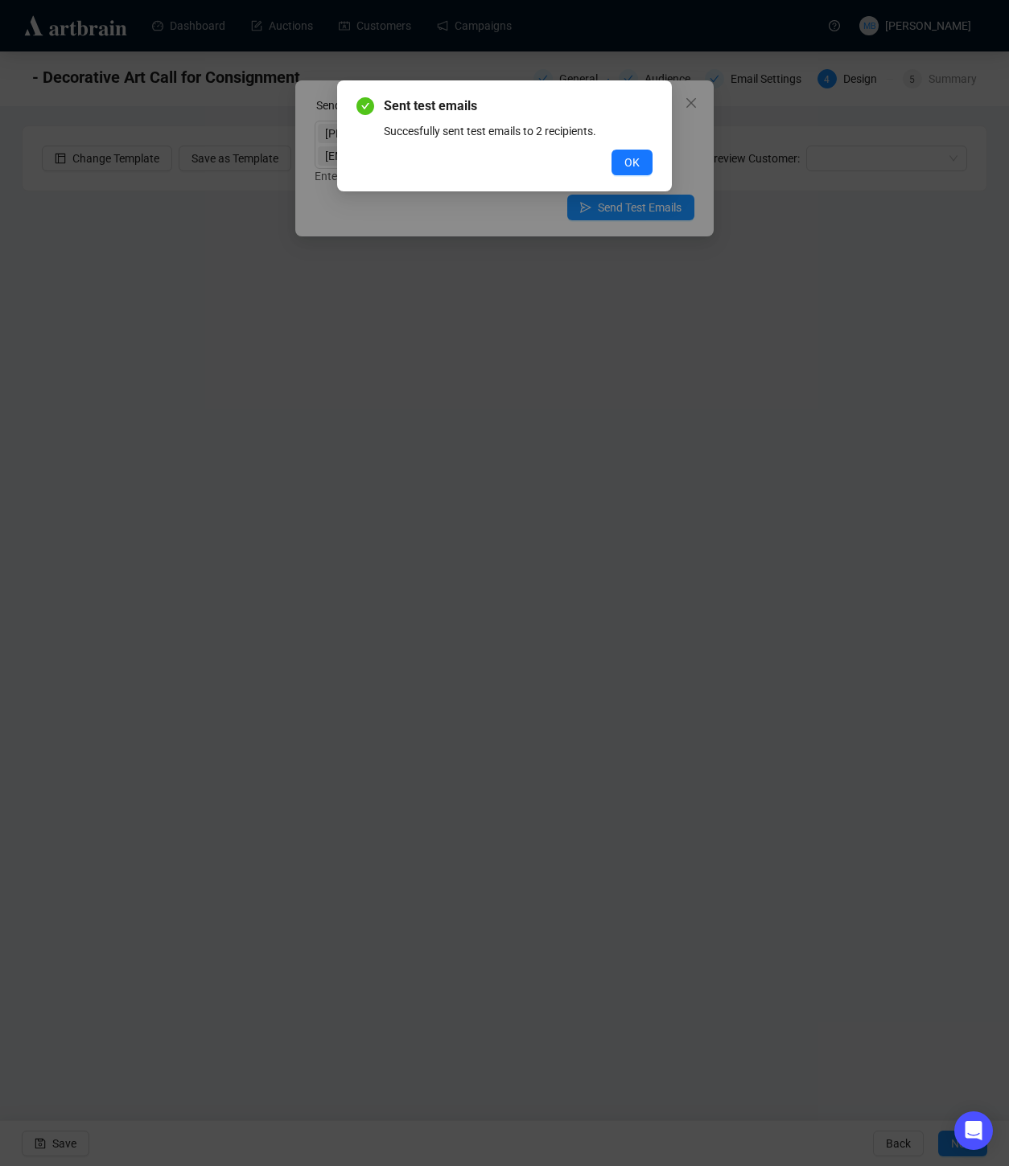
click at [634, 163] on span "OK" at bounding box center [631, 163] width 15 height 18
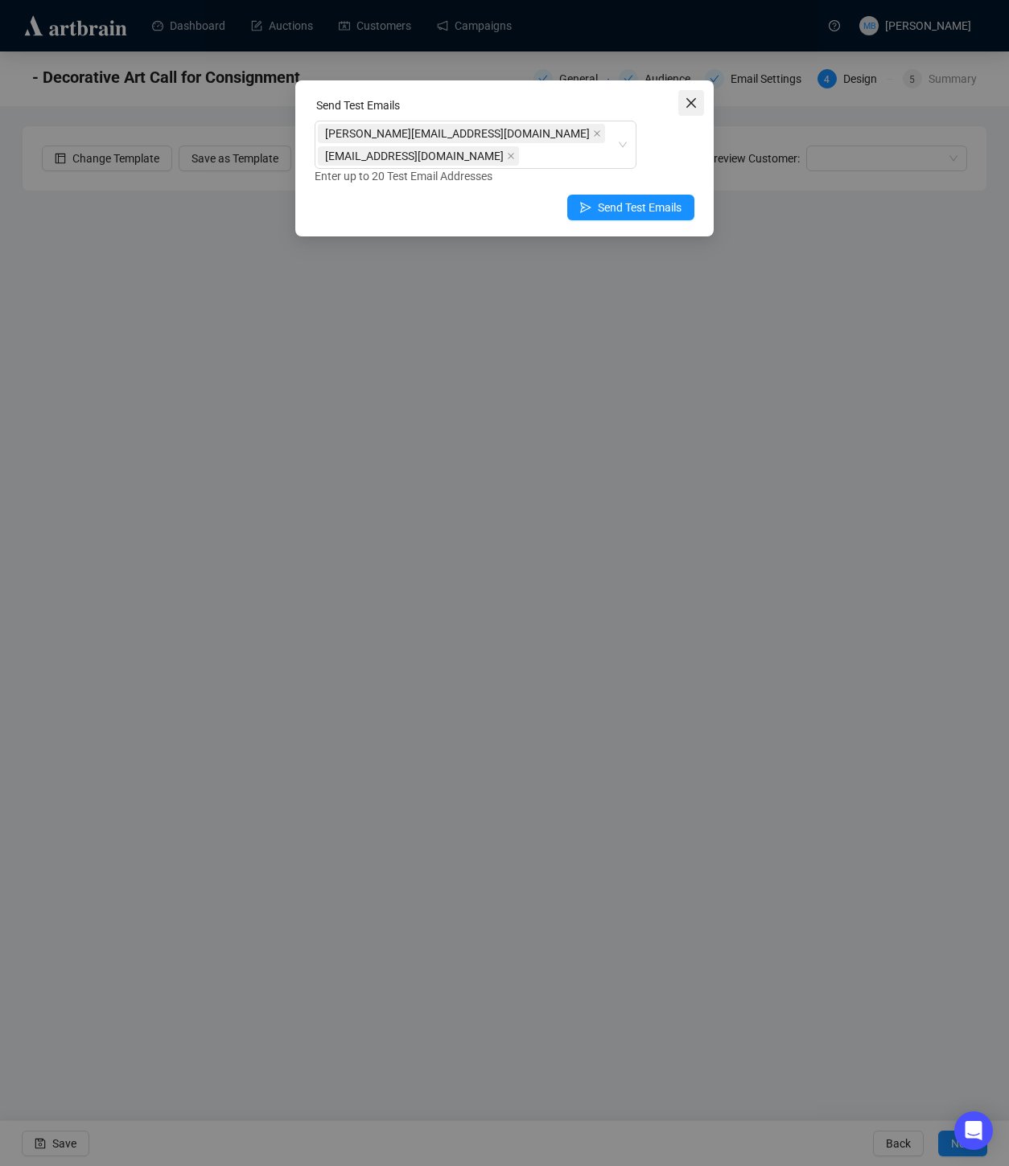
click at [693, 106] on icon "close" at bounding box center [691, 103] width 10 height 10
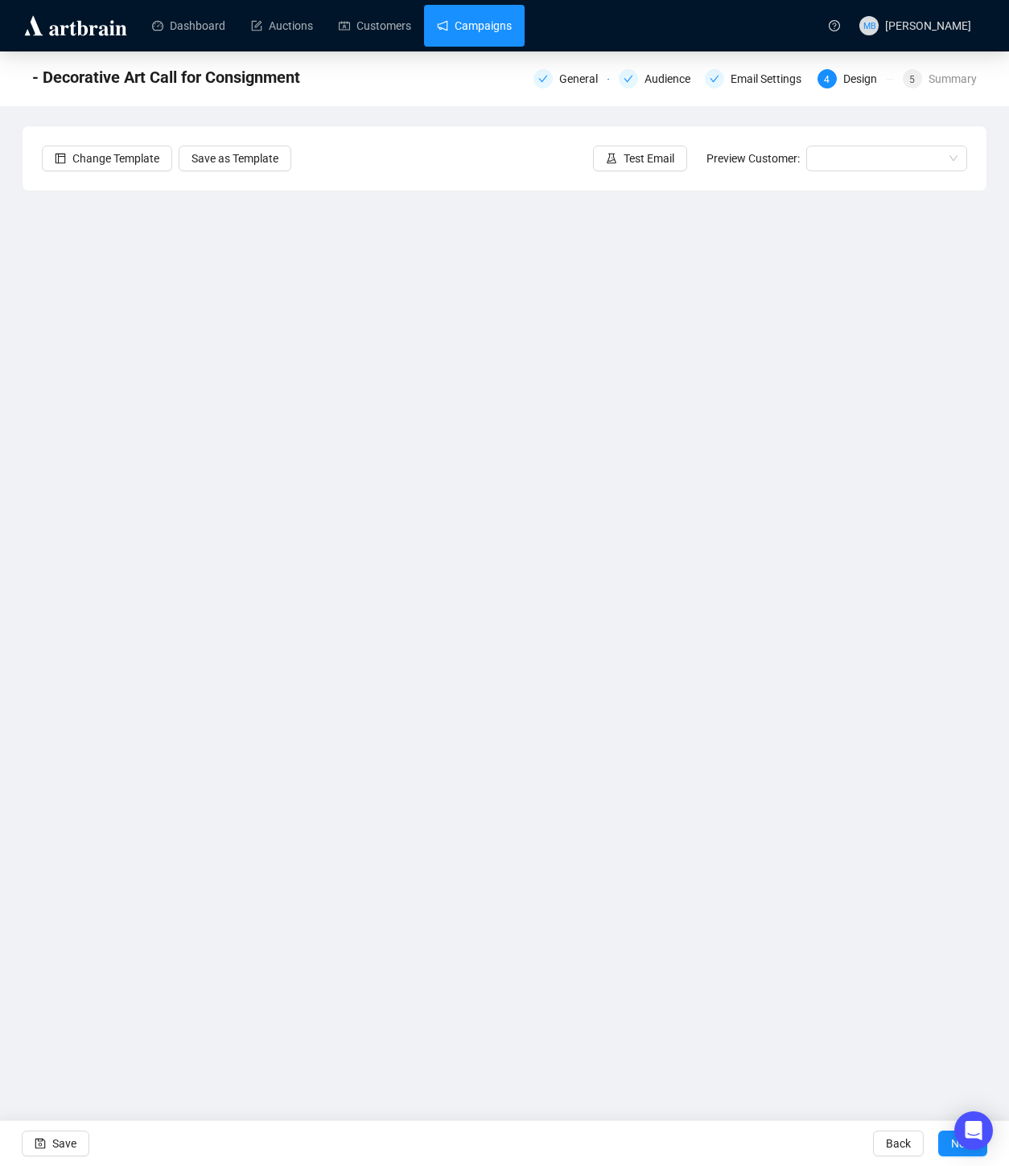
click at [497, 28] on link "Campaigns" at bounding box center [474, 26] width 75 height 42
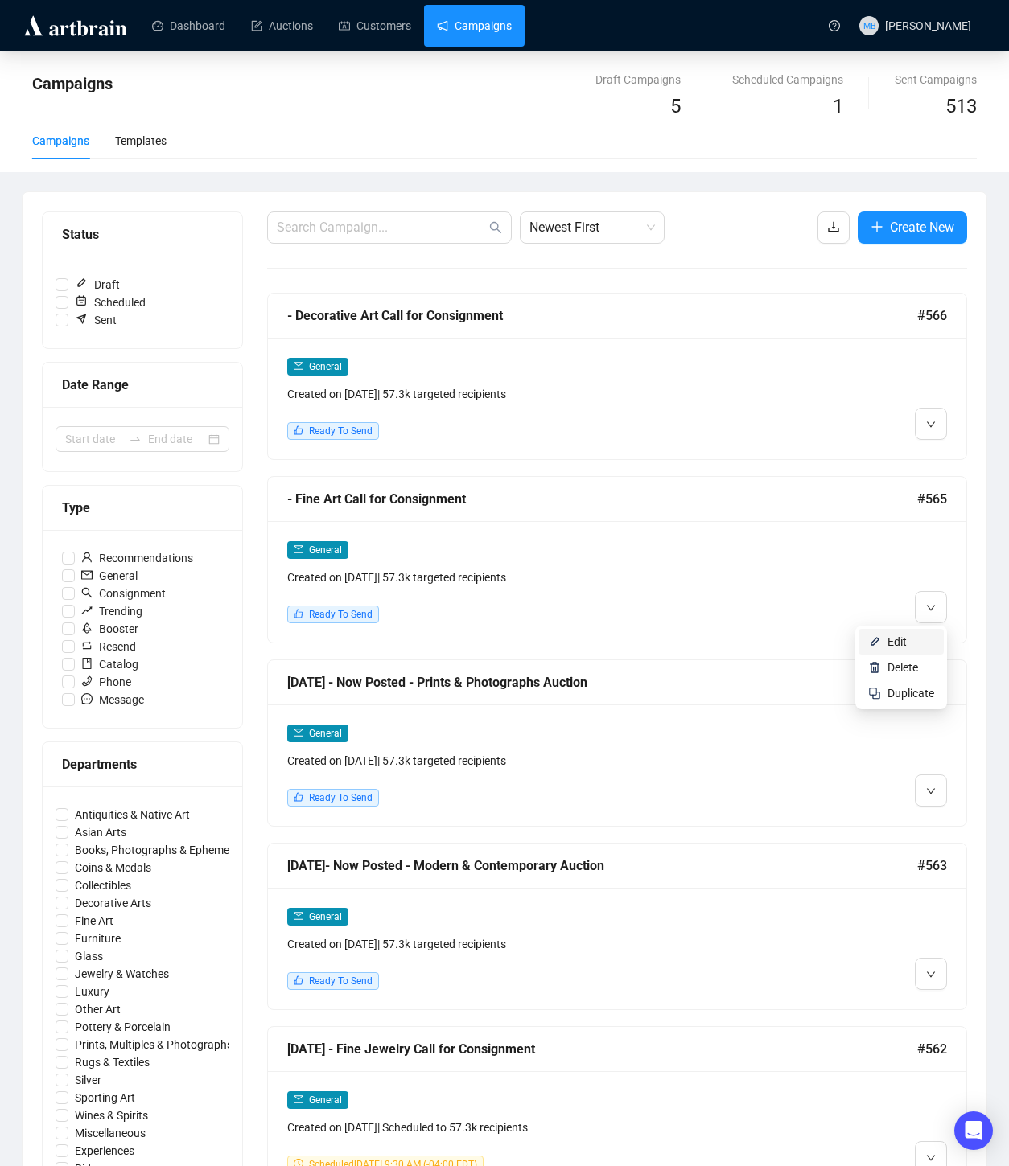
click at [900, 644] on span "Edit" at bounding box center [896, 641] width 19 height 13
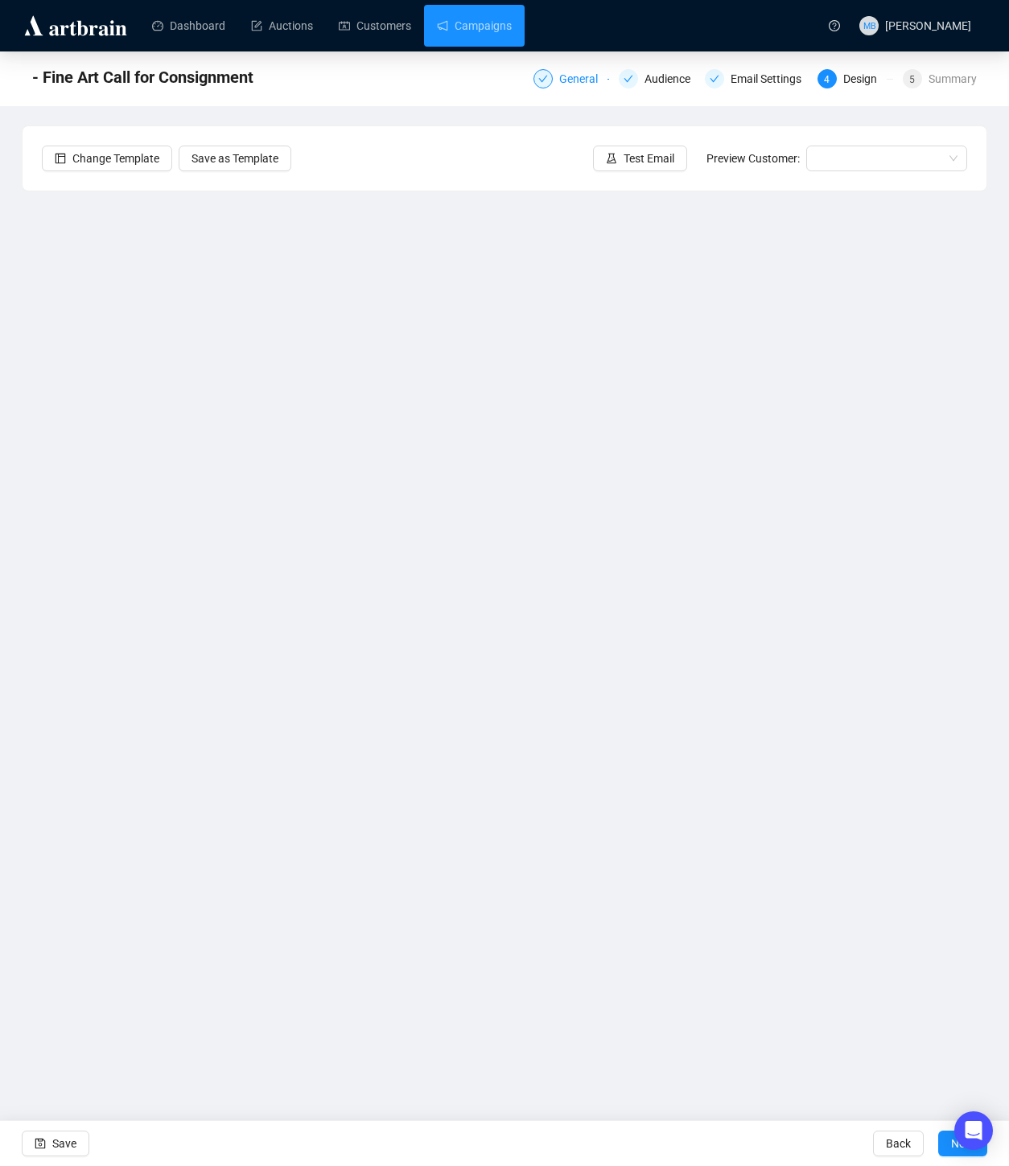
click at [561, 76] on div "General" at bounding box center [583, 78] width 48 height 19
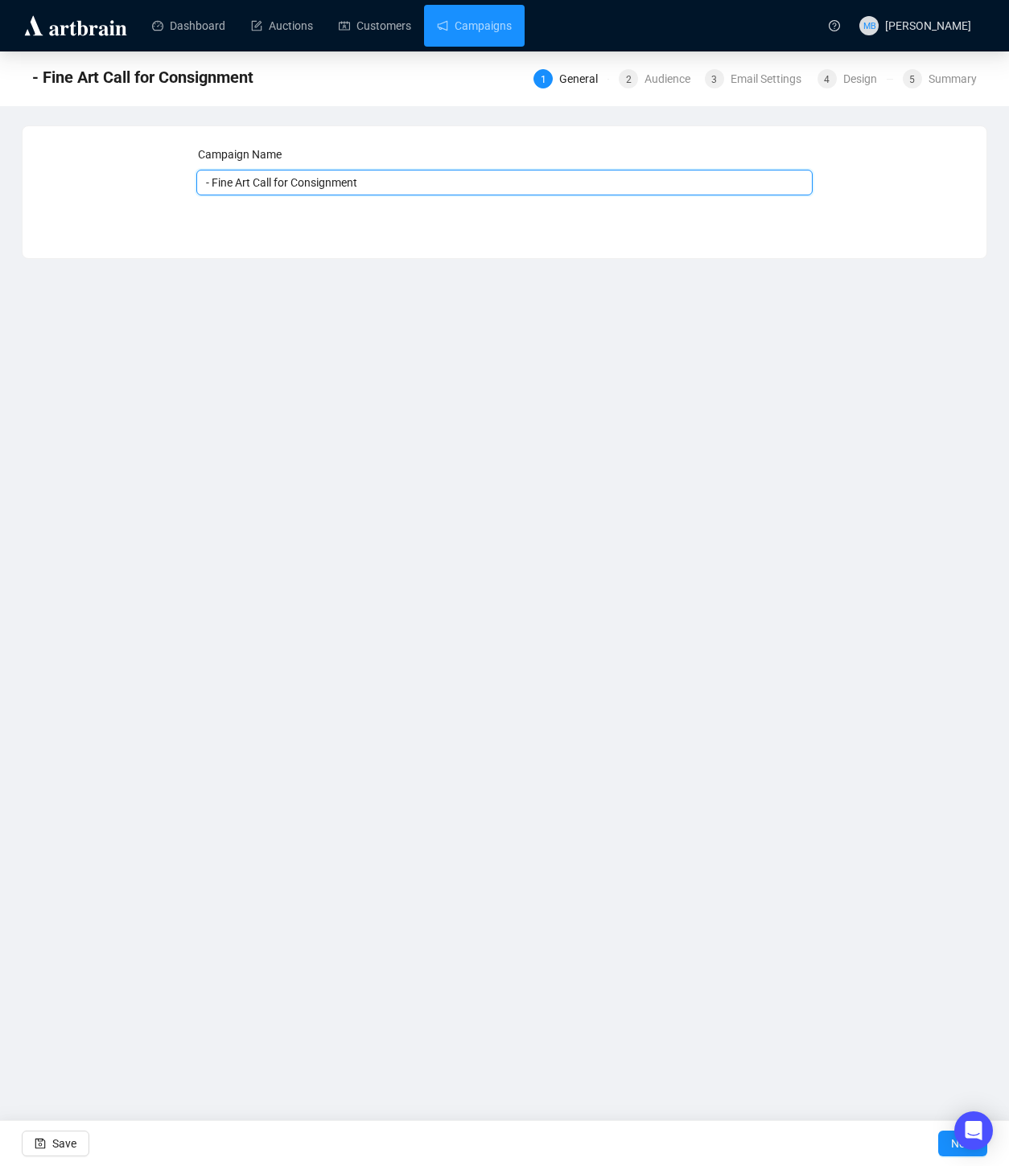
click at [205, 183] on input "- Fine Art Call for Consignment" at bounding box center [504, 183] width 617 height 26
type input "[DATE] - Fine Art Call for Consignment"
click at [946, 1140] on button "Next" at bounding box center [962, 1144] width 49 height 26
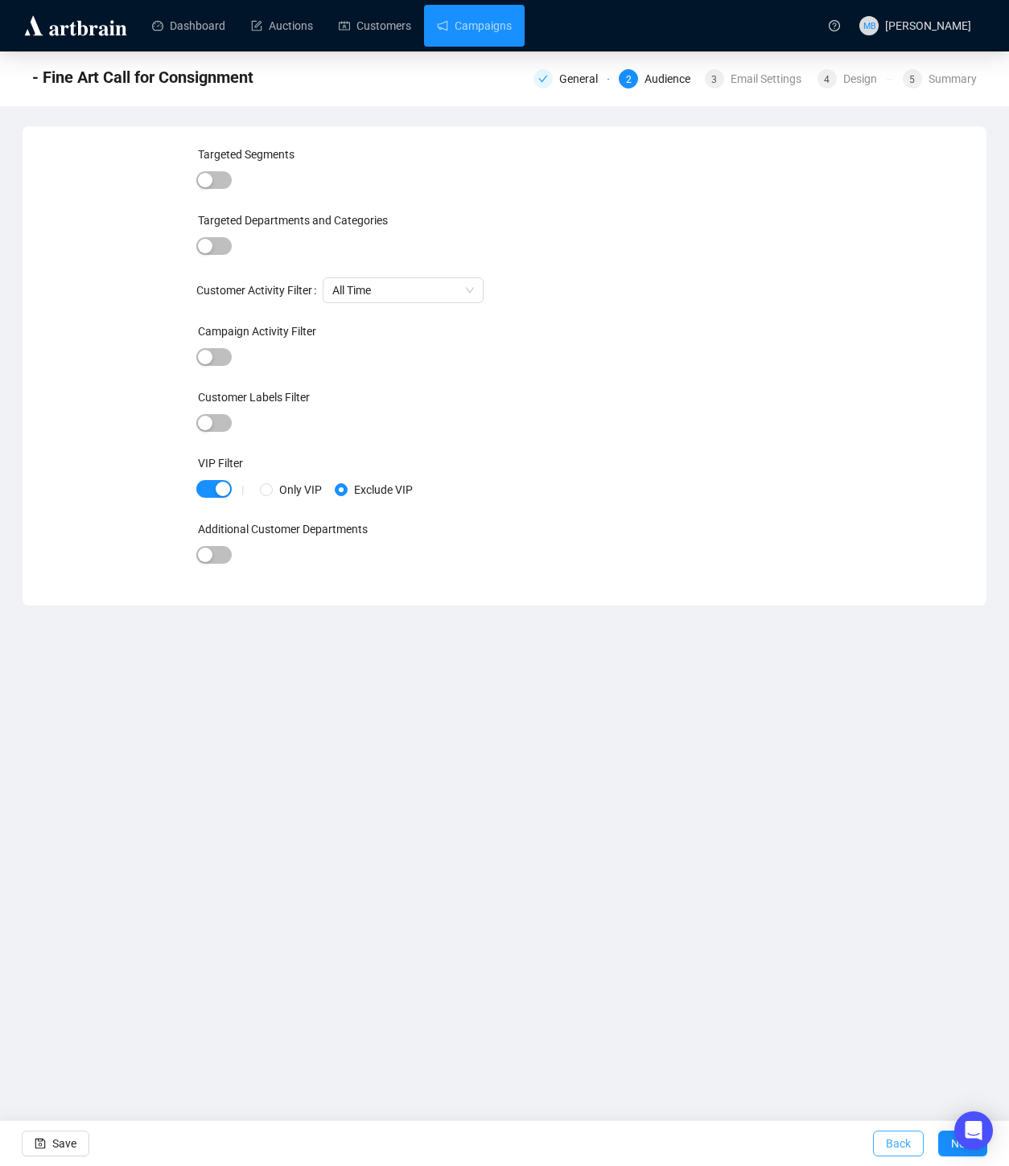
click at [886, 1145] on span "Back" at bounding box center [897, 1143] width 25 height 45
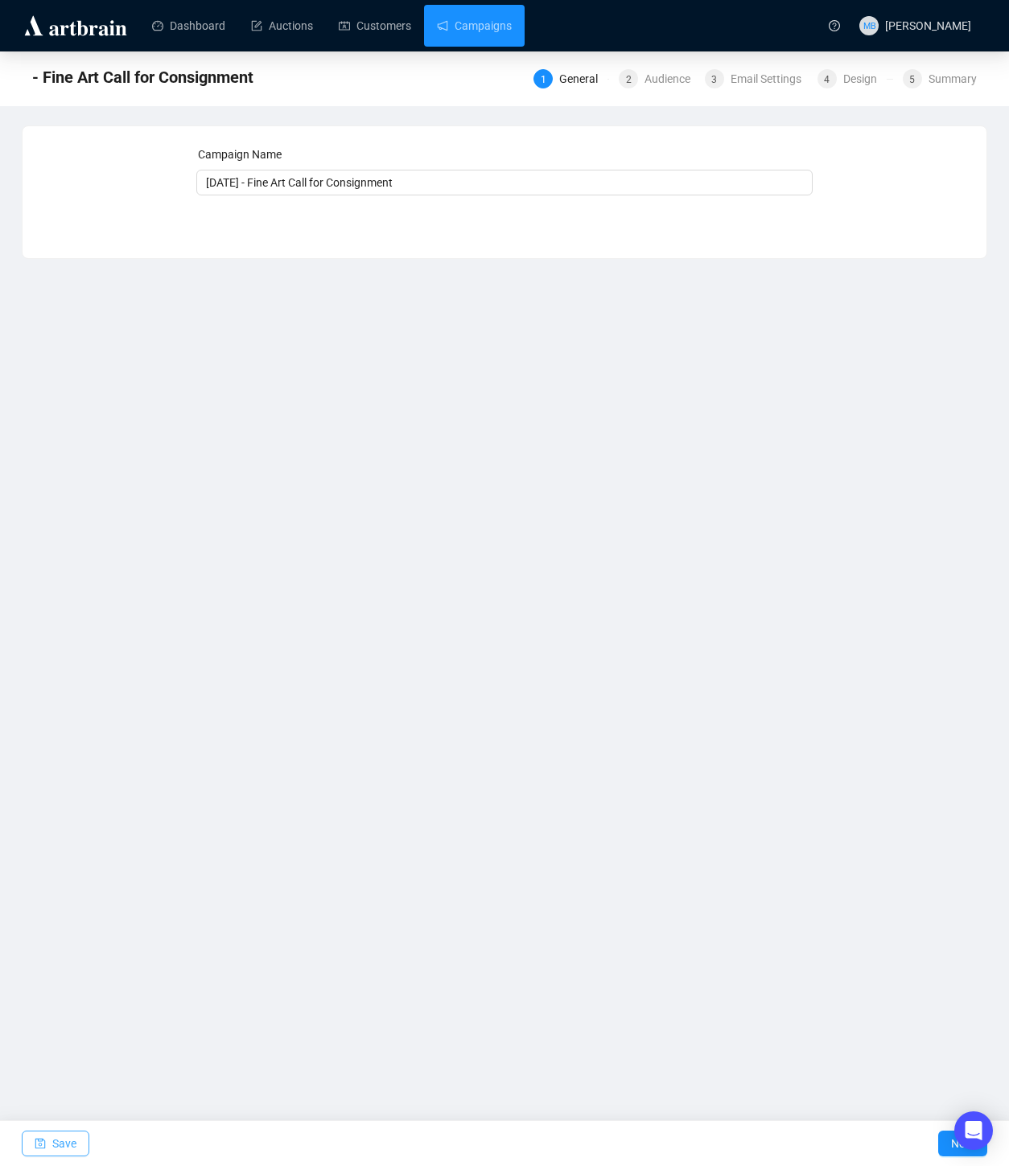
click at [68, 1138] on span "Save" at bounding box center [64, 1143] width 24 height 45
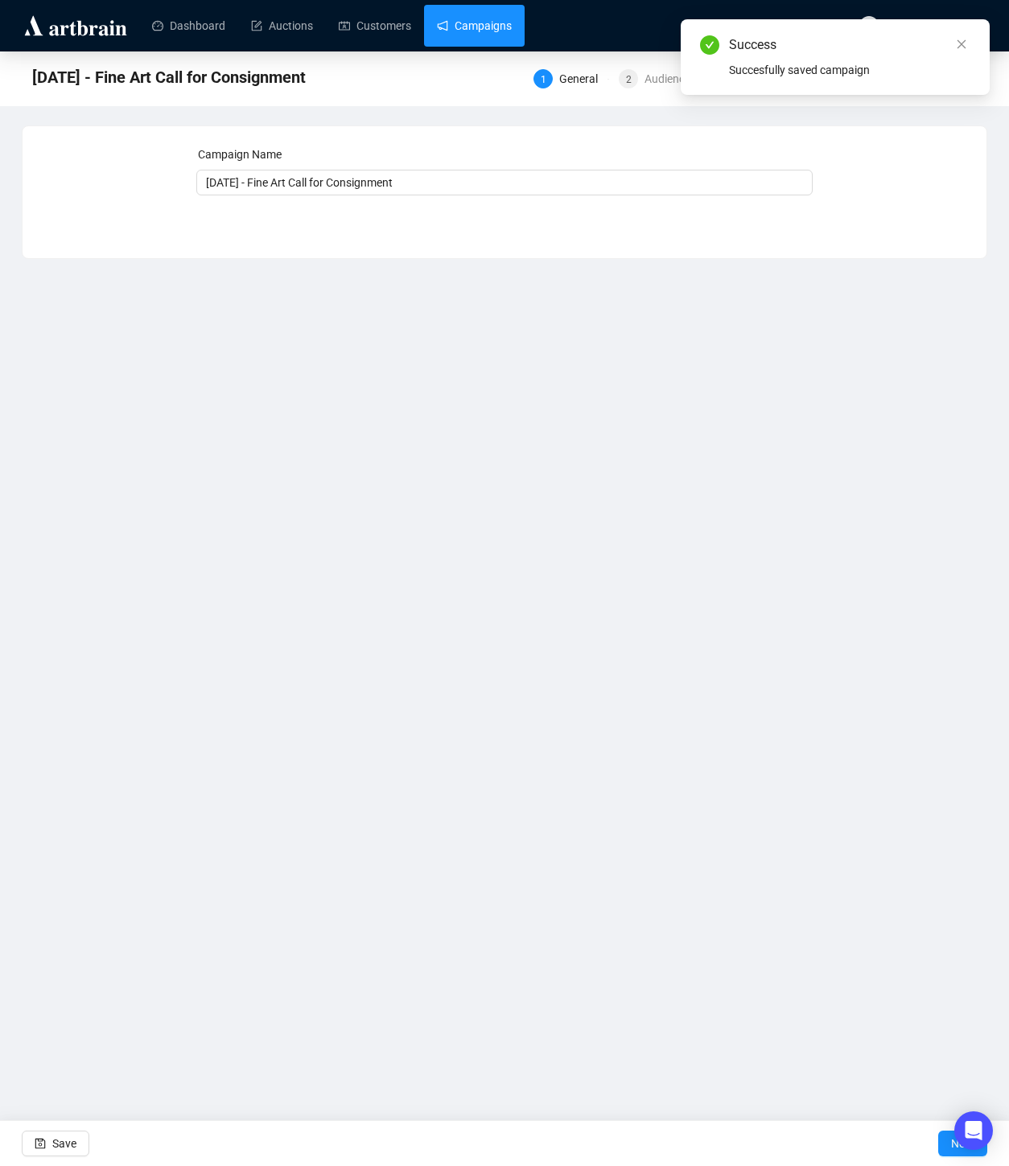
click at [481, 31] on link "Campaigns" at bounding box center [474, 26] width 75 height 42
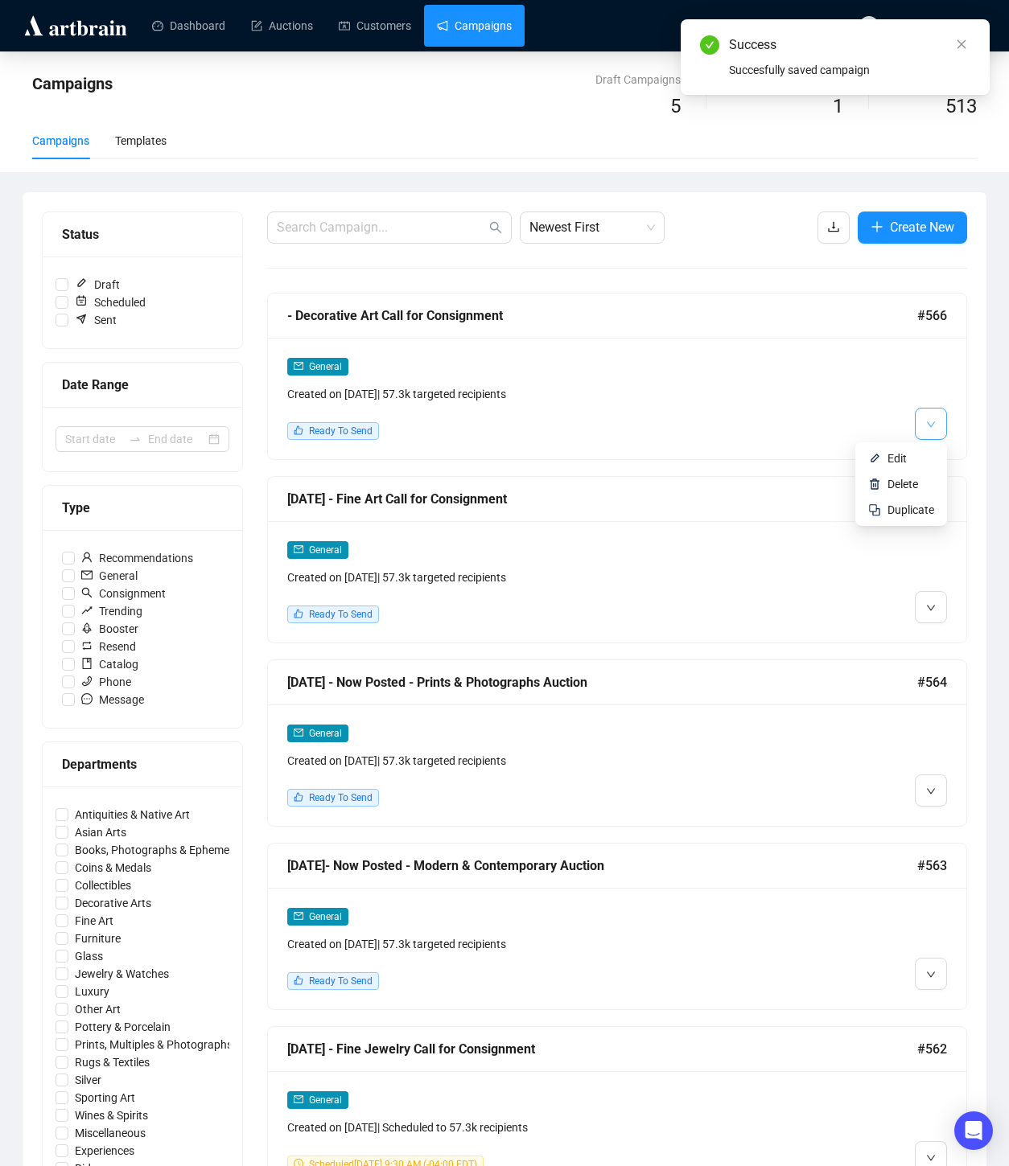
click at [933, 425] on icon "down" at bounding box center [931, 425] width 10 height 10
click at [940, 428] on button "button" at bounding box center [930, 424] width 32 height 32
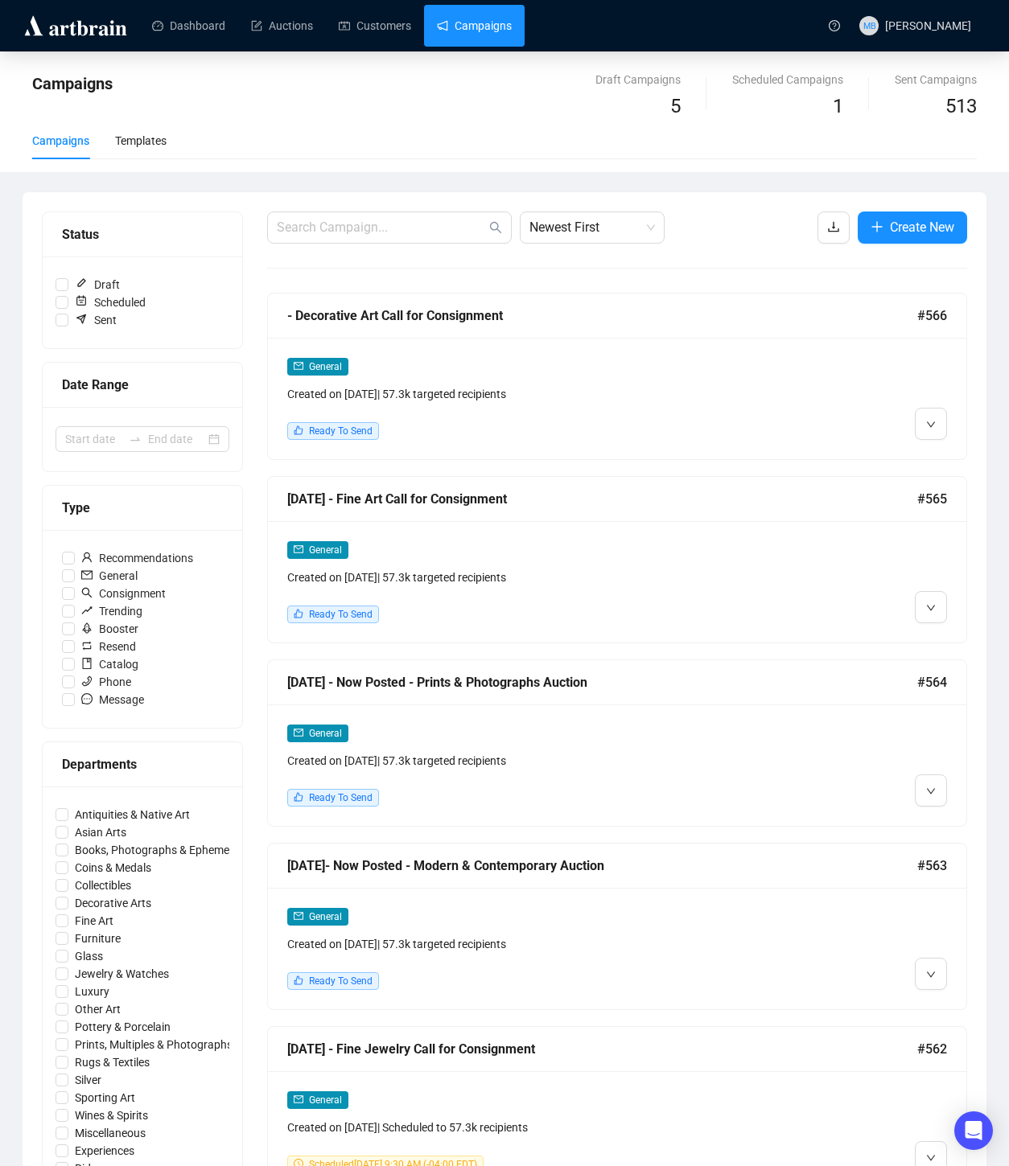
scroll to position [1, 0]
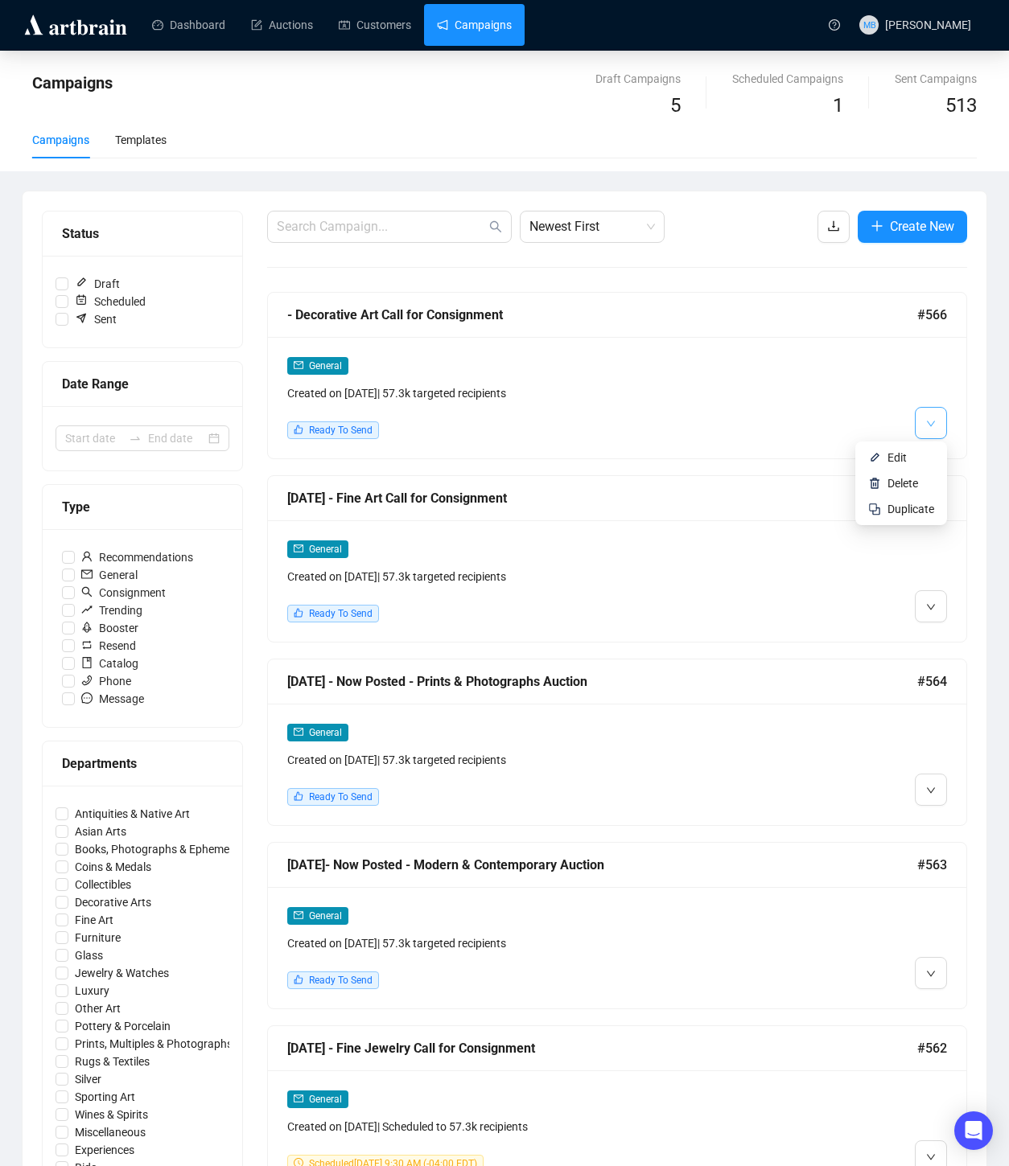
click at [934, 422] on icon "down" at bounding box center [931, 424] width 10 height 10
click at [896, 454] on span "Edit" at bounding box center [896, 457] width 19 height 13
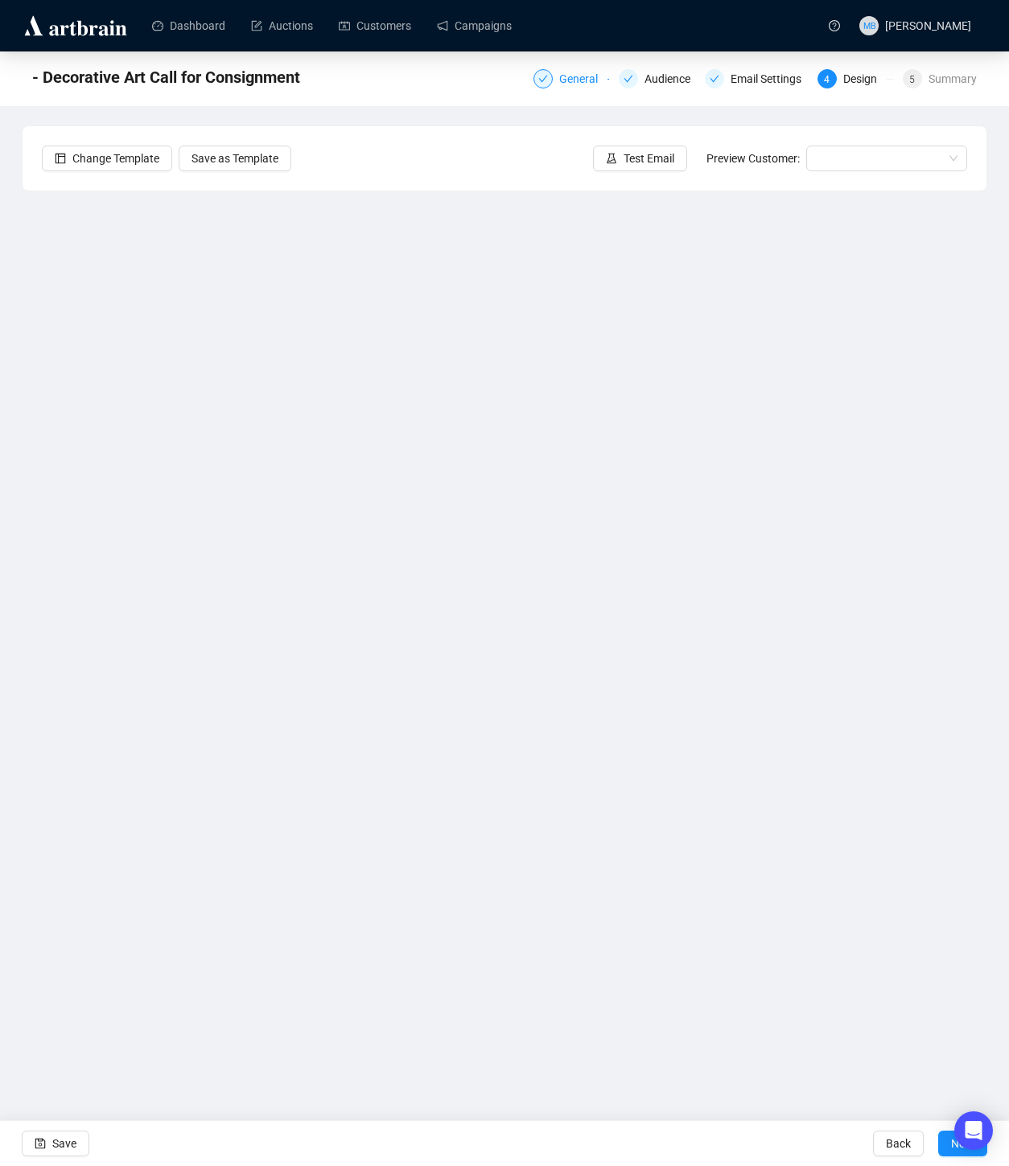
click at [559, 86] on div "General" at bounding box center [583, 78] width 48 height 19
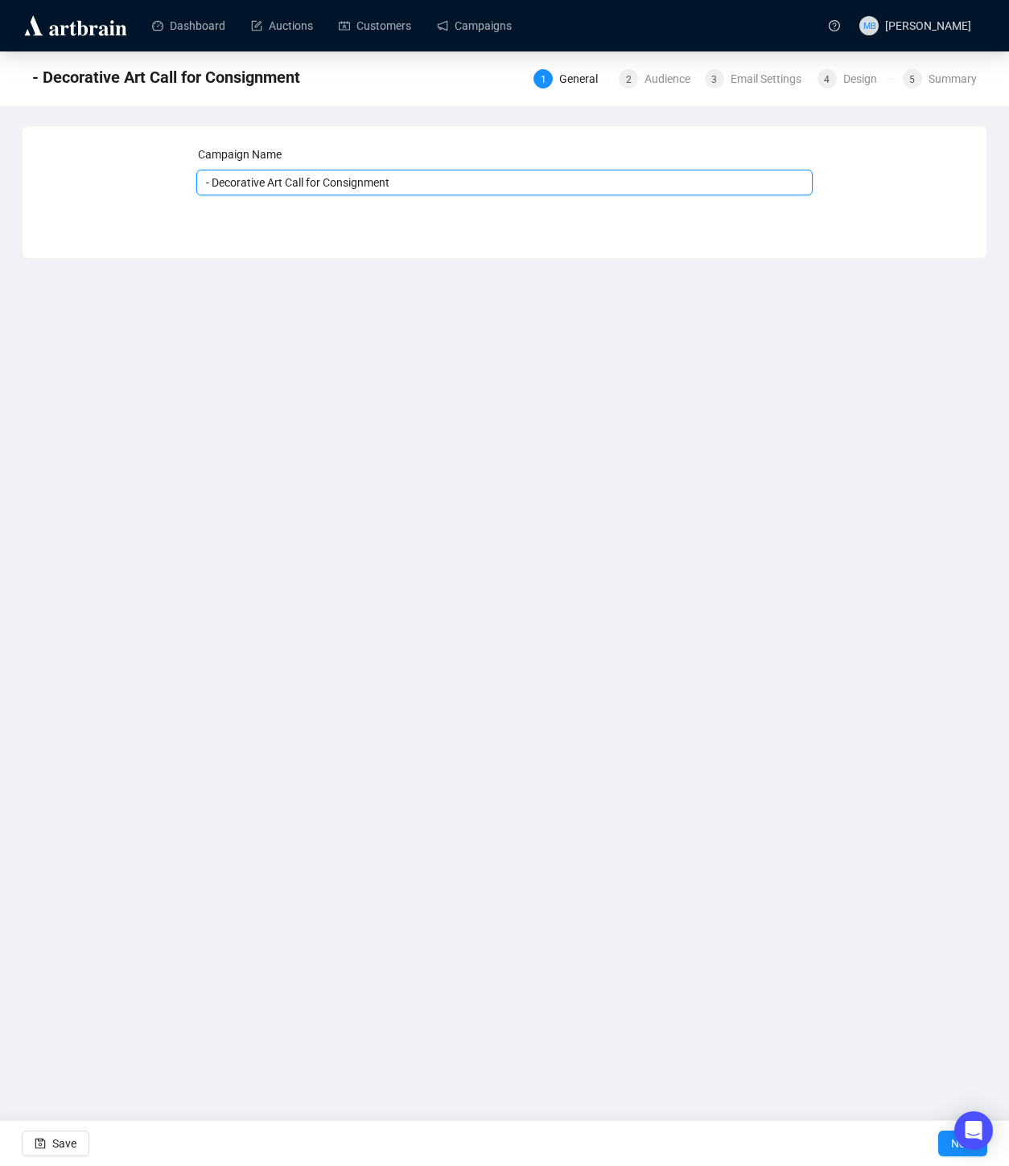
click at [206, 180] on input "- Decorative Art Call for Consignment" at bounding box center [504, 183] width 617 height 26
type input "[DATE] - Decorative Art Call for Consignment"
click at [48, 1152] on button "Save" at bounding box center [56, 1144] width 68 height 26
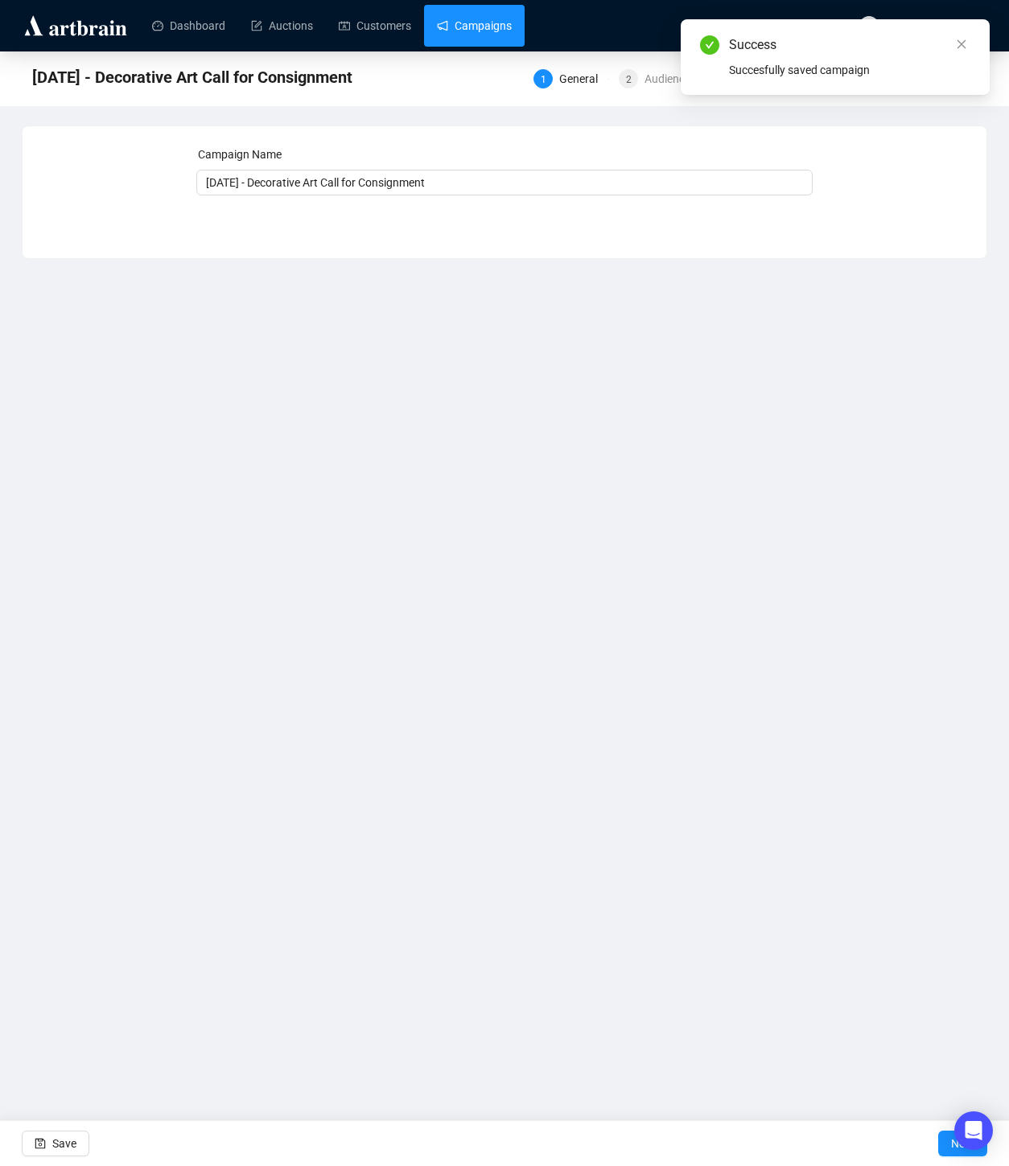
click at [494, 31] on link "Campaigns" at bounding box center [474, 26] width 75 height 42
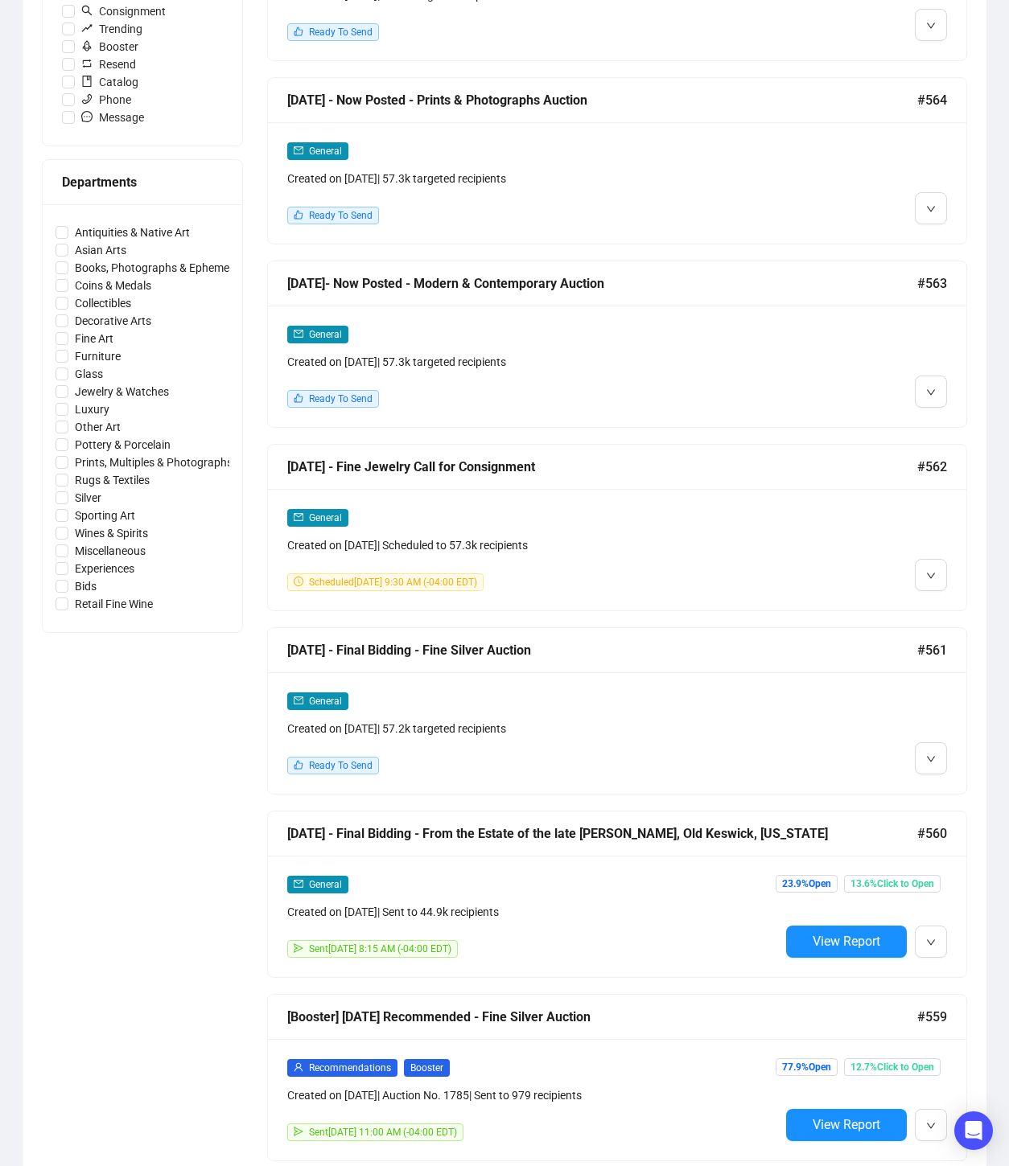
scroll to position [557, 0]
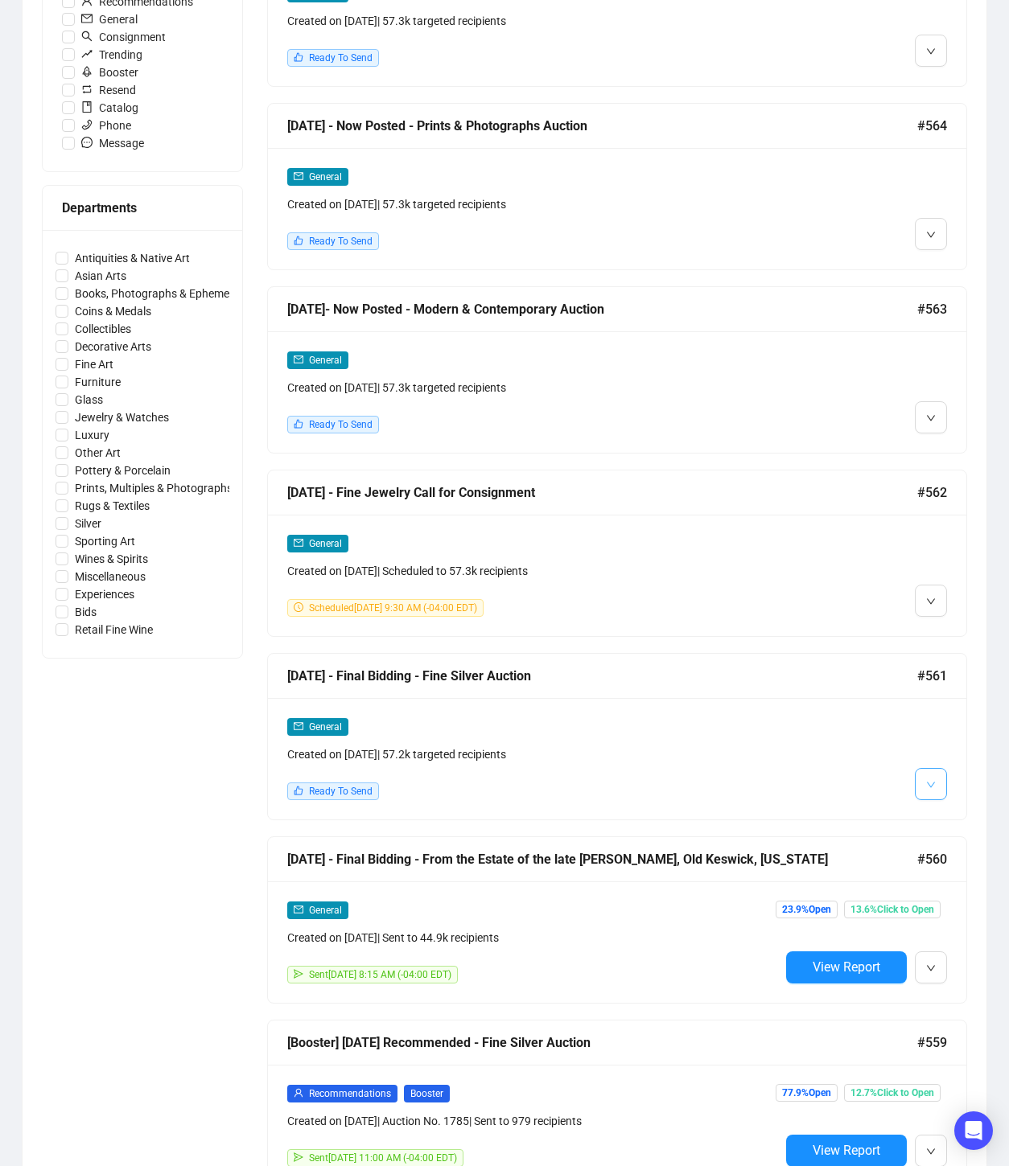
click at [926, 785] on icon "down" at bounding box center [931, 785] width 10 height 10
click at [925, 782] on button "button" at bounding box center [930, 784] width 32 height 32
click at [896, 818] on span "Edit" at bounding box center [896, 817] width 19 height 13
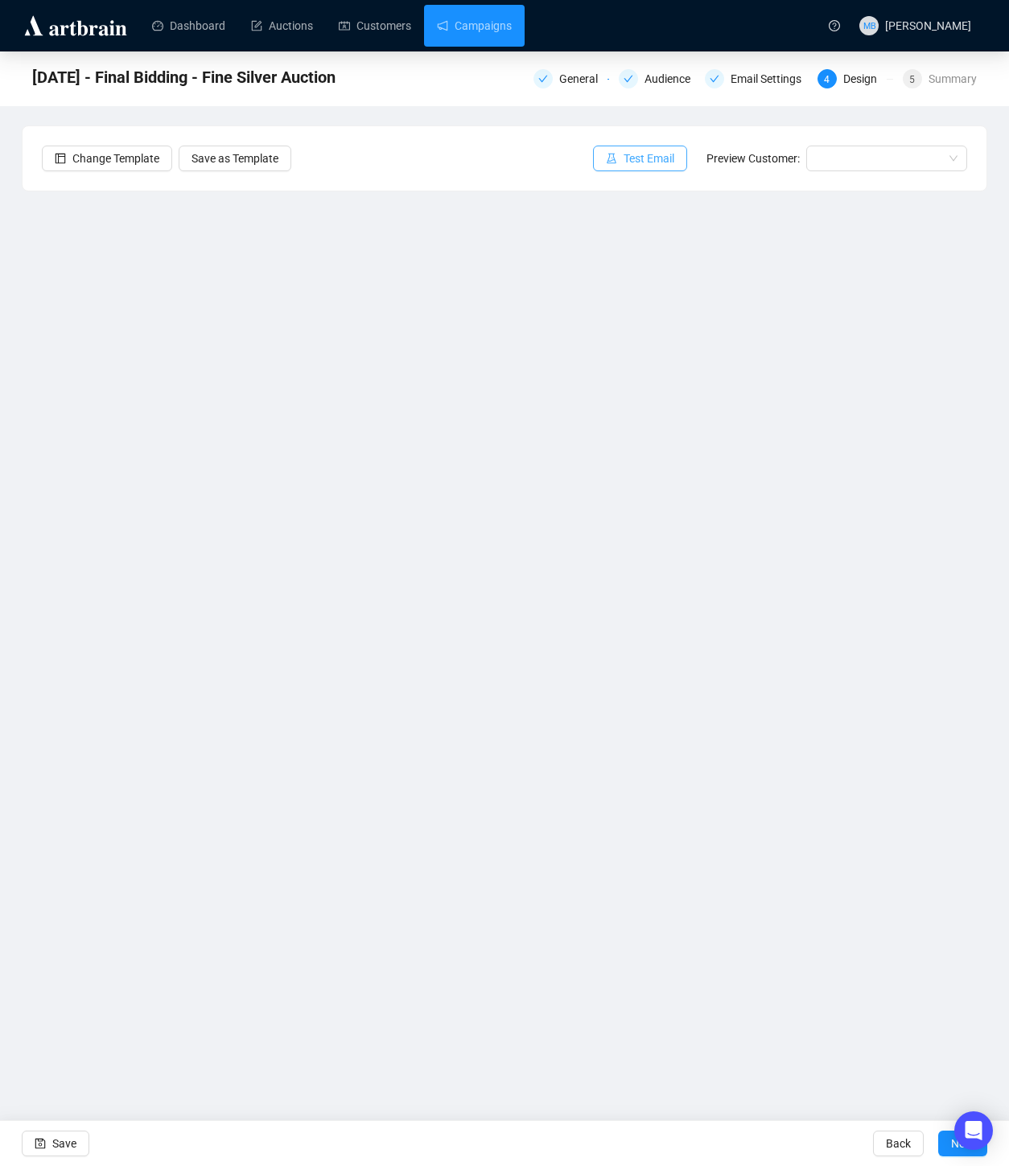
click at [639, 159] on span "Test Email" at bounding box center [648, 159] width 51 height 18
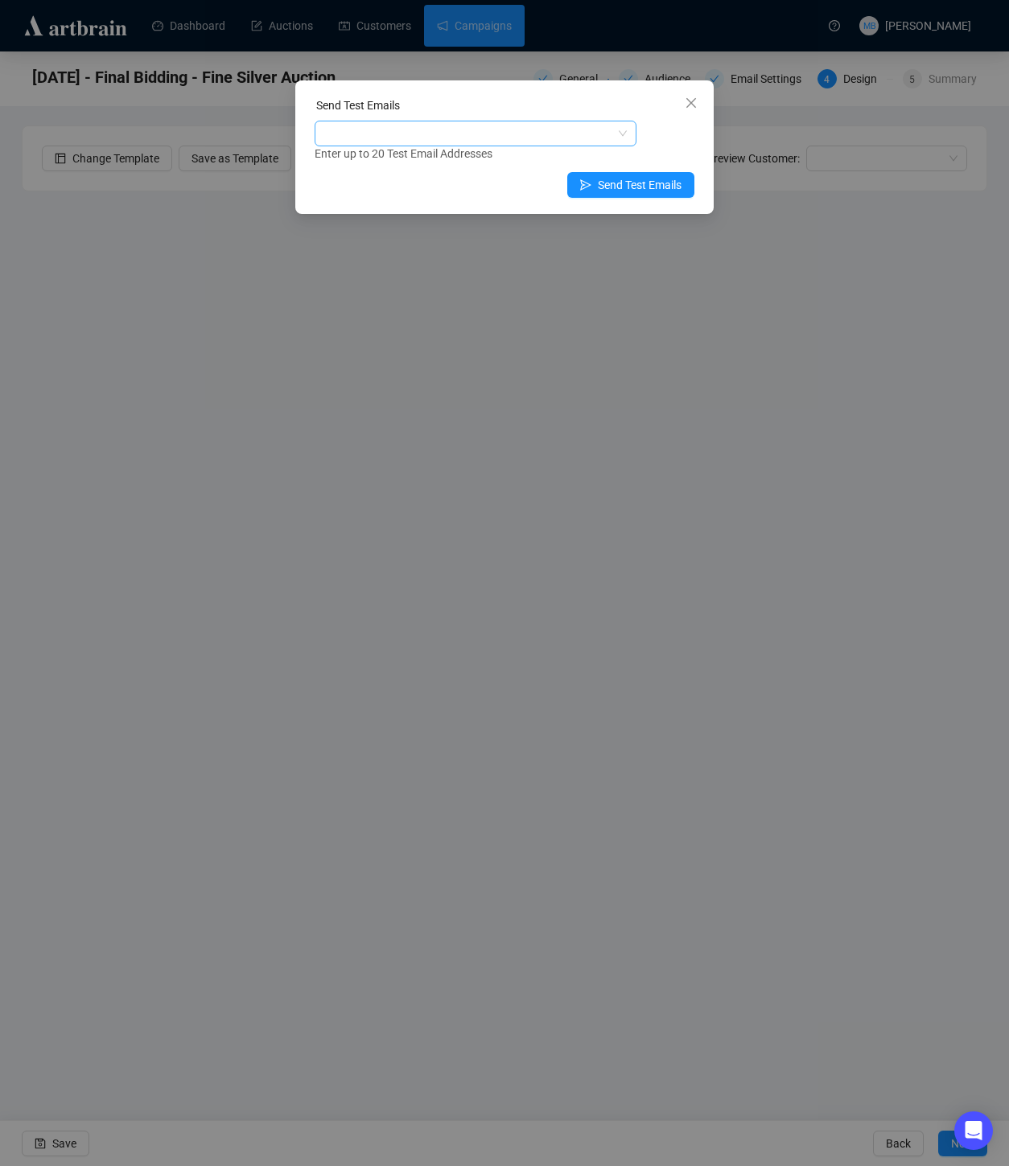
click at [583, 141] on div at bounding box center [467, 133] width 298 height 23
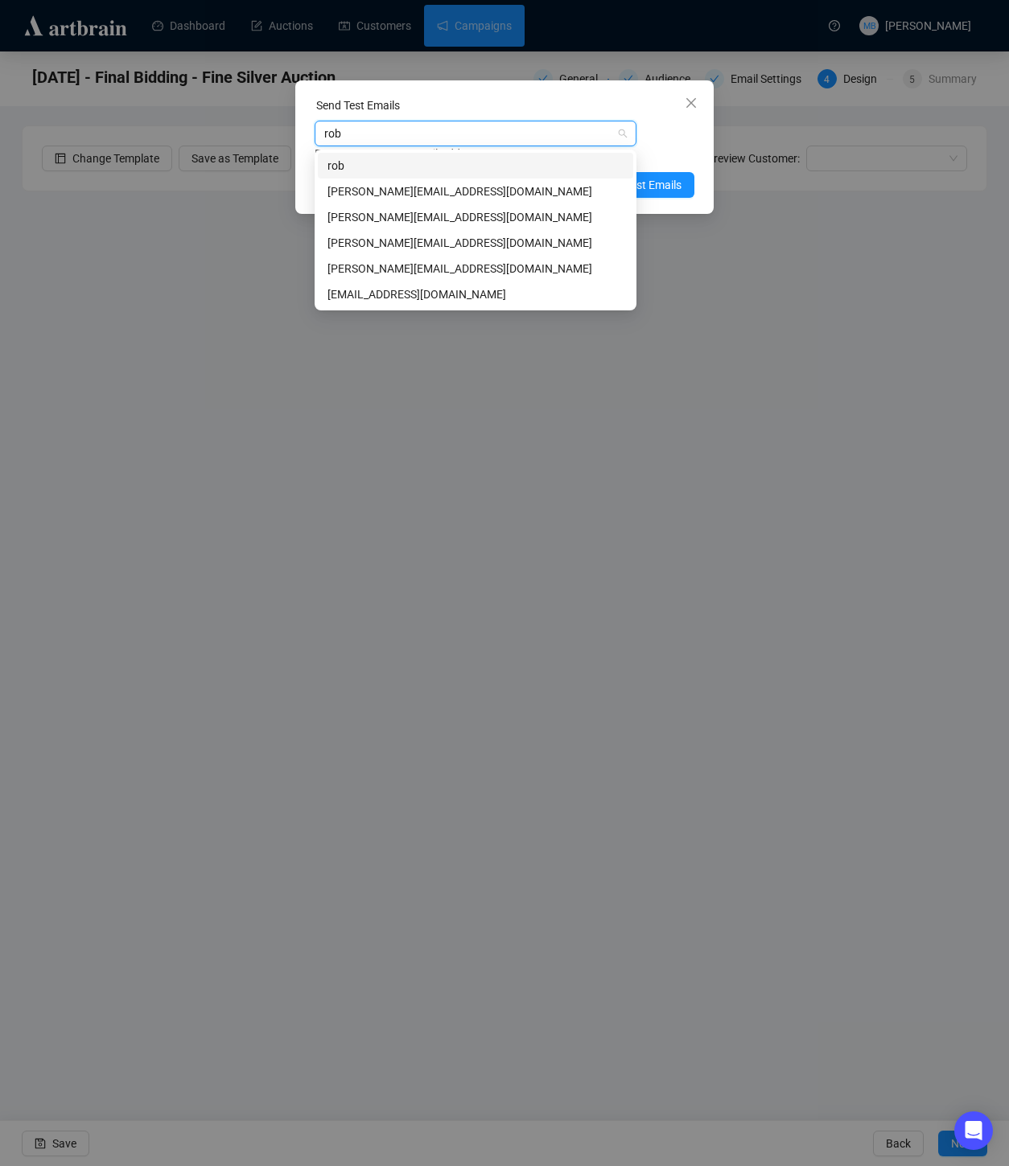
type input "[PERSON_NAME]"
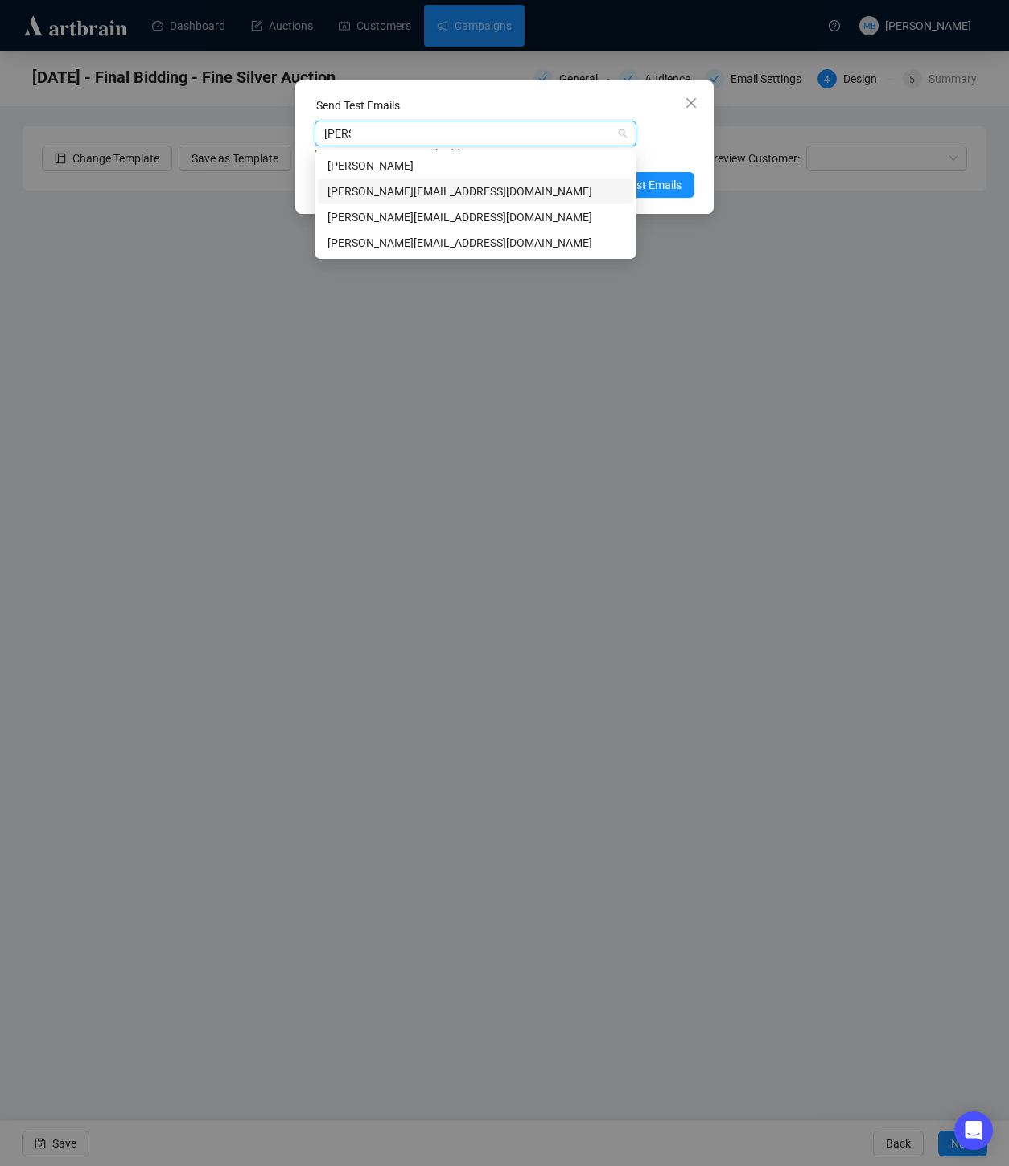
click at [458, 191] on div "[PERSON_NAME][EMAIL_ADDRESS][DOMAIN_NAME]" at bounding box center [475, 192] width 296 height 18
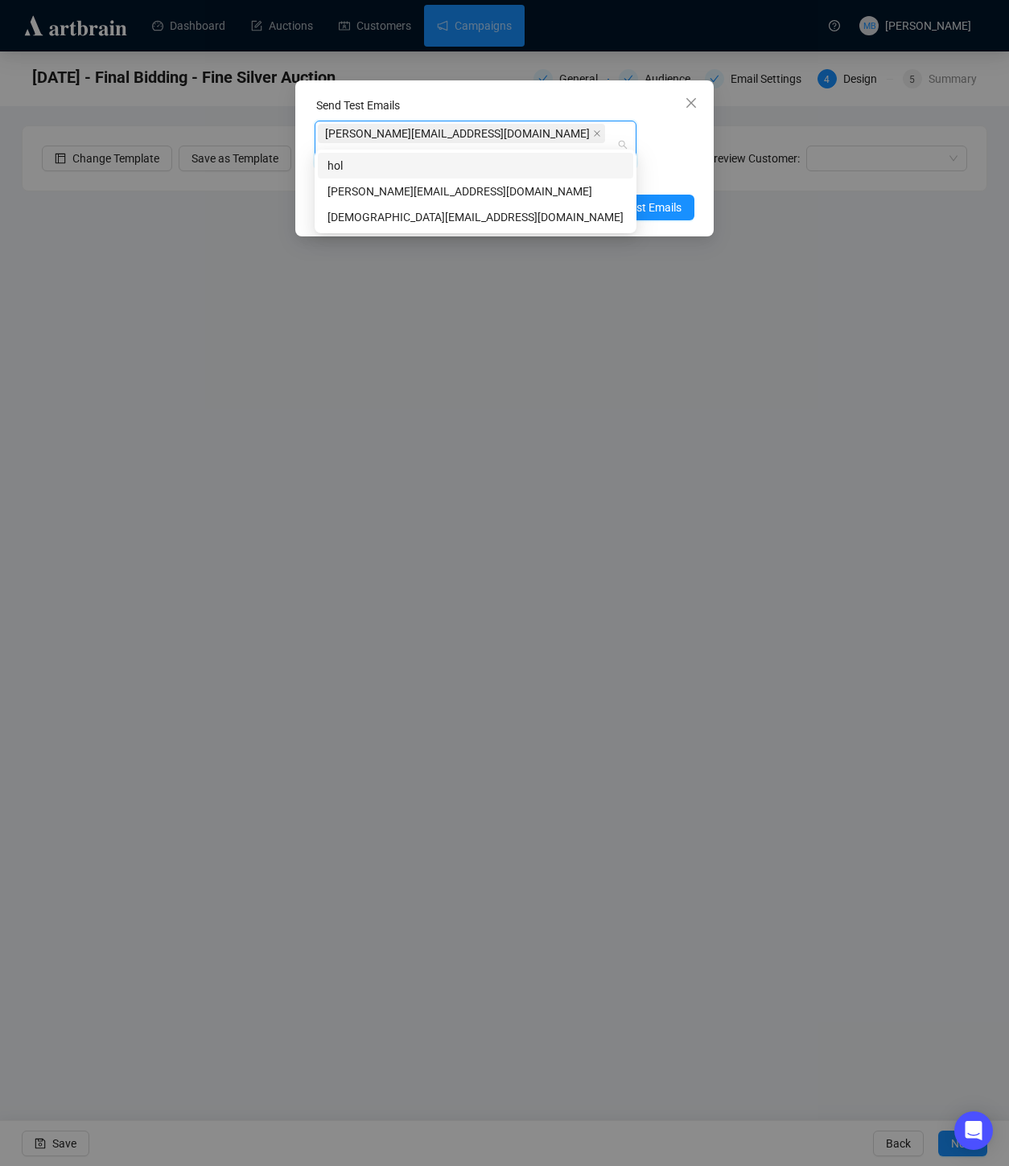
type input "[PERSON_NAME]"
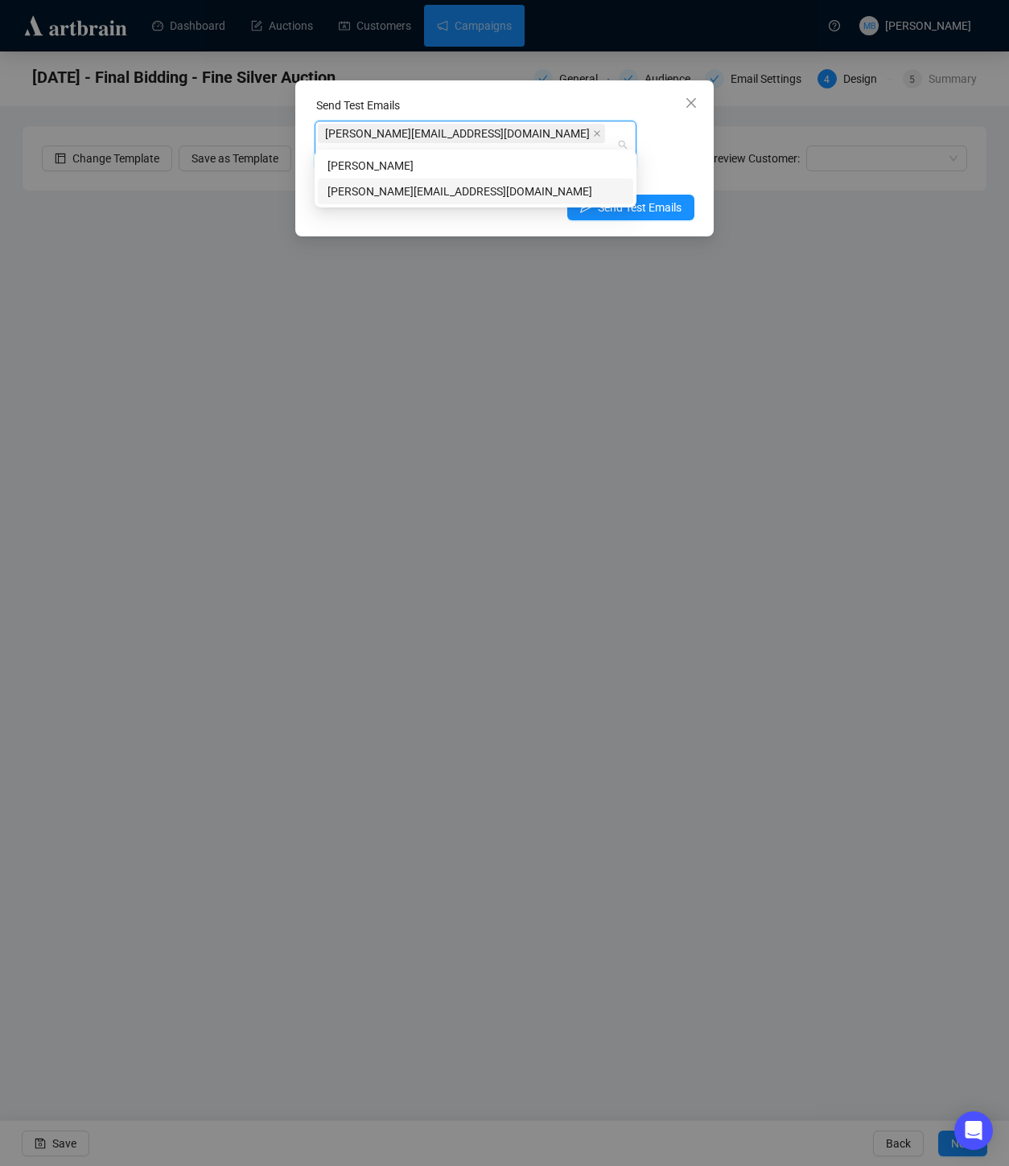
click at [480, 187] on div "[PERSON_NAME][EMAIL_ADDRESS][DOMAIN_NAME]" at bounding box center [475, 192] width 296 height 18
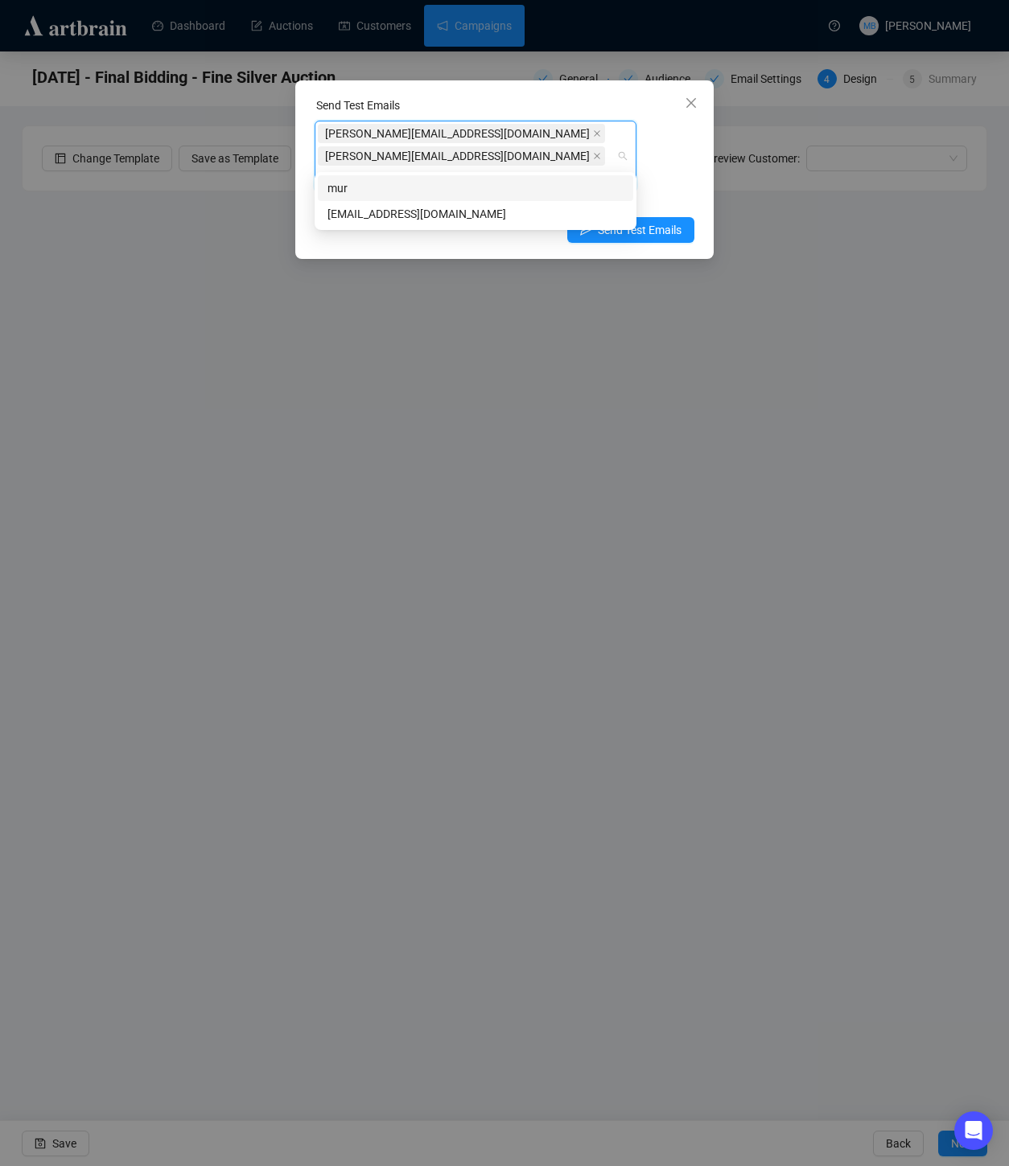
type input "muriah"
click at [441, 210] on div "[EMAIL_ADDRESS][DOMAIN_NAME]" at bounding box center [475, 214] width 296 height 18
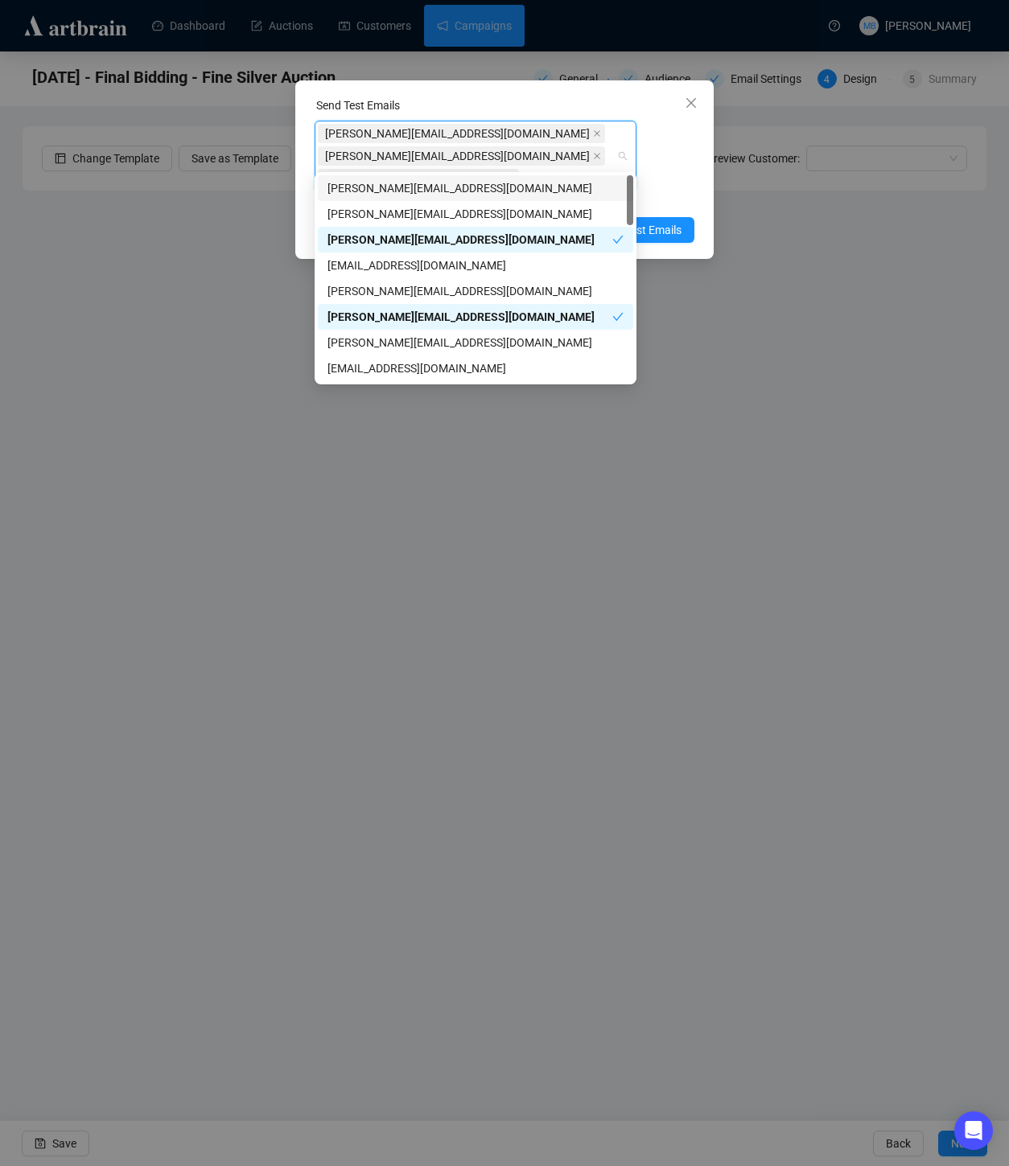
click at [659, 156] on div "[PERSON_NAME][EMAIL_ADDRESS][DOMAIN_NAME] [PERSON_NAME][EMAIL_ADDRESS][DOMAIN_N…" at bounding box center [504, 164] width 380 height 87
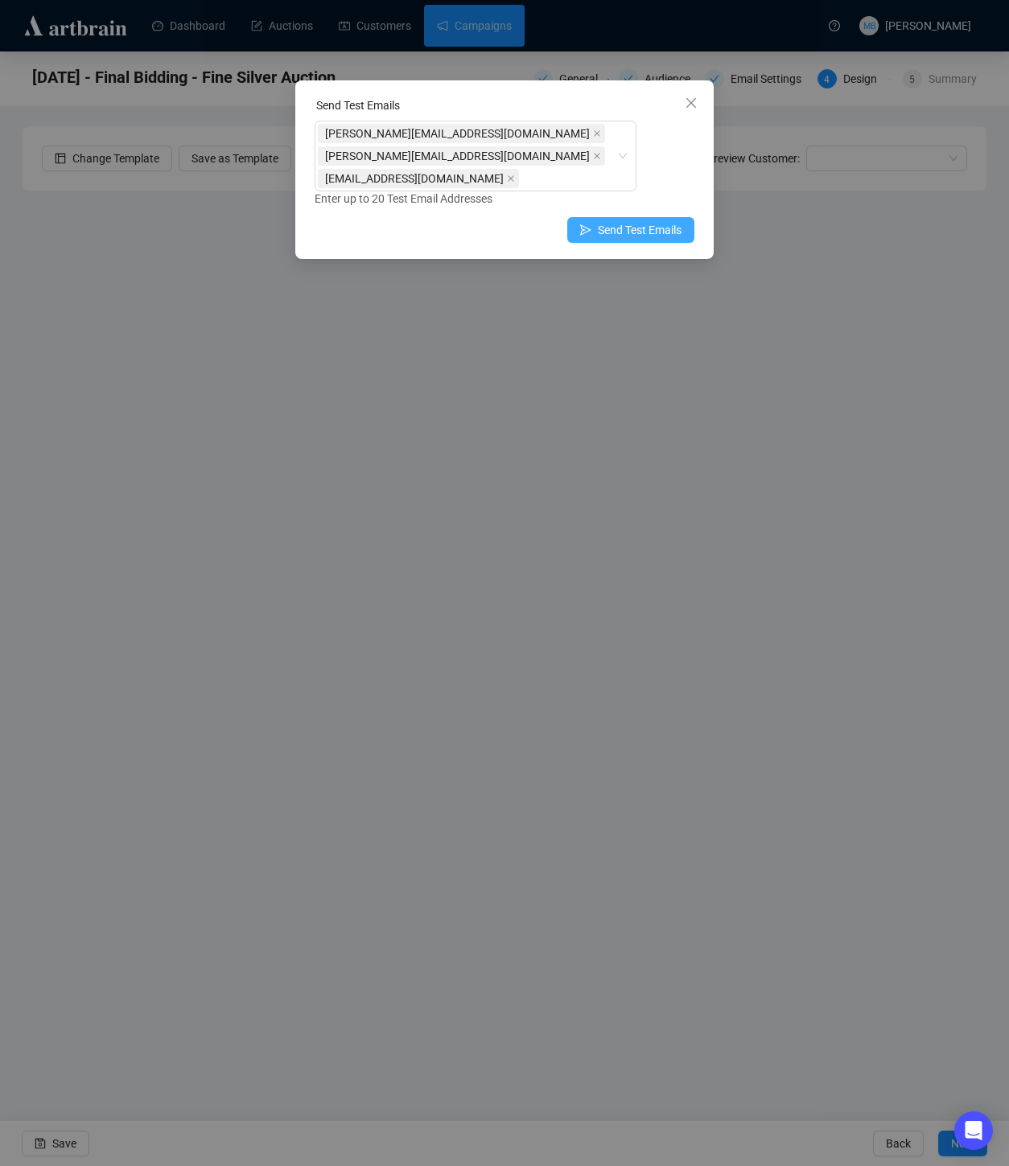
click at [635, 221] on span "Send Test Emails" at bounding box center [640, 230] width 84 height 18
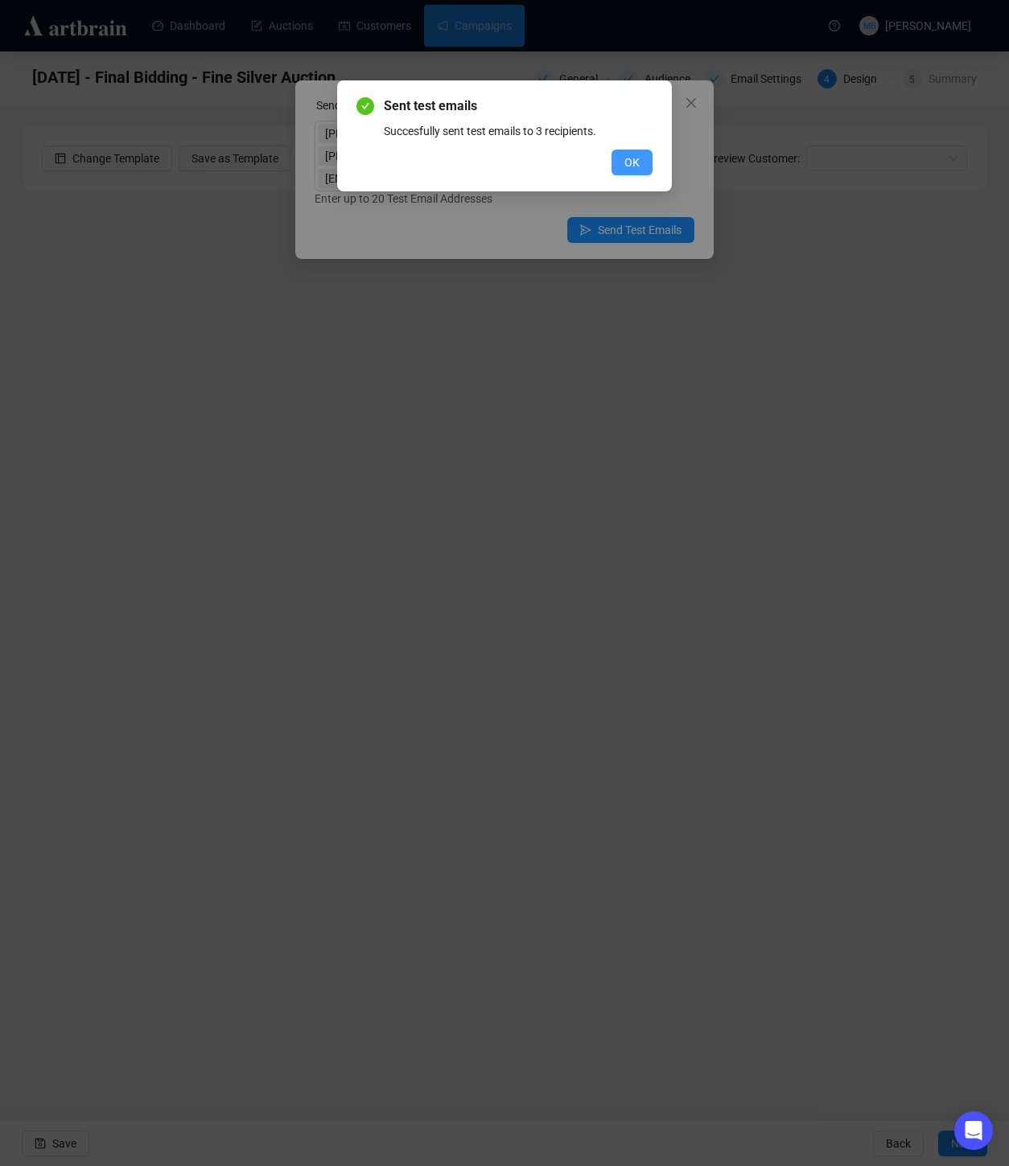
click at [630, 171] on button "OK" at bounding box center [631, 163] width 41 height 26
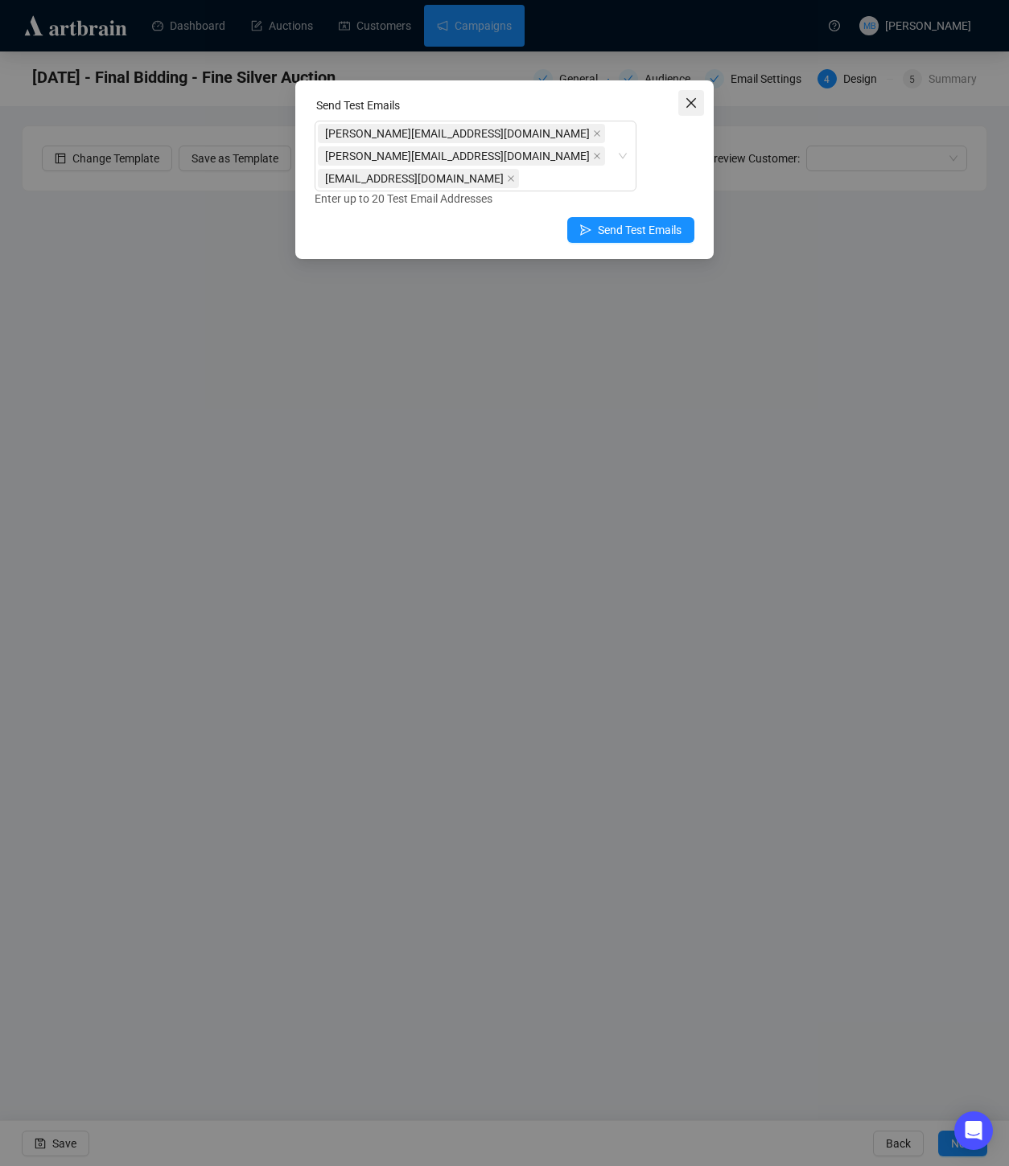
click at [687, 100] on icon "close" at bounding box center [691, 103] width 10 height 10
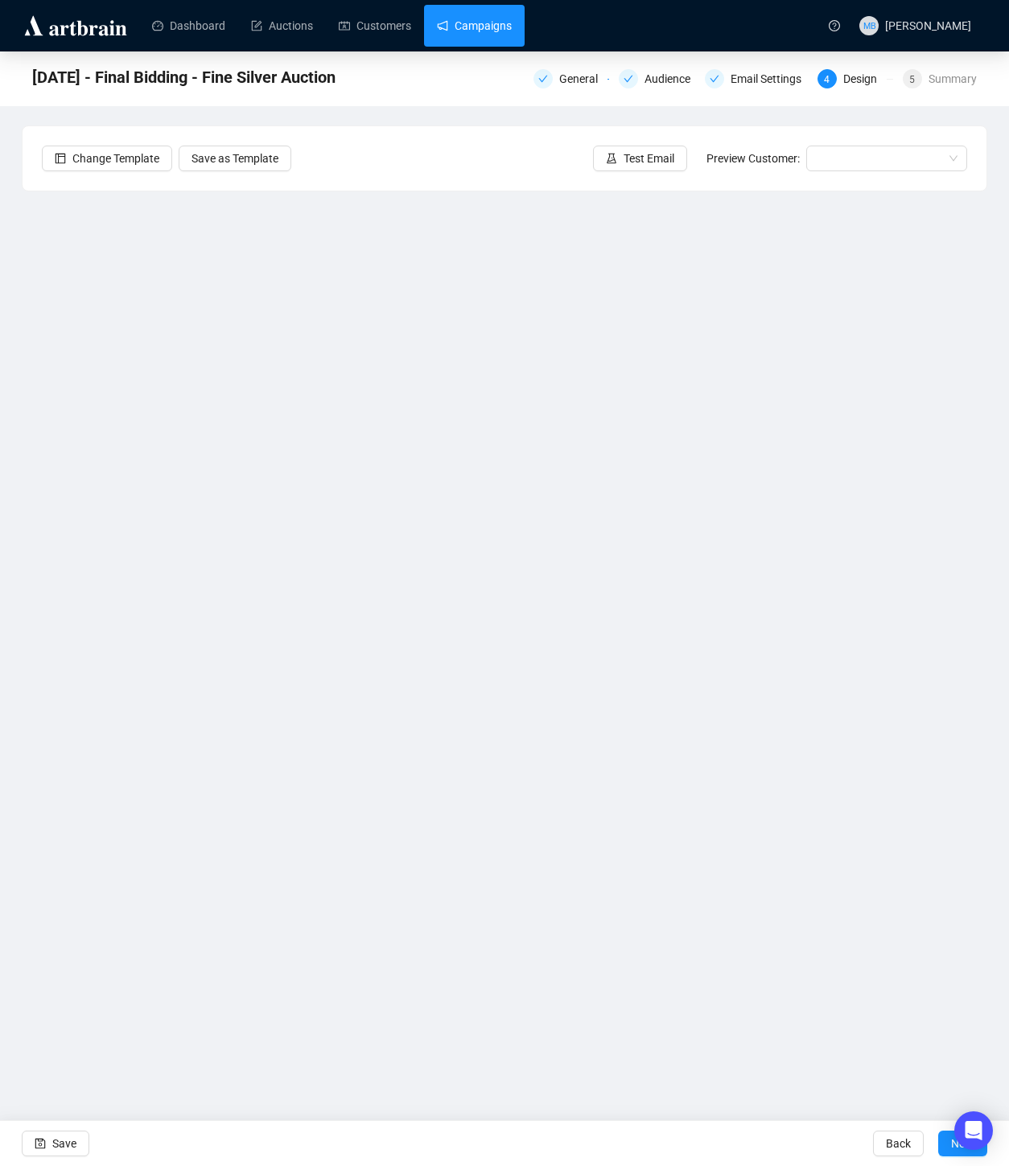
click at [499, 31] on link "Campaigns" at bounding box center [474, 26] width 75 height 42
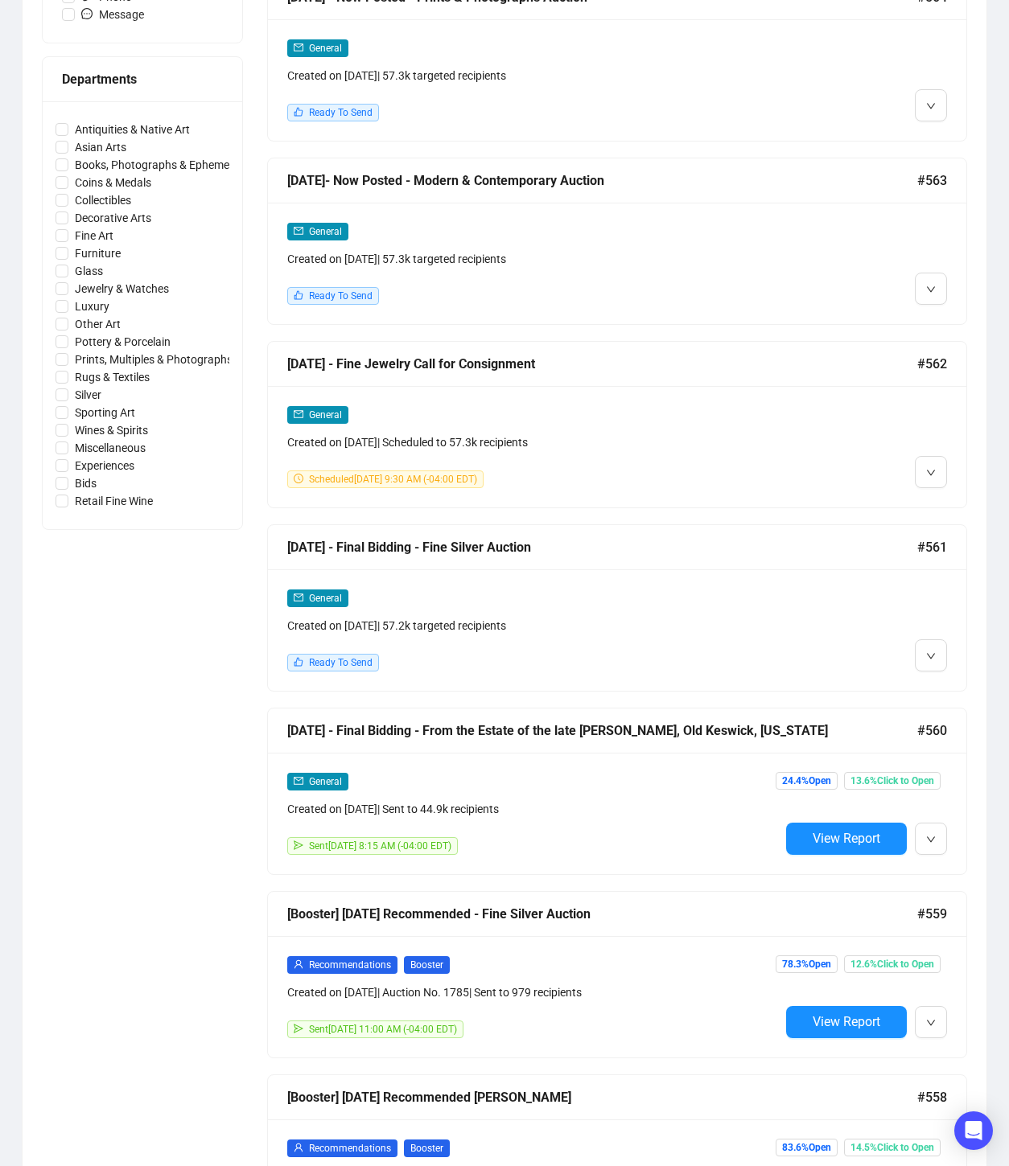
scroll to position [685, 0]
click at [934, 659] on span "button" at bounding box center [931, 655] width 10 height 20
click at [902, 688] on span "Edit" at bounding box center [896, 688] width 19 height 13
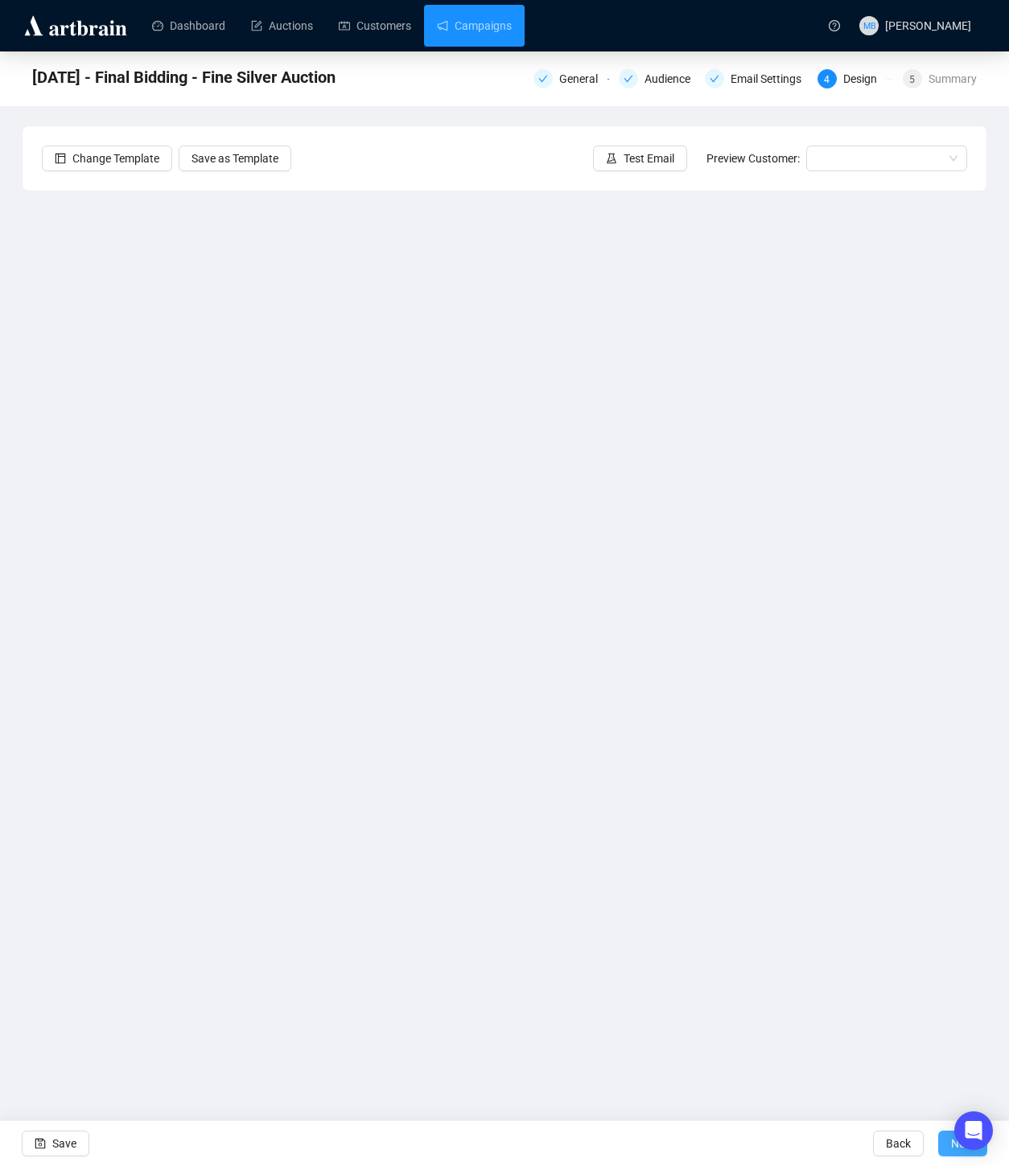
click at [945, 1148] on button "Next" at bounding box center [962, 1144] width 49 height 26
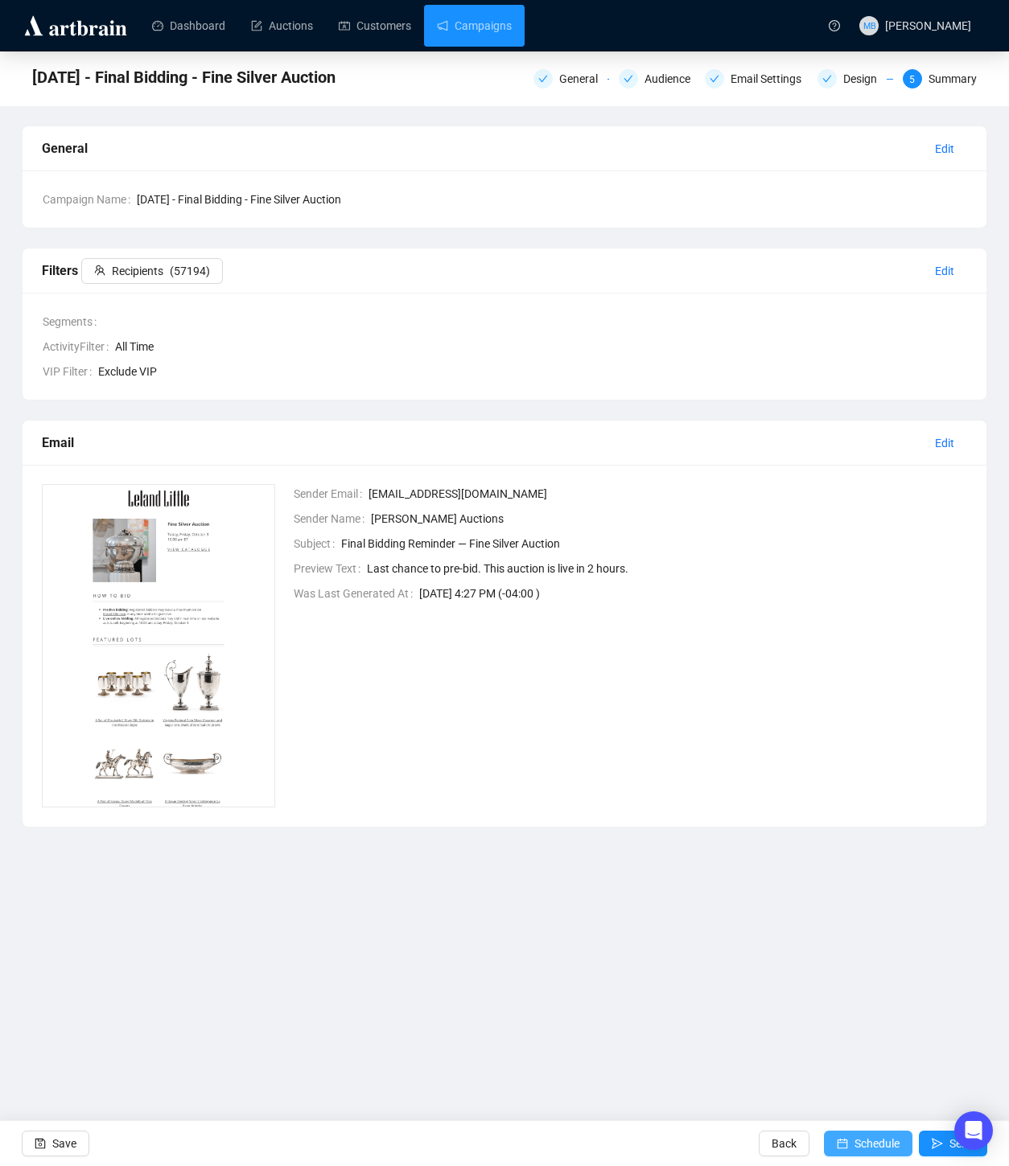
click at [854, 1149] on span "Schedule" at bounding box center [876, 1143] width 45 height 45
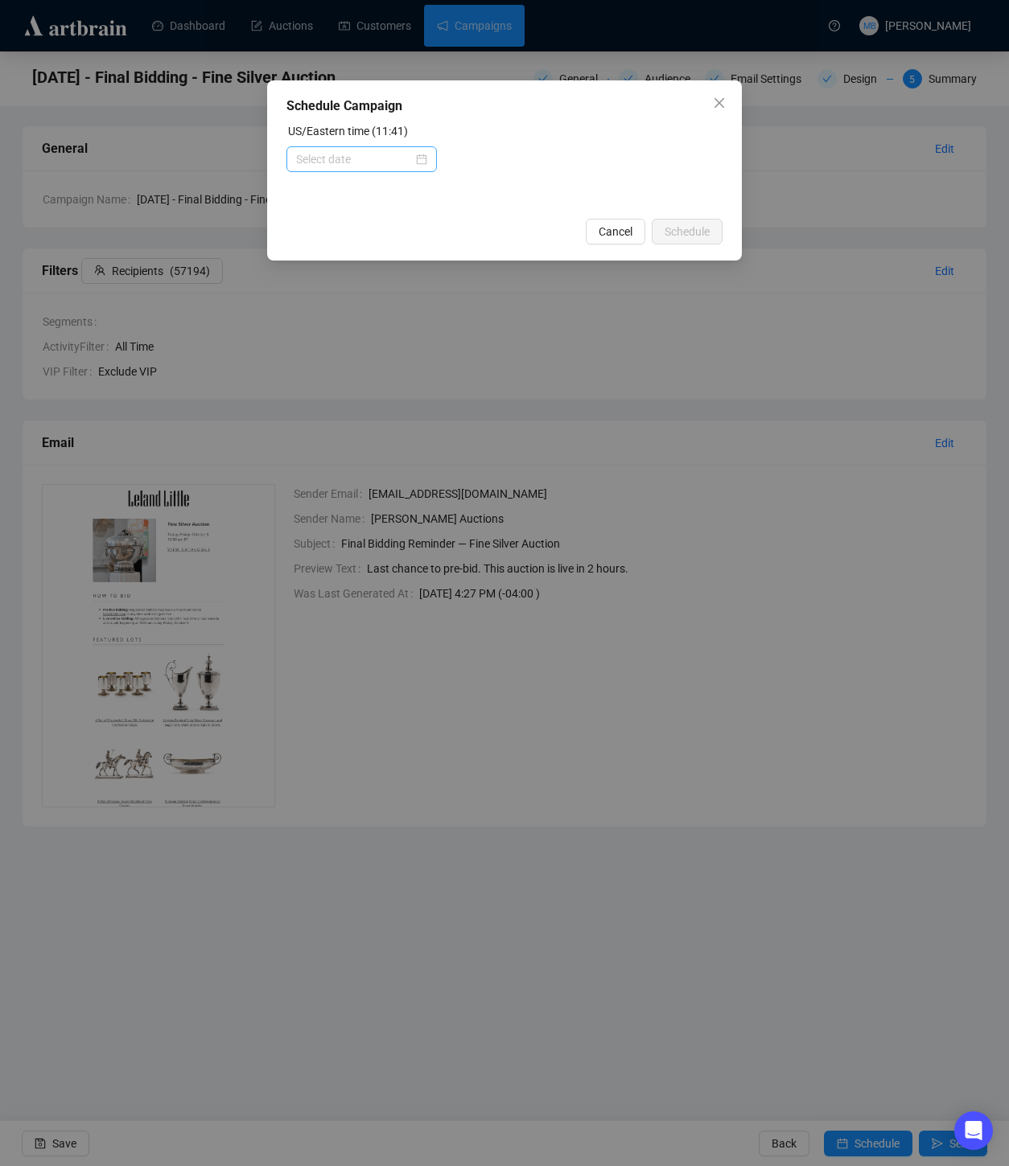
click at [418, 158] on div at bounding box center [361, 159] width 131 height 18
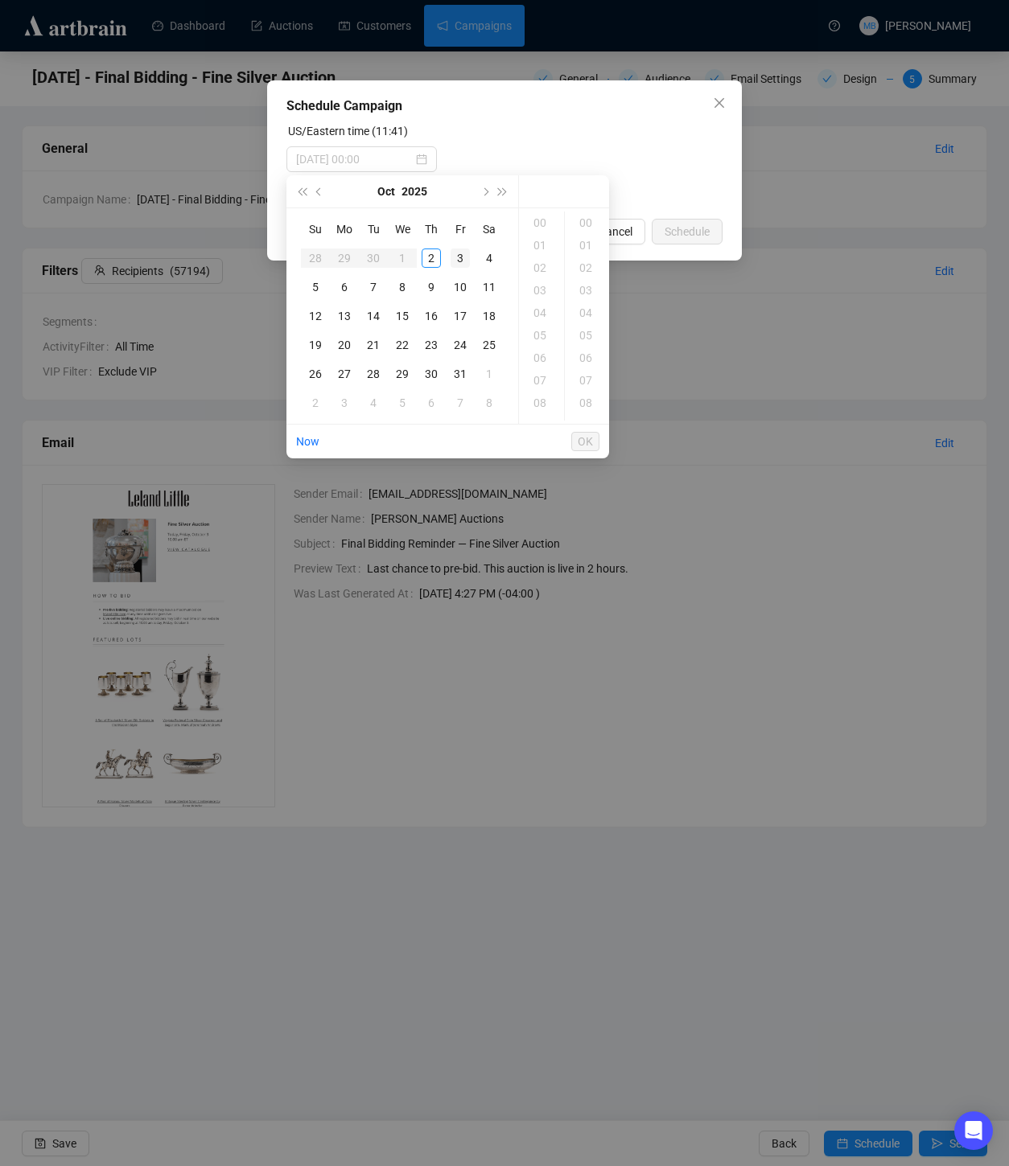
click at [462, 259] on div "3" at bounding box center [459, 258] width 19 height 19
click at [542, 401] on div "08" at bounding box center [541, 403] width 39 height 23
click at [586, 331] on div "15" at bounding box center [587, 333] width 39 height 23
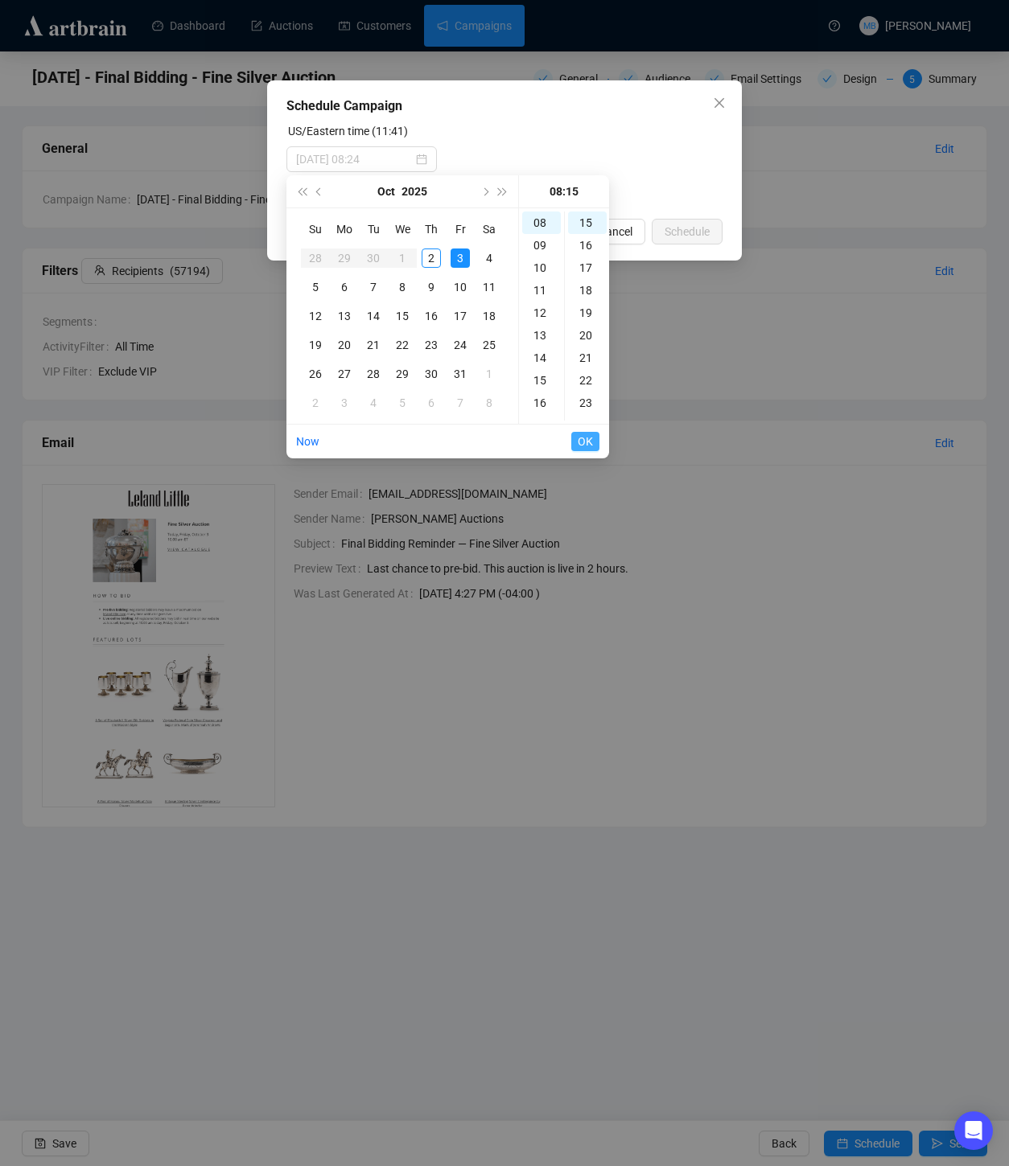
type input "[DATE] 08:15"
click at [588, 436] on span "OK" at bounding box center [584, 441] width 15 height 31
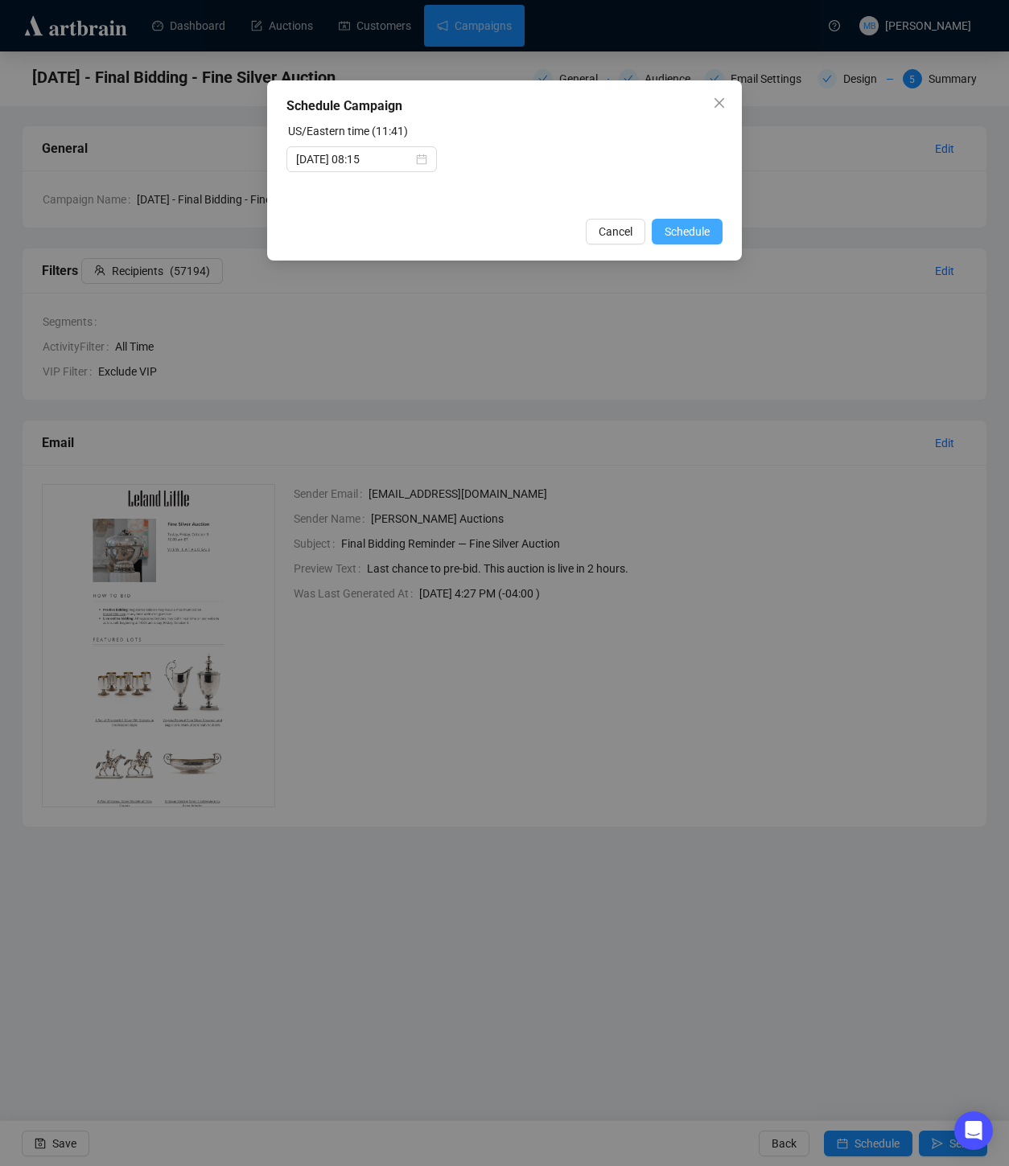
click at [693, 232] on span "Schedule" at bounding box center [686, 232] width 45 height 18
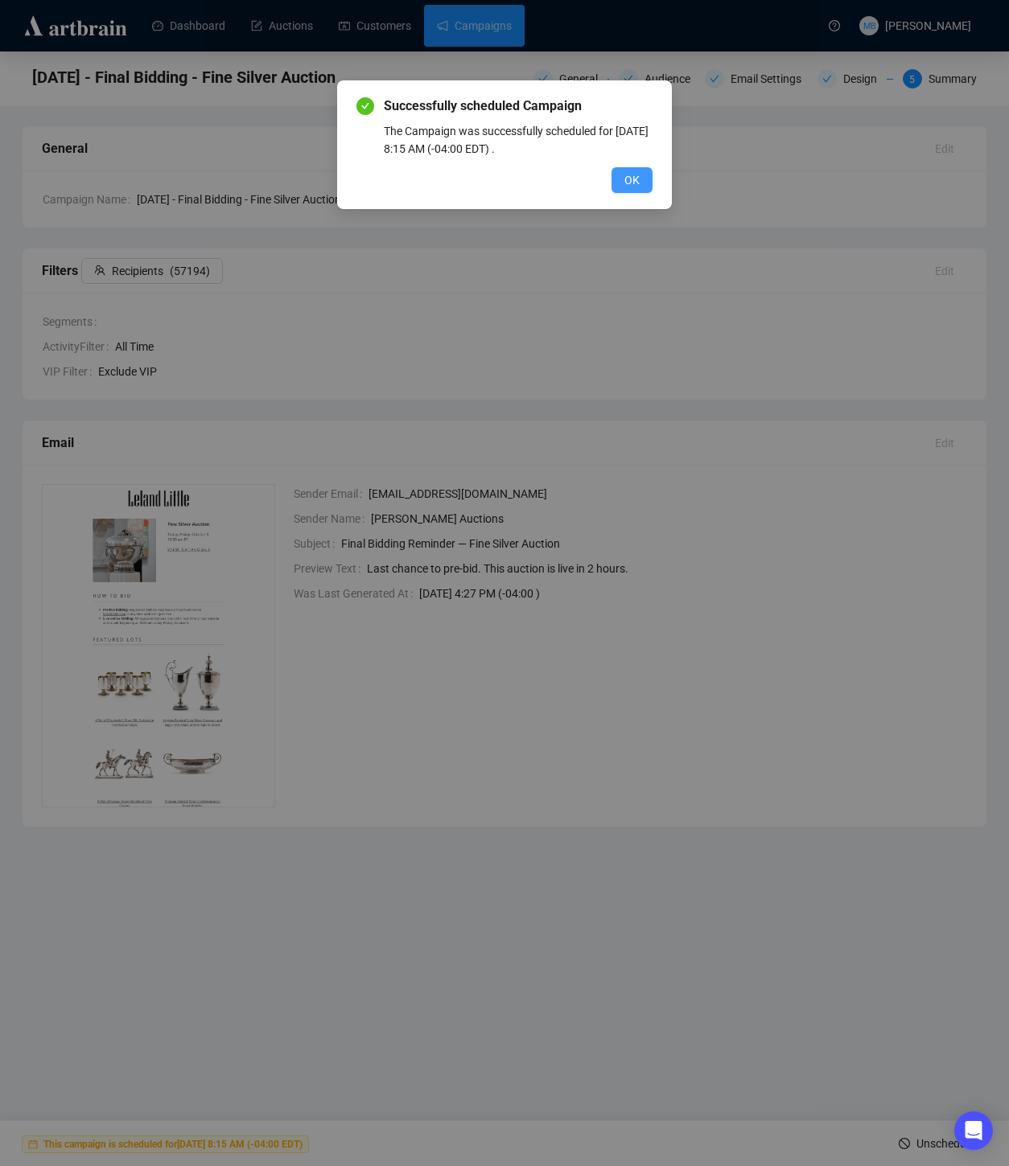
click at [643, 184] on button "OK" at bounding box center [631, 180] width 41 height 26
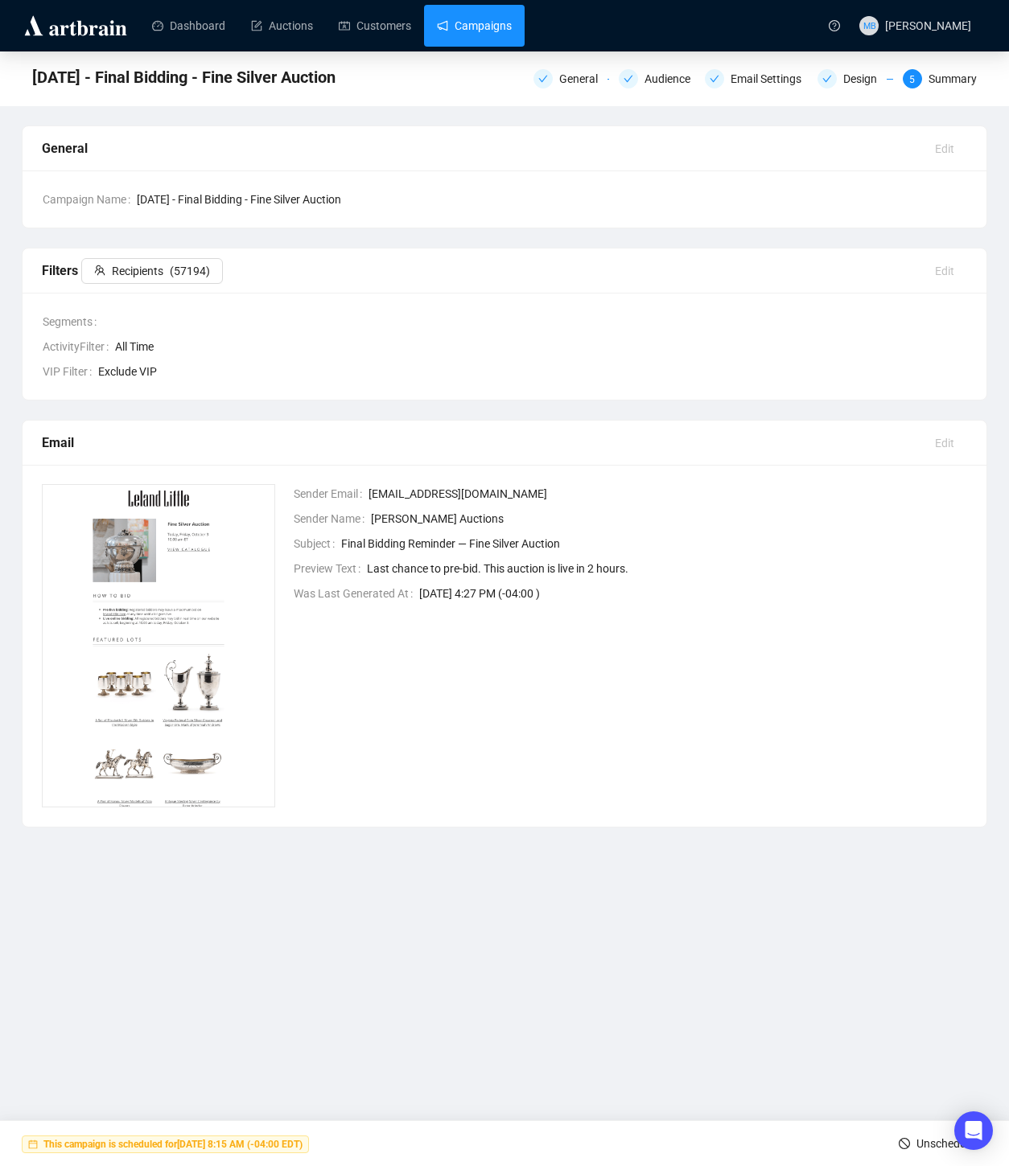
click at [489, 31] on link "Campaigns" at bounding box center [474, 26] width 75 height 42
